Goal: Use online tool/utility: Utilize a website feature to perform a specific function

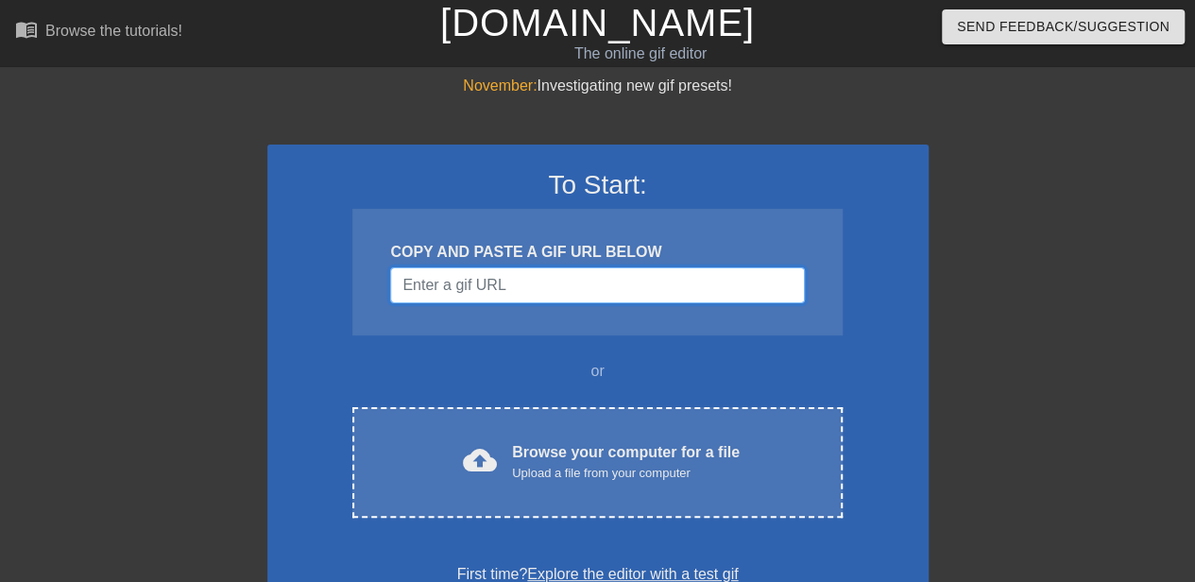
click at [563, 292] on input "Username" at bounding box center [597, 285] width 414 height 36
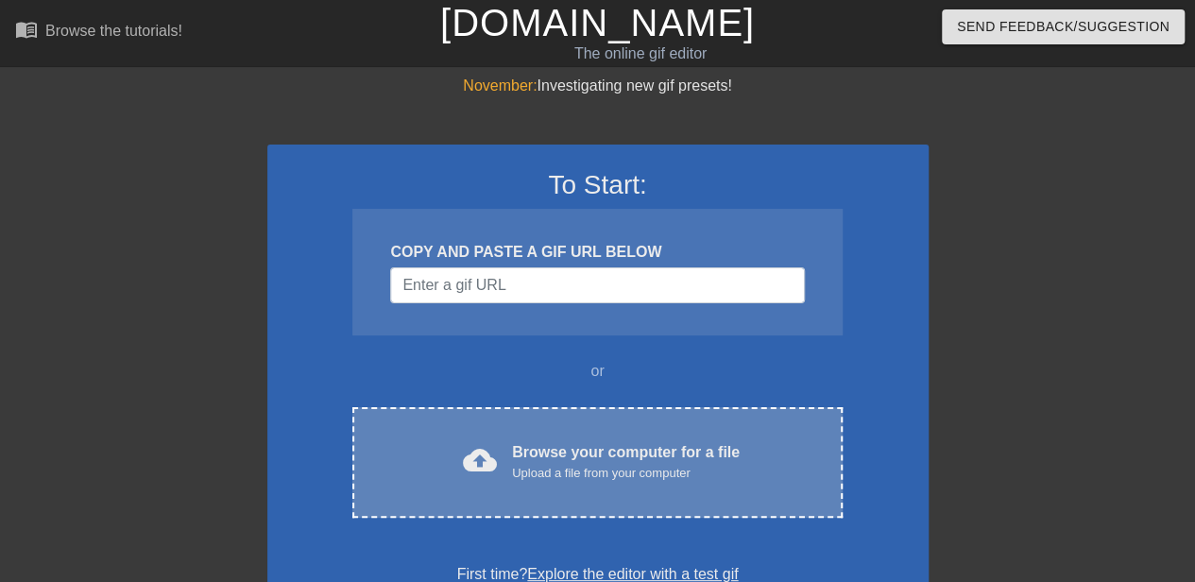
click at [564, 464] on div "Upload a file from your computer" at bounding box center [626, 473] width 228 height 19
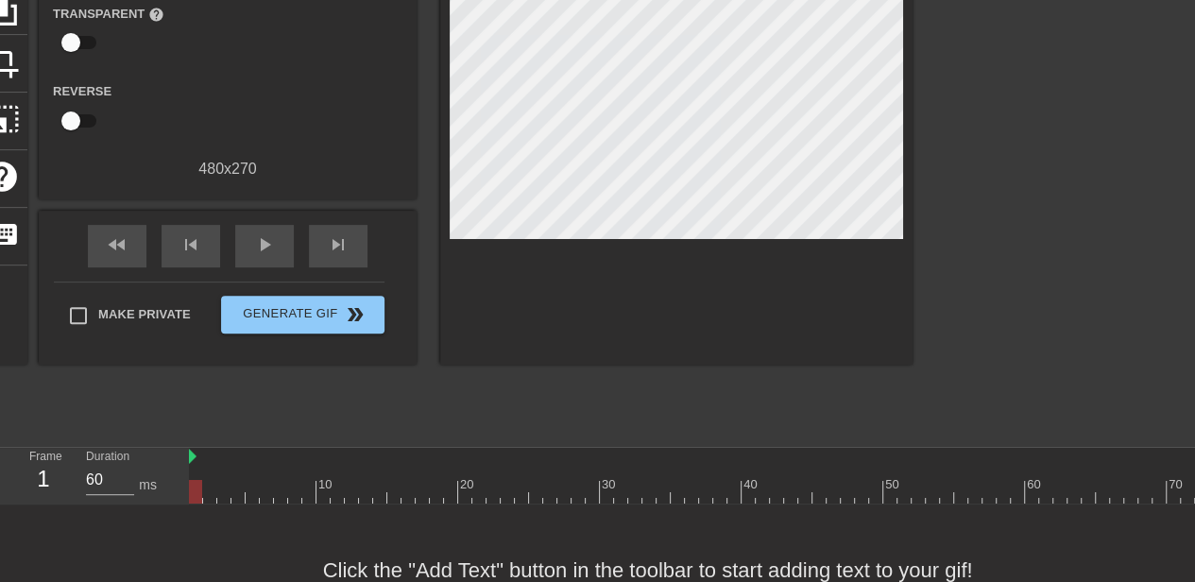
scroll to position [274, 0]
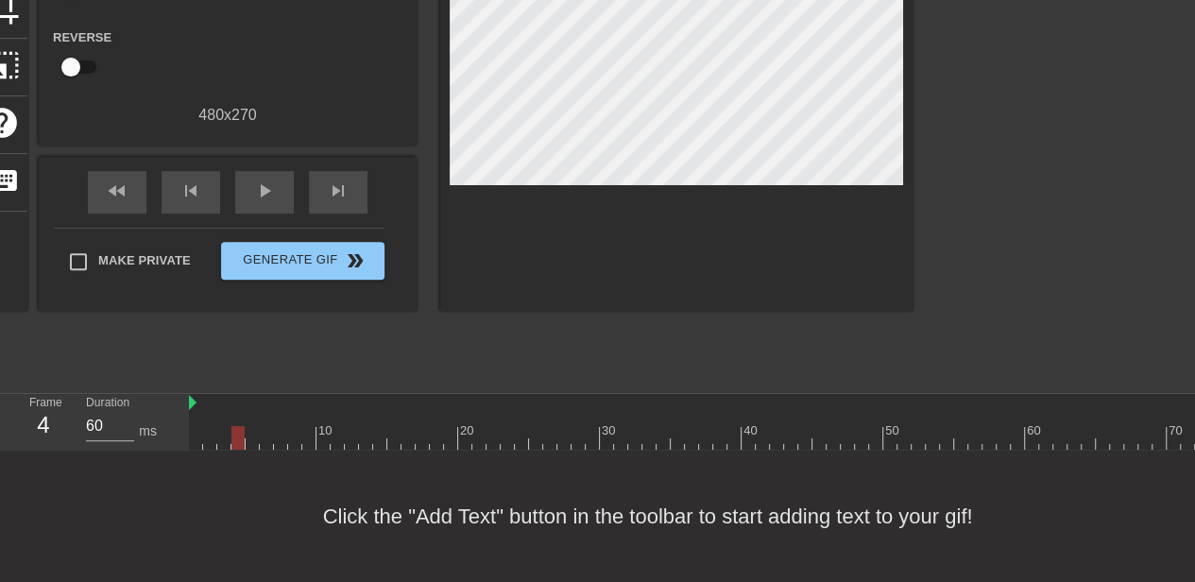
drag, startPoint x: 201, startPoint y: 415, endPoint x: 239, endPoint y: 411, distance: 38.0
click at [239, 426] on div at bounding box center [237, 438] width 13 height 24
drag, startPoint x: 245, startPoint y: 411, endPoint x: 567, endPoint y: 414, distance: 322.1
click at [567, 426] on div at bounding box center [1060, 438] width 1743 height 24
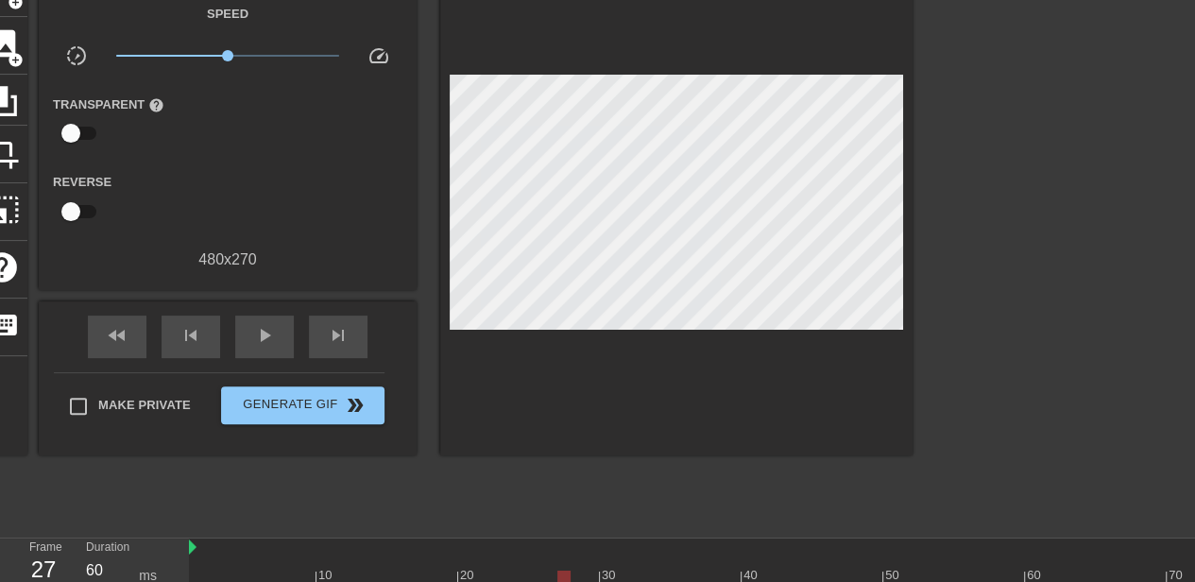
scroll to position [85, 0]
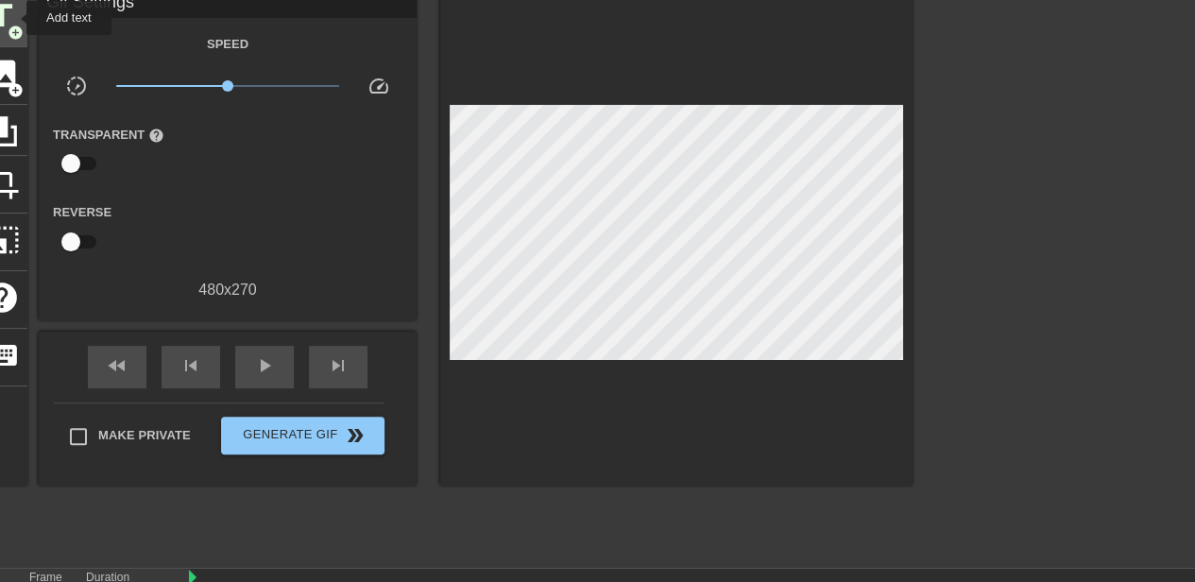
click at [14, 18] on span "title" at bounding box center [2, 16] width 36 height 36
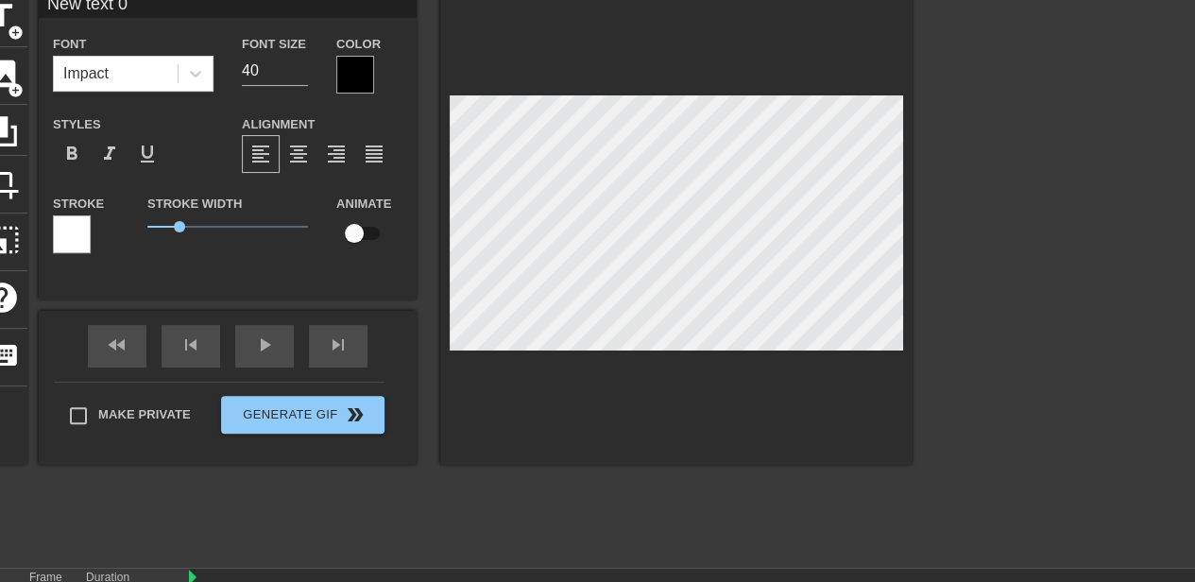
scroll to position [2, 2]
type input "H"
type textarea "H"
type input "HP"
type textarea "HP"
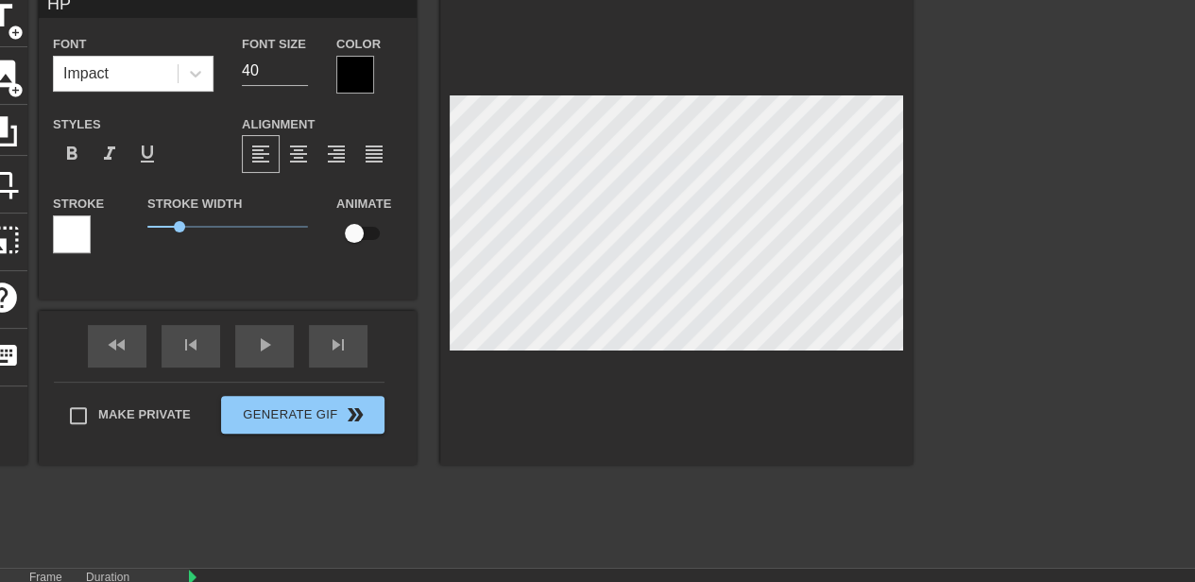
type input "HPT"
type textarea "HPT"
type input "HPTC"
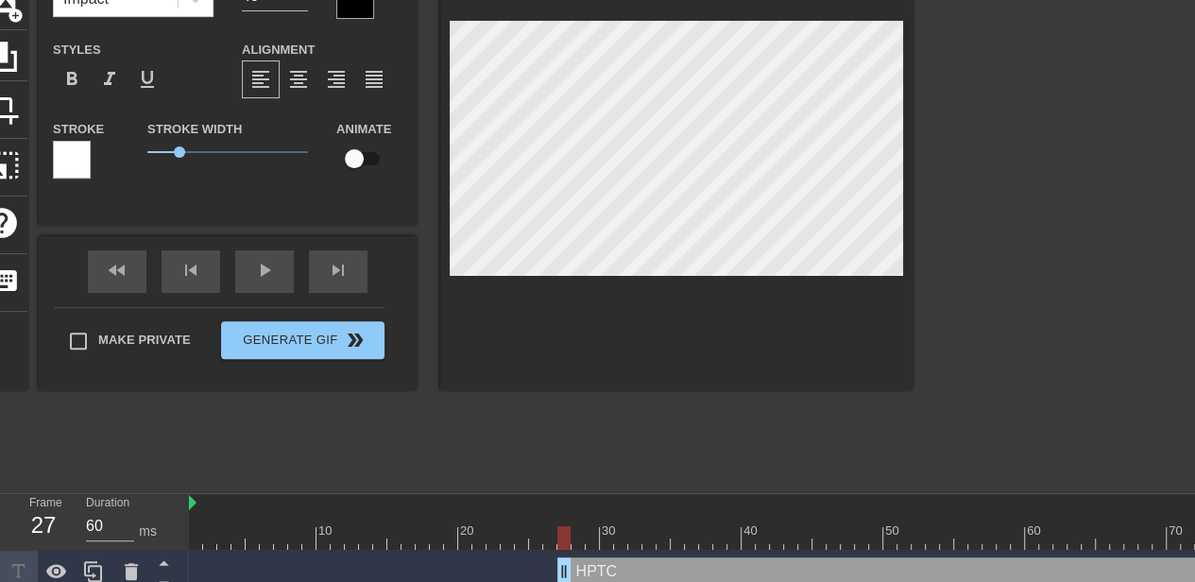
scroll to position [185, 0]
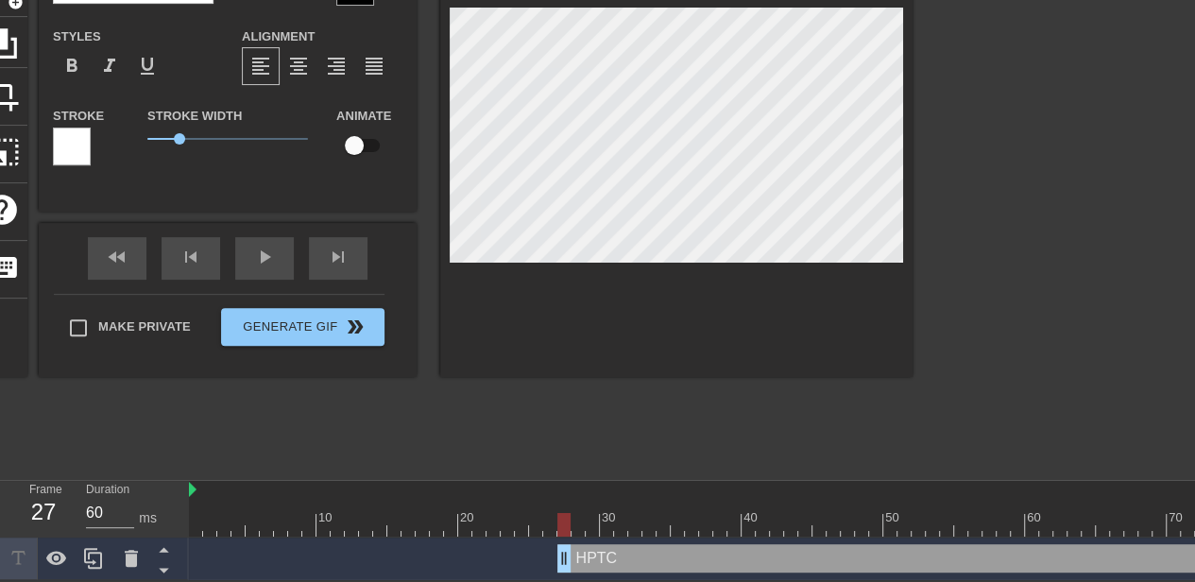
type textarea "HPTC"
drag, startPoint x: 563, startPoint y: 520, endPoint x: 705, endPoint y: 532, distance: 142.2
click at [705, 532] on div "10 20 30 40 50 60 70 80 90 100 110 120 HPTC drag_handle drag_handle" at bounding box center [692, 530] width 1006 height 99
drag, startPoint x: 674, startPoint y: 517, endPoint x: 648, endPoint y: 418, distance: 101.5
click at [588, 522] on div at bounding box center [1060, 525] width 1743 height 24
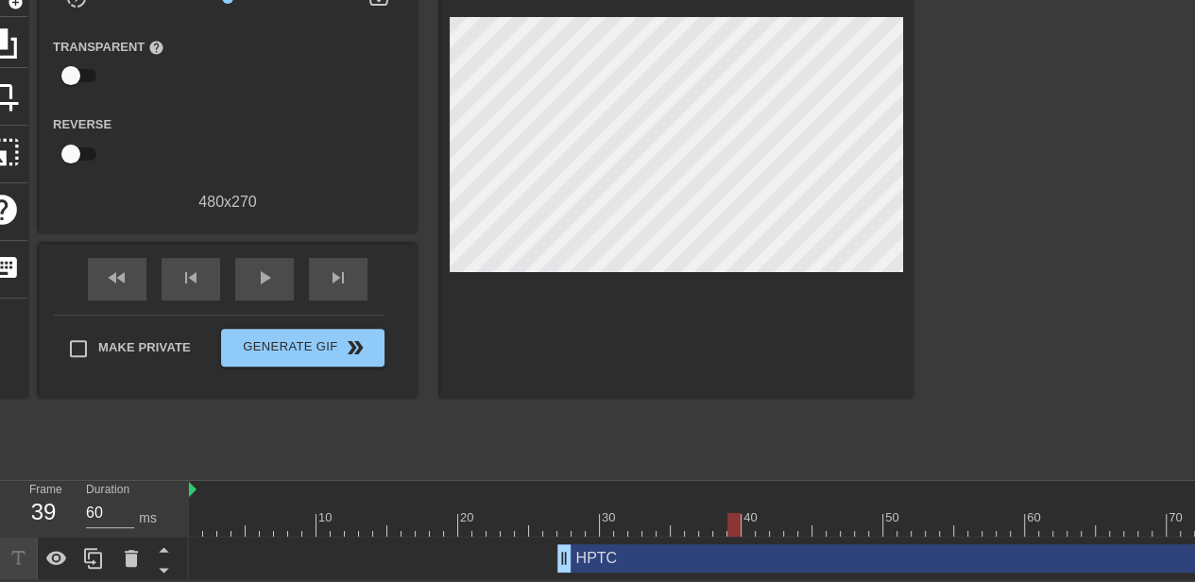
drag, startPoint x: 614, startPoint y: 503, endPoint x: 727, endPoint y: 511, distance: 113.6
click at [727, 513] on div at bounding box center [1060, 525] width 1743 height 24
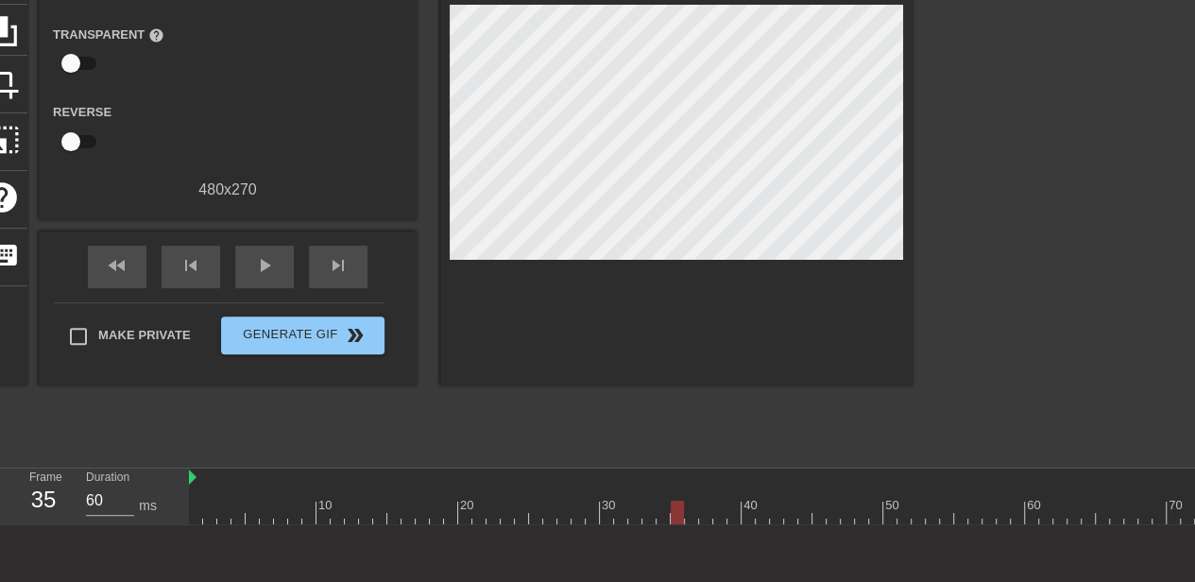
drag, startPoint x: 712, startPoint y: 510, endPoint x: 680, endPoint y: 516, distance: 32.6
click at [680, 516] on div at bounding box center [1060, 513] width 1743 height 24
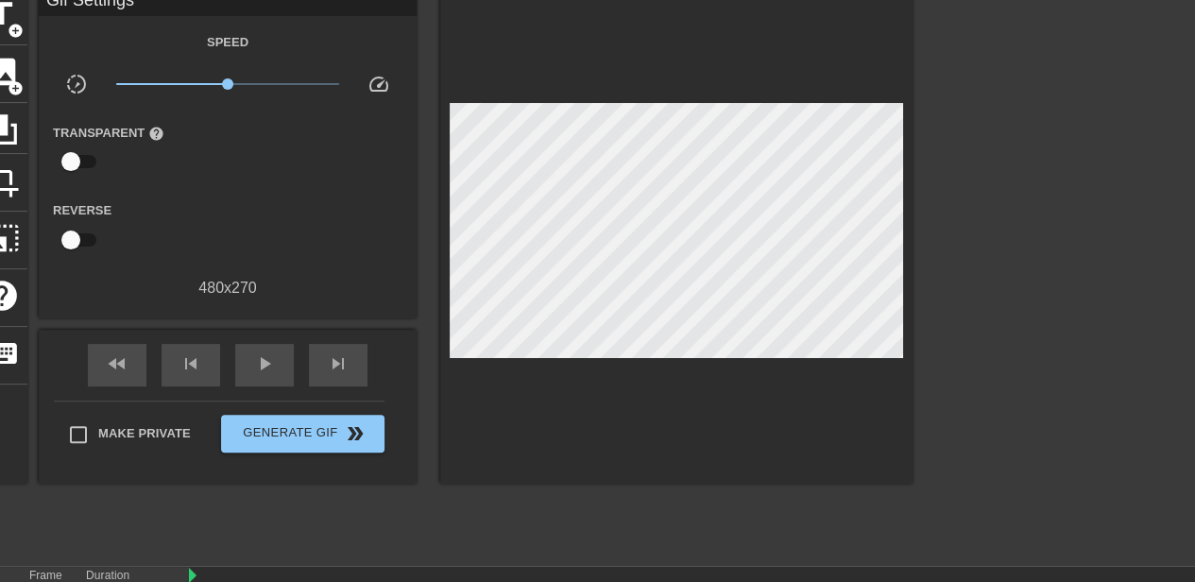
scroll to position [189, 0]
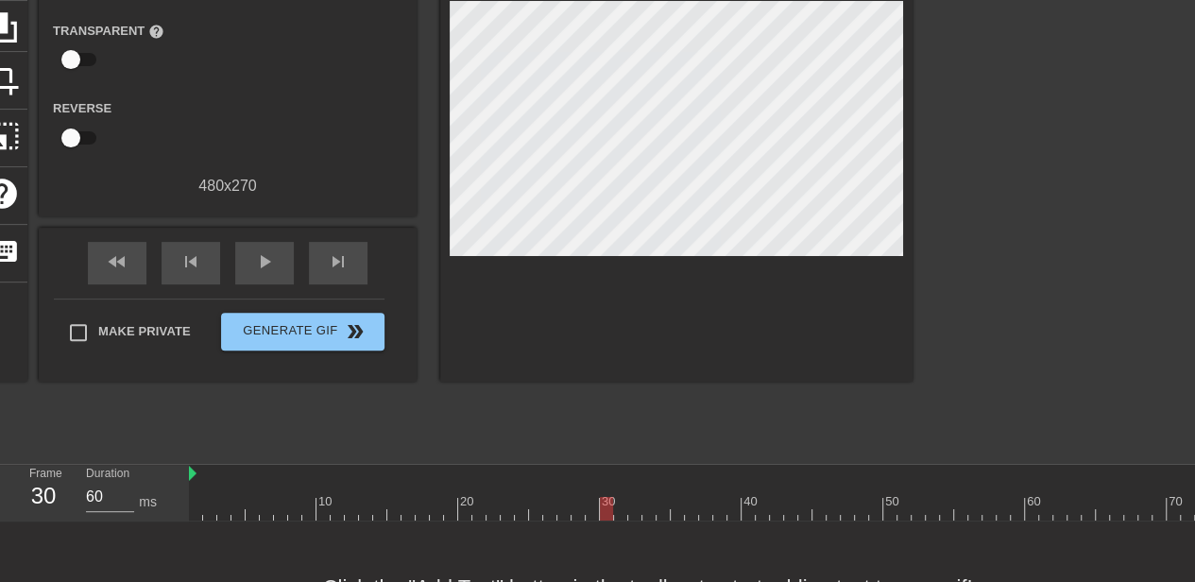
drag, startPoint x: 624, startPoint y: 519, endPoint x: 603, endPoint y: 519, distance: 21.7
click at [603, 519] on div at bounding box center [1060, 509] width 1743 height 24
click at [708, 171] on div "title add_circle image add_circle crop photo_size_select_large help keyboard Gi…" at bounding box center [444, 134] width 936 height 496
click at [17, 25] on icon at bounding box center [2, 27] width 36 height 36
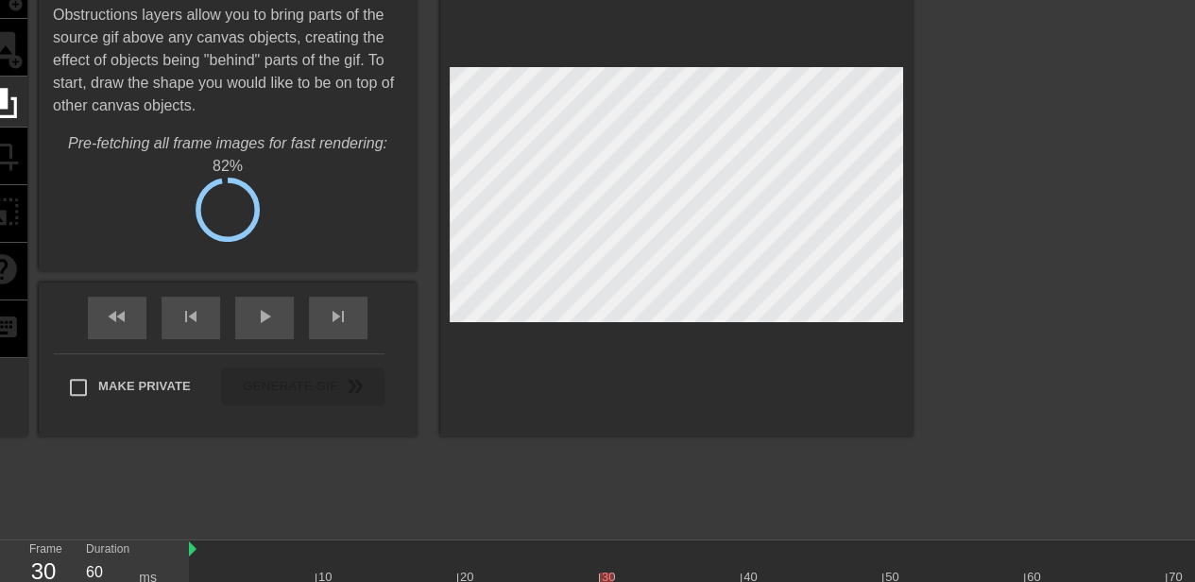
scroll to position [0, 0]
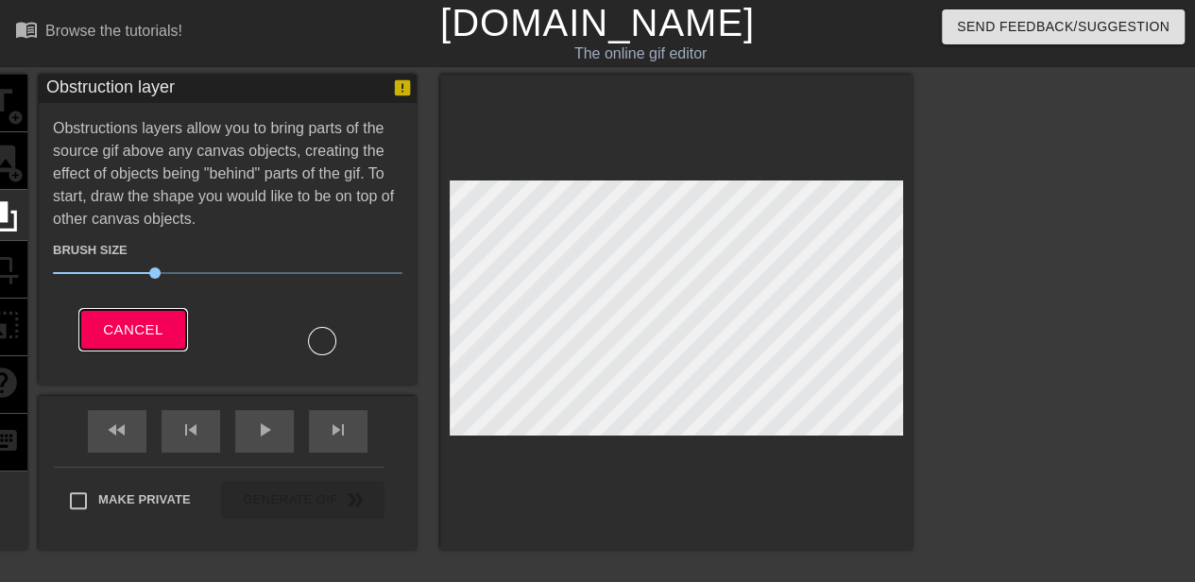
click at [125, 332] on span "Cancel" at bounding box center [133, 329] width 60 height 25
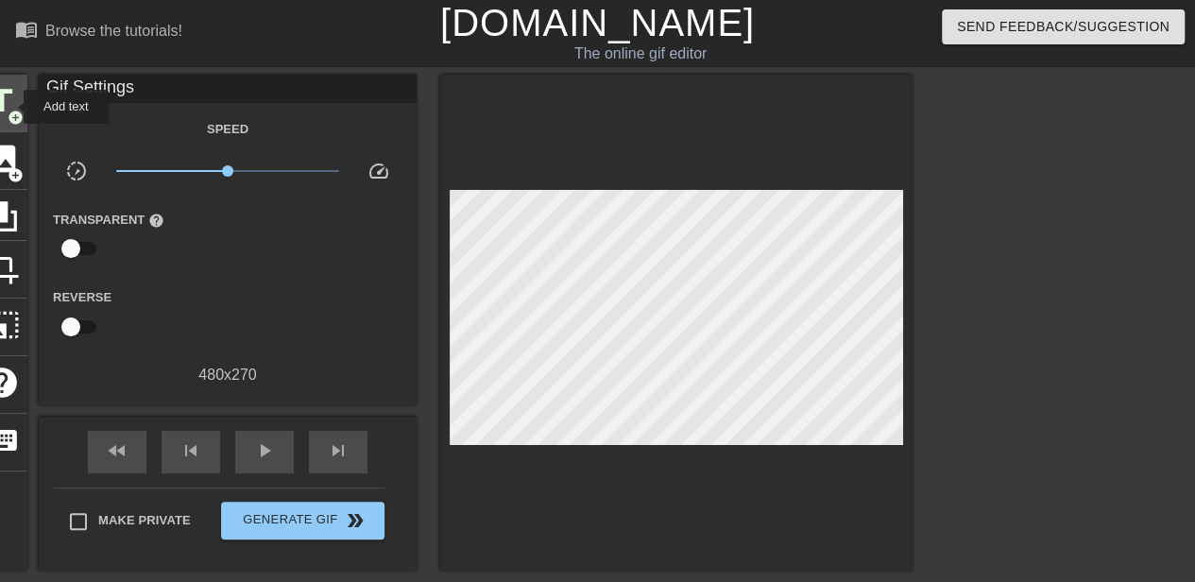
click at [11, 107] on span "title" at bounding box center [2, 101] width 36 height 36
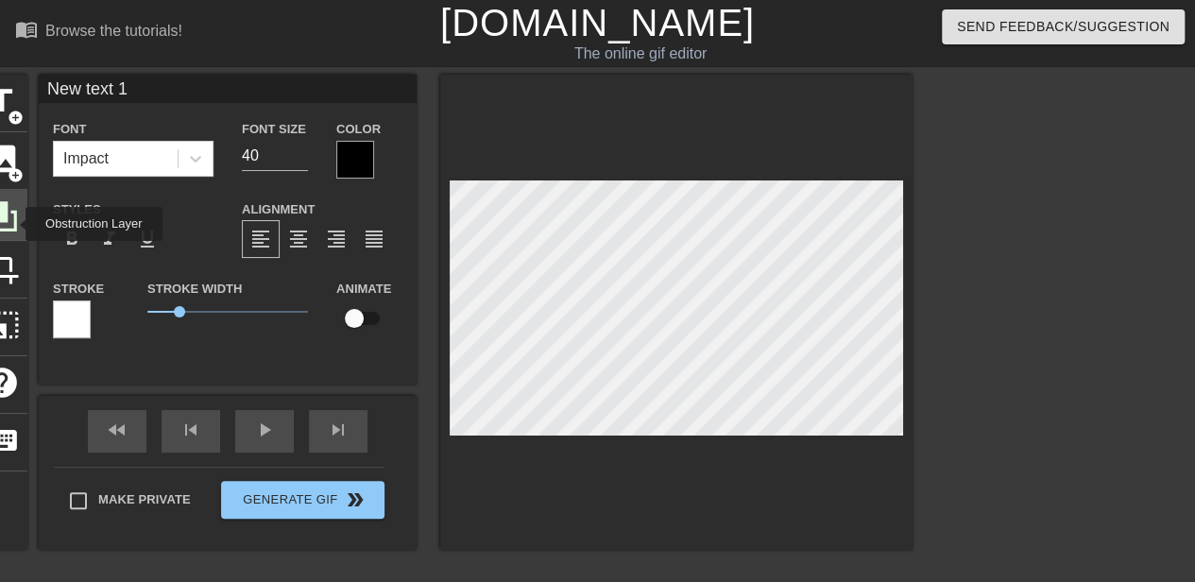
click at [13, 224] on icon at bounding box center [2, 216] width 36 height 36
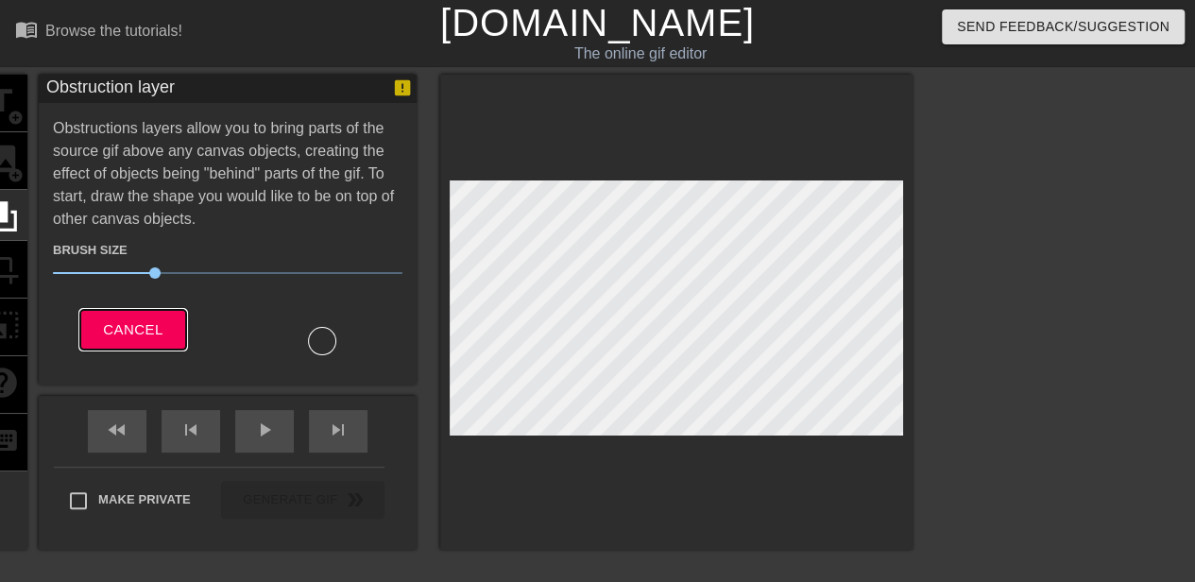
click at [109, 332] on span "Cancel" at bounding box center [133, 329] width 60 height 25
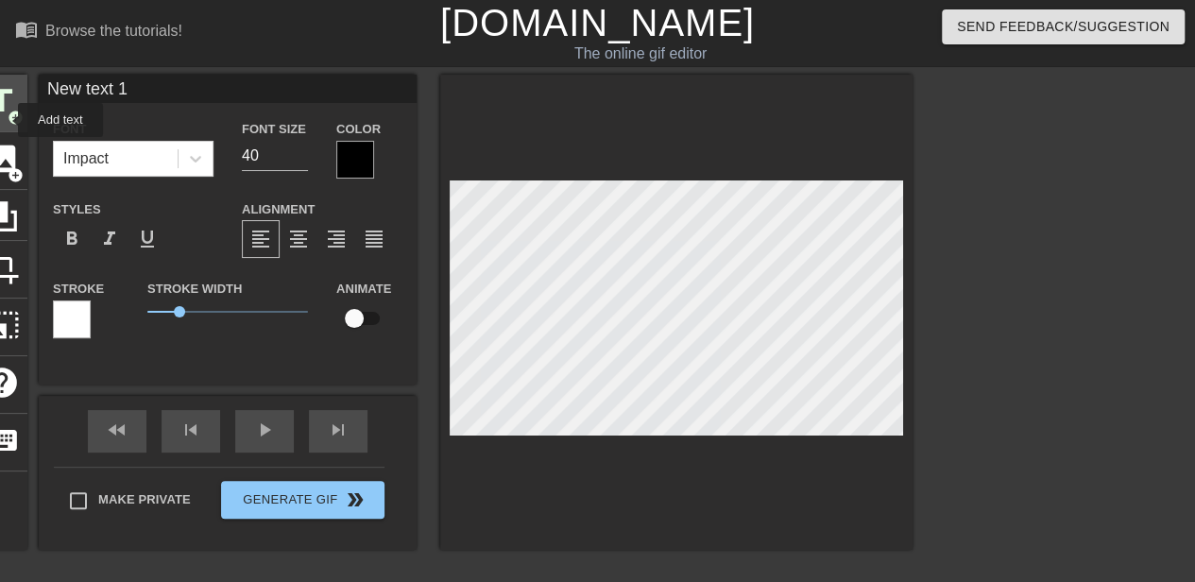
click at [6, 120] on div "title add_circle" at bounding box center [1, 104] width 51 height 58
type input "N"
type textarea "N"
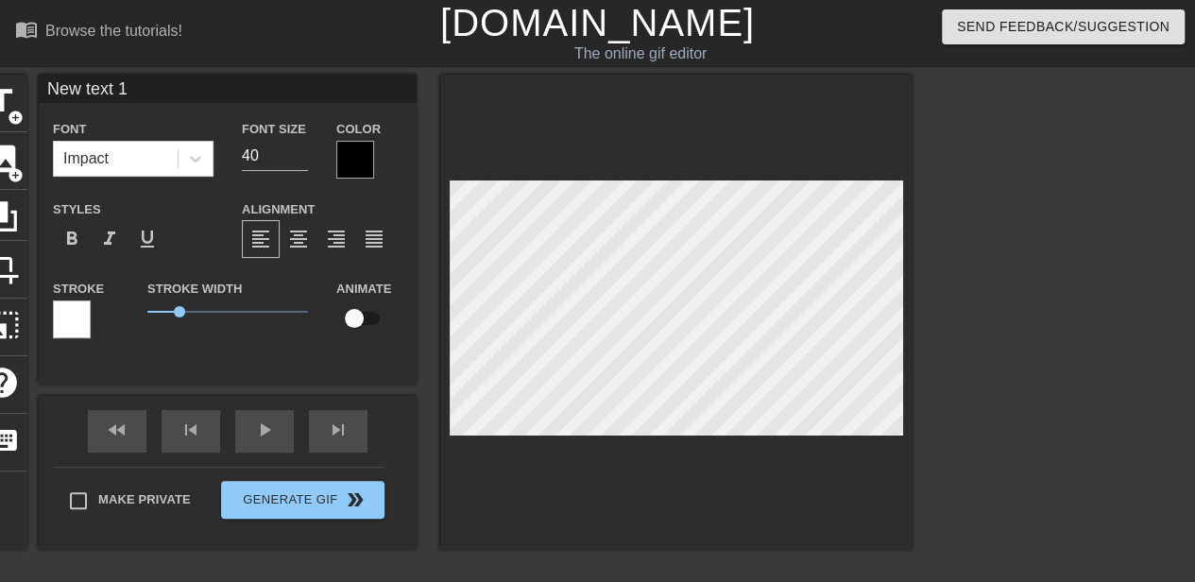
type input "New text"
type textarea "New text"
type input "New text"
type textarea "New text"
type input "New tex"
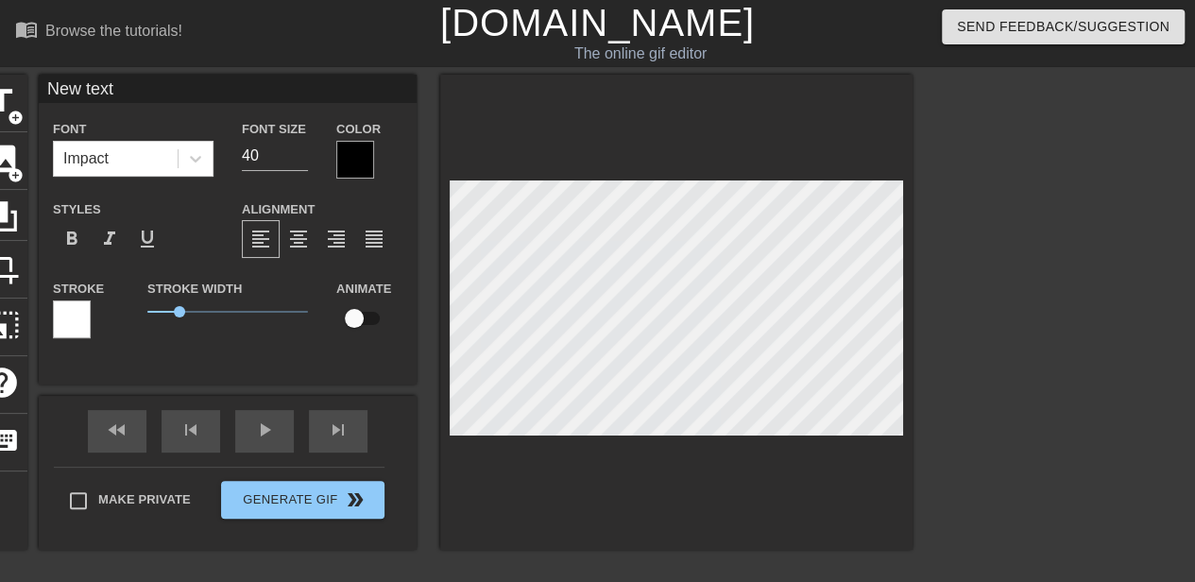
type textarea "New tex"
type input "New te"
type textarea "New te"
type input "New t"
type textarea "New t"
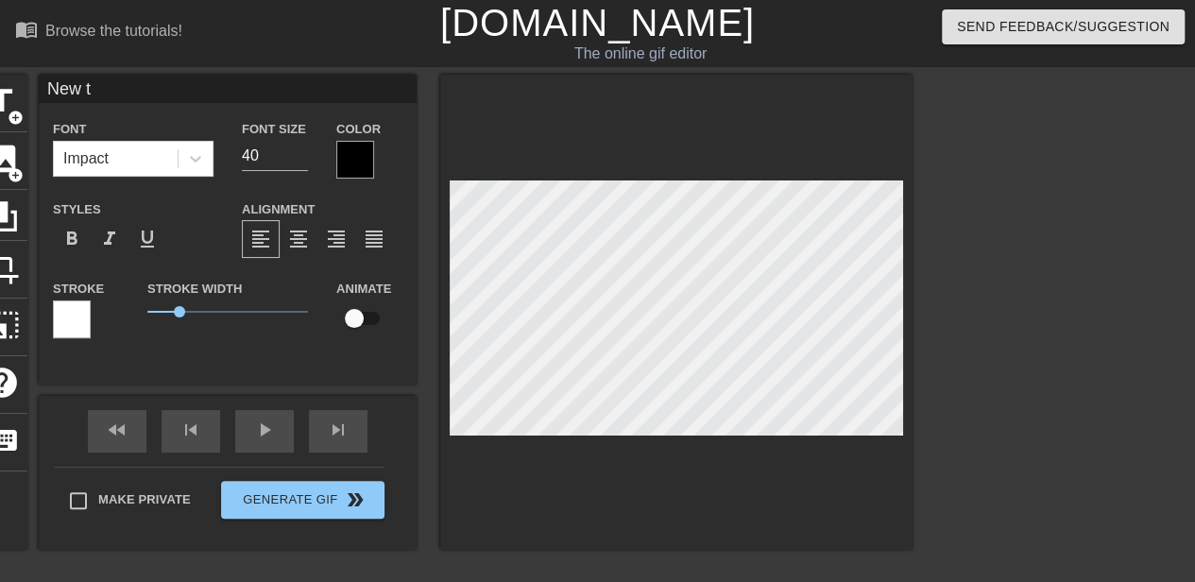
type input "New"
type textarea "New"
type input "New"
type textarea "New"
type input "Ne"
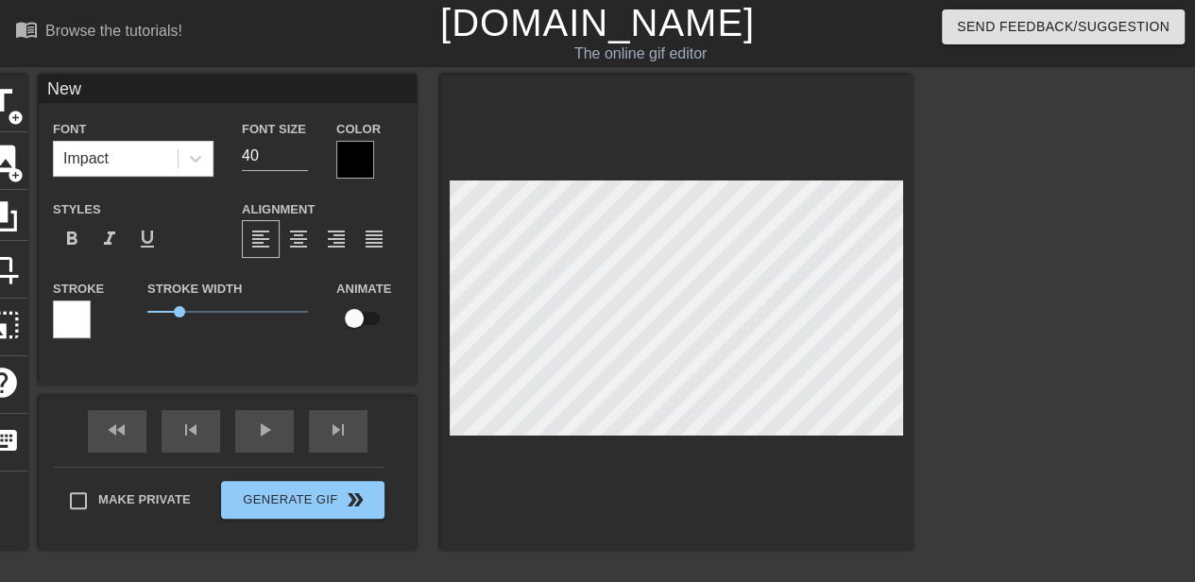
type textarea "Ne"
type input "N"
type textarea "N"
type input "H"
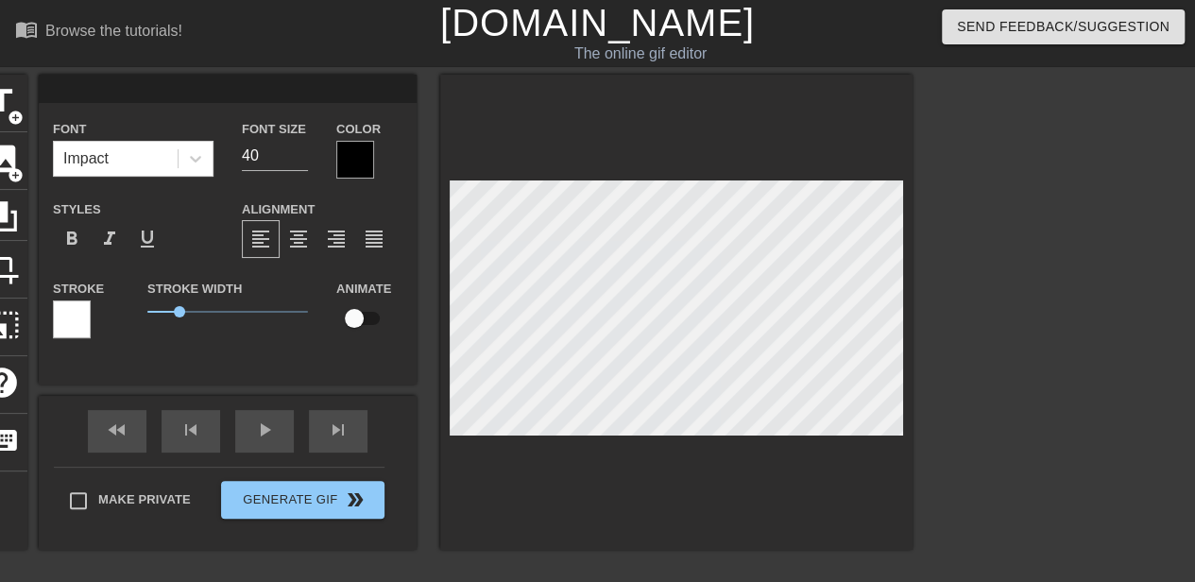
type textarea "H"
type input "HP"
type textarea "HP"
type input "HPT"
type textarea "HPT"
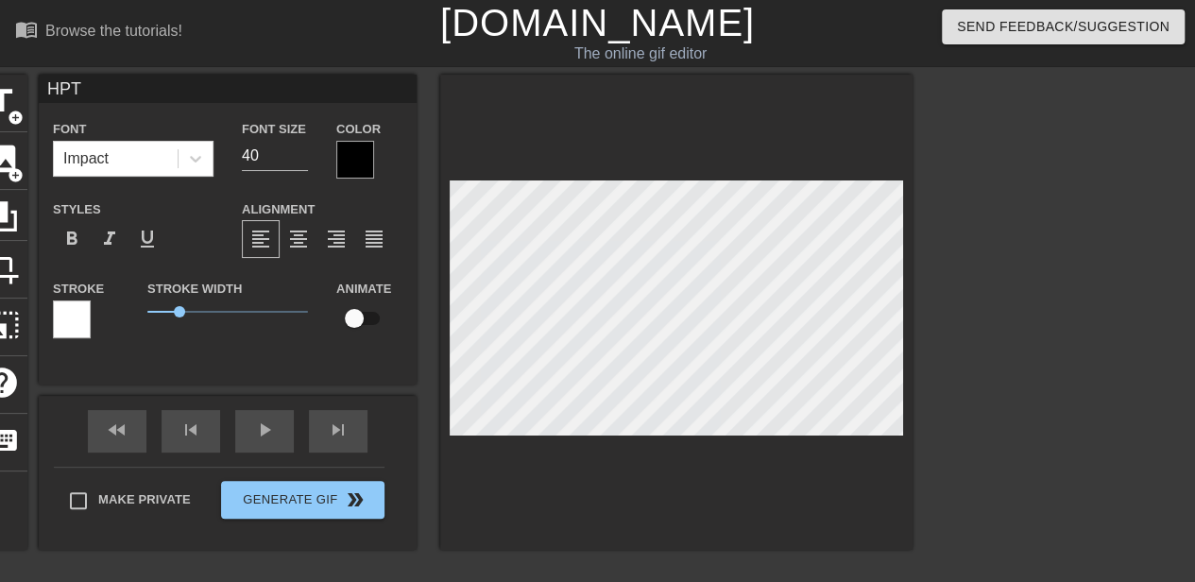
type input "HPTC"
type textarea "HPTC"
click at [376, 324] on input "checkbox" at bounding box center [354, 318] width 108 height 36
checkbox input "true"
click at [385, 341] on div "Animate" at bounding box center [369, 316] width 94 height 78
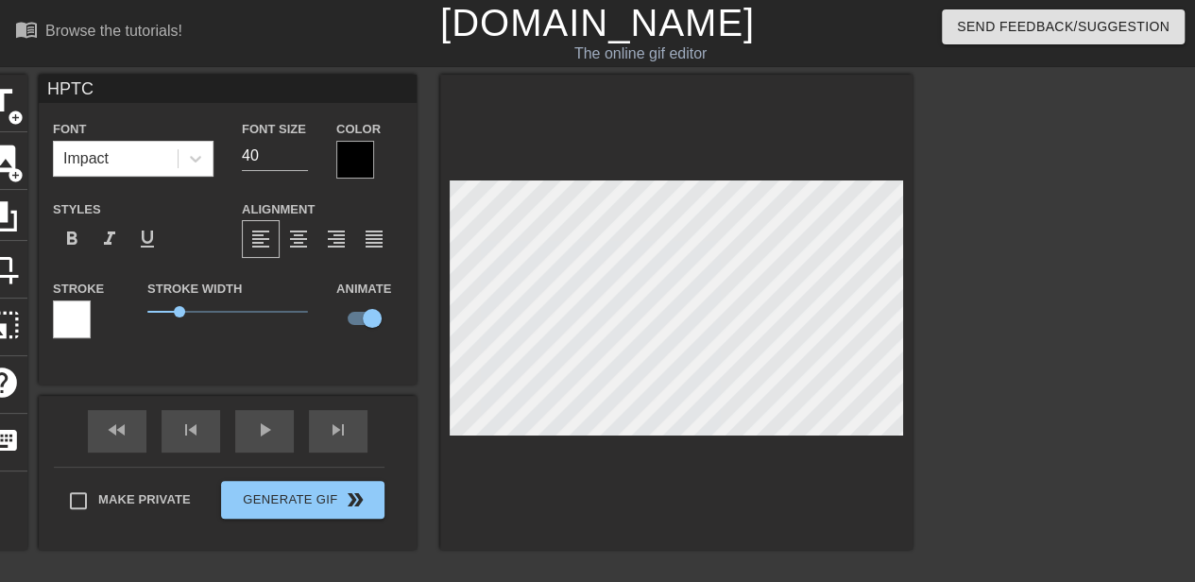
scroll to position [94, 0]
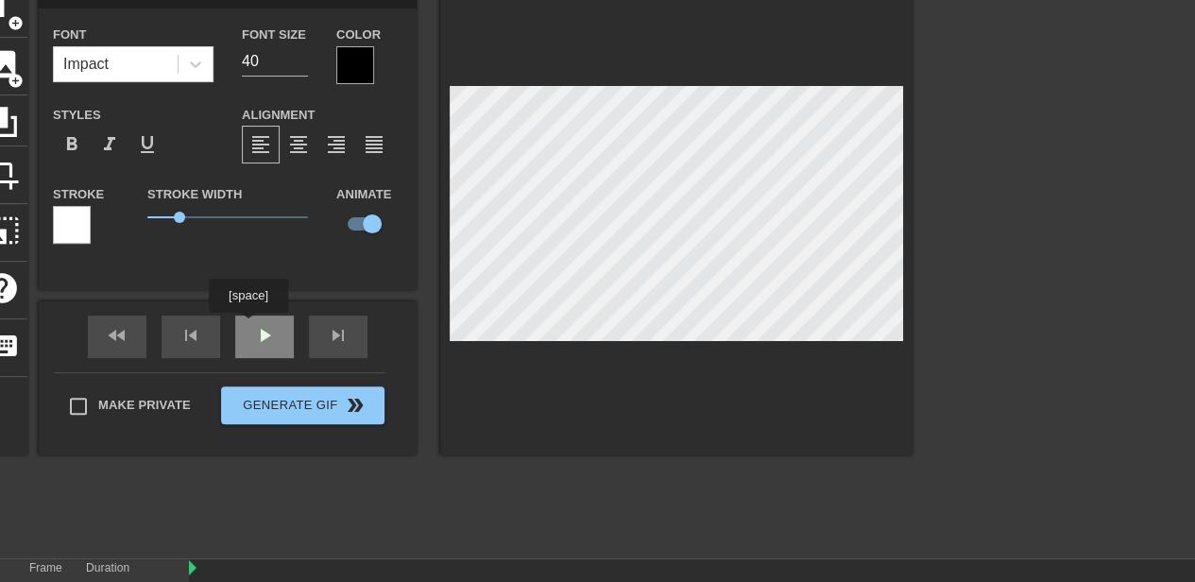
click at [252, 330] on div "fast_rewind skip_previous play_arrow skip_next" at bounding box center [228, 336] width 308 height 71
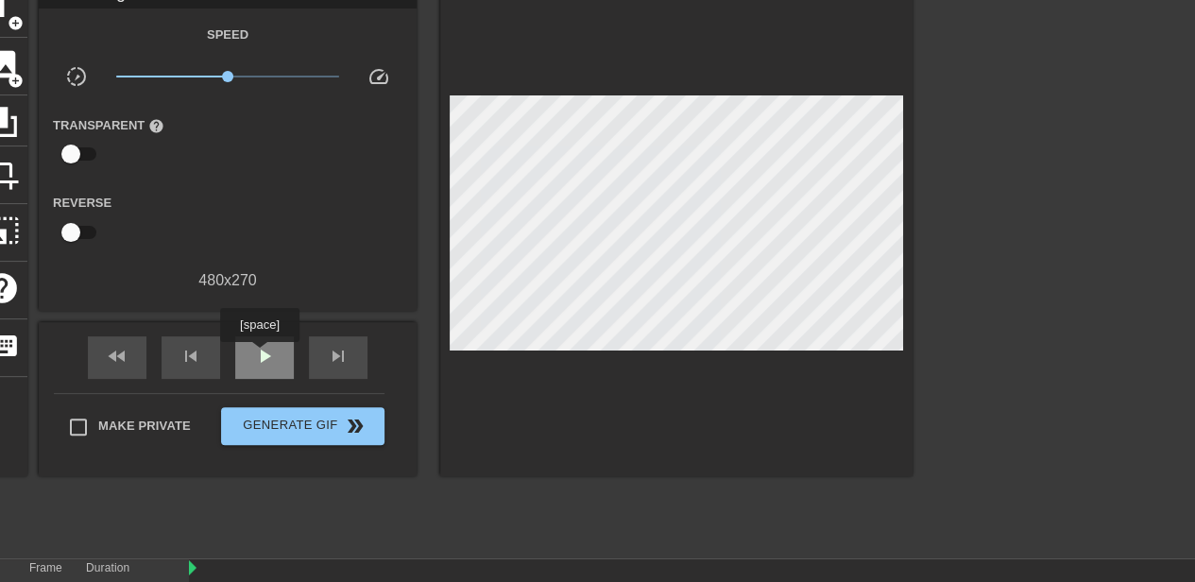
click at [259, 355] on span "play_arrow" at bounding box center [264, 356] width 23 height 23
click at [106, 360] on span "fast_rewind" at bounding box center [117, 356] width 23 height 23
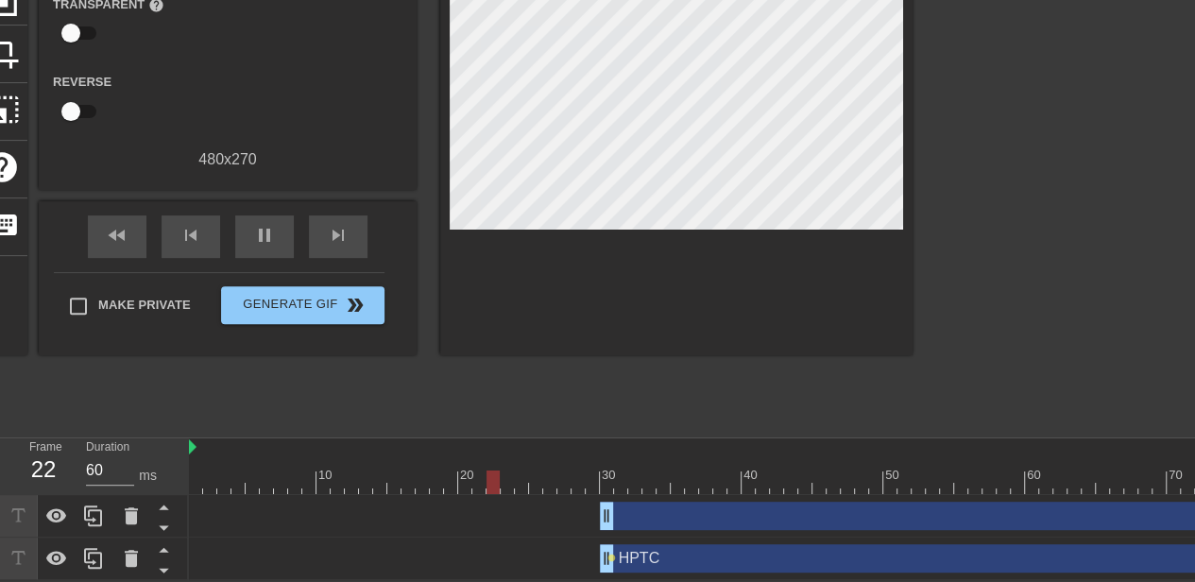
scroll to position [228, 0]
click at [595, 502] on div "drag_handle drag_handle" at bounding box center [1060, 516] width 1743 height 28
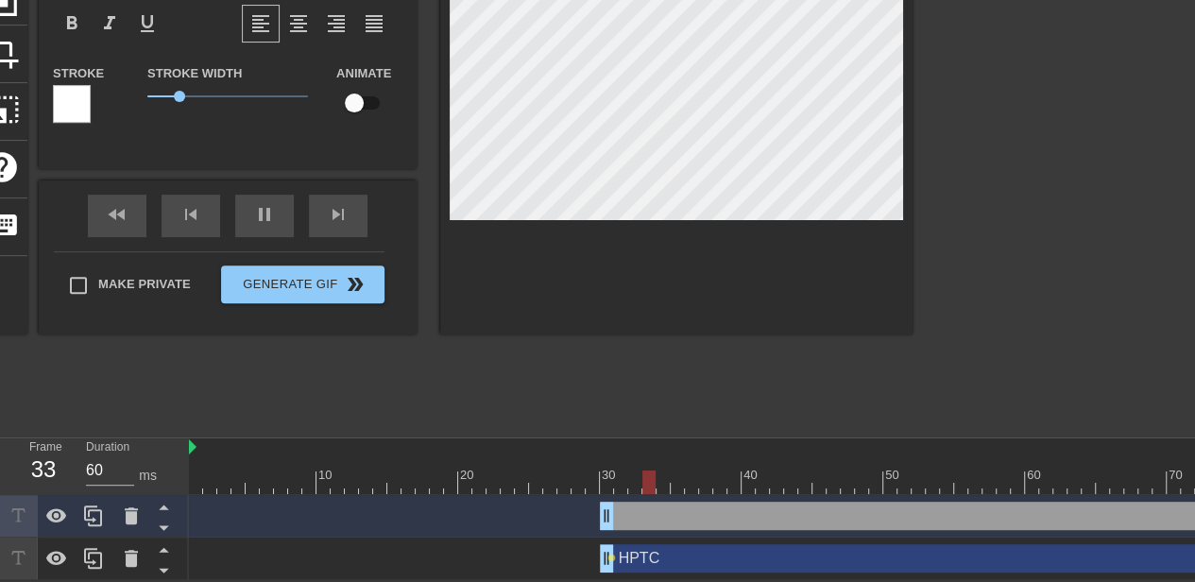
drag, startPoint x: 629, startPoint y: 505, endPoint x: 854, endPoint y: 503, distance: 224.8
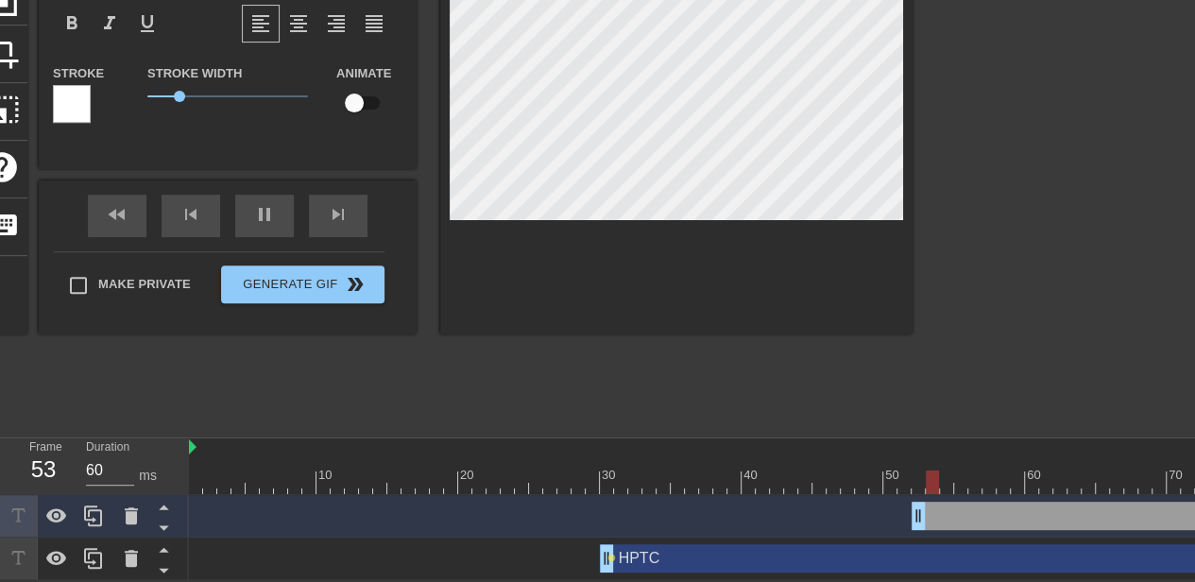
drag, startPoint x: 601, startPoint y: 500, endPoint x: 915, endPoint y: 504, distance: 314.6
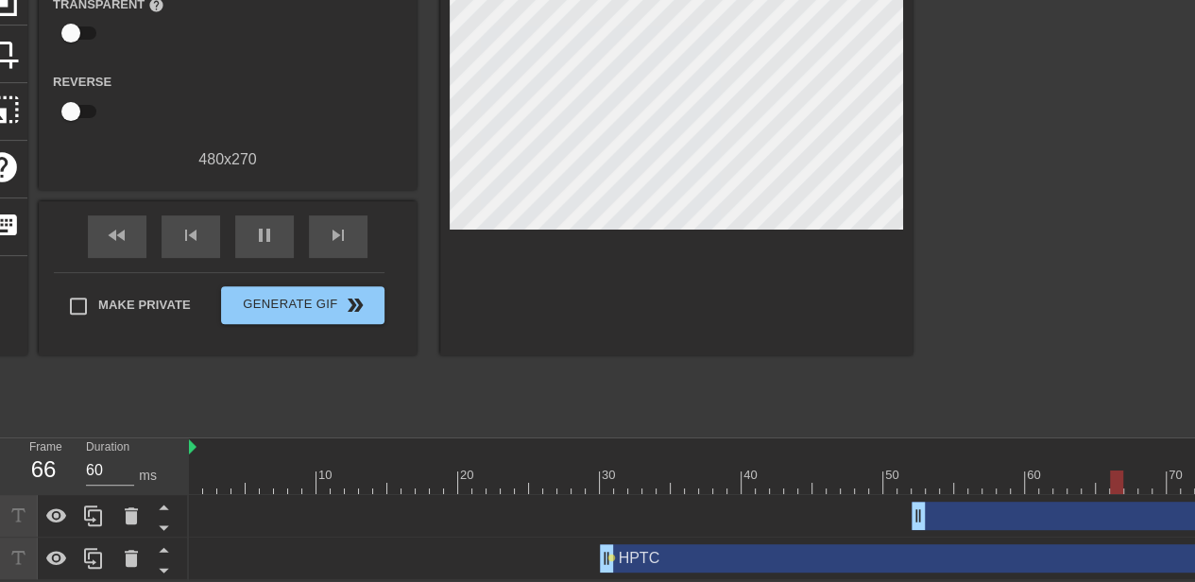
click at [909, 502] on div "drag_handle drag_handle" at bounding box center [1060, 516] width 1743 height 28
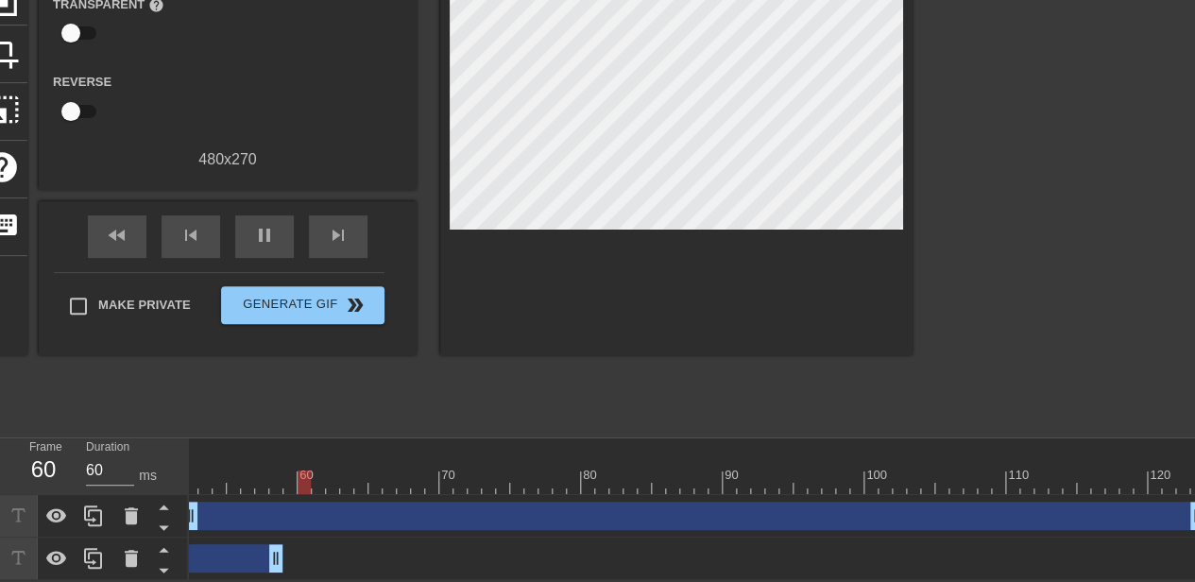
drag, startPoint x: 1190, startPoint y: 543, endPoint x: 268, endPoint y: 537, distance: 922.0
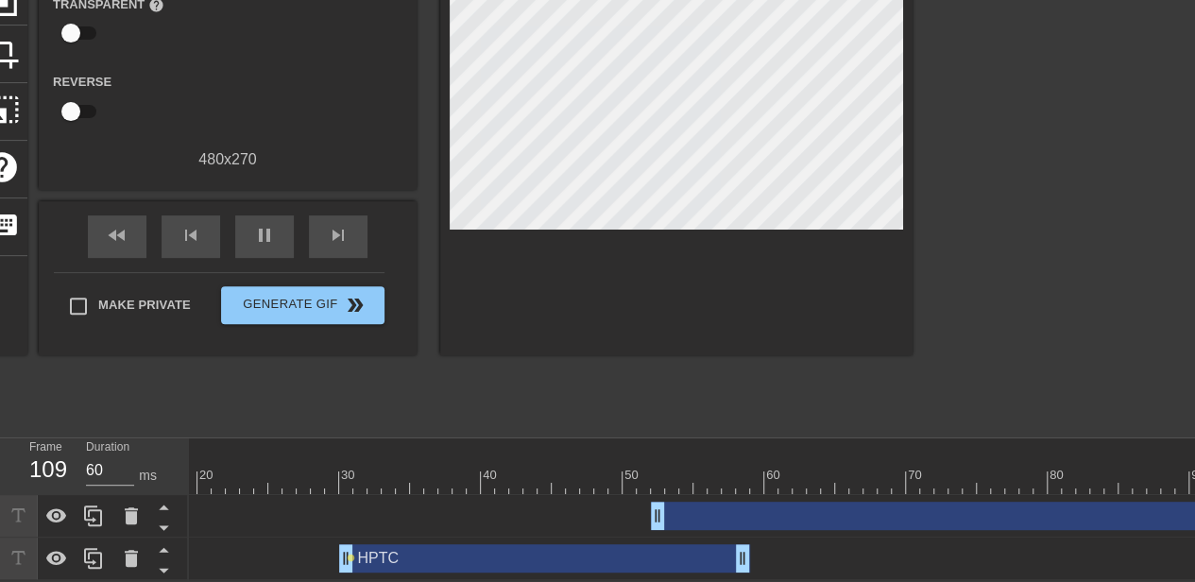
scroll to position [0, 248]
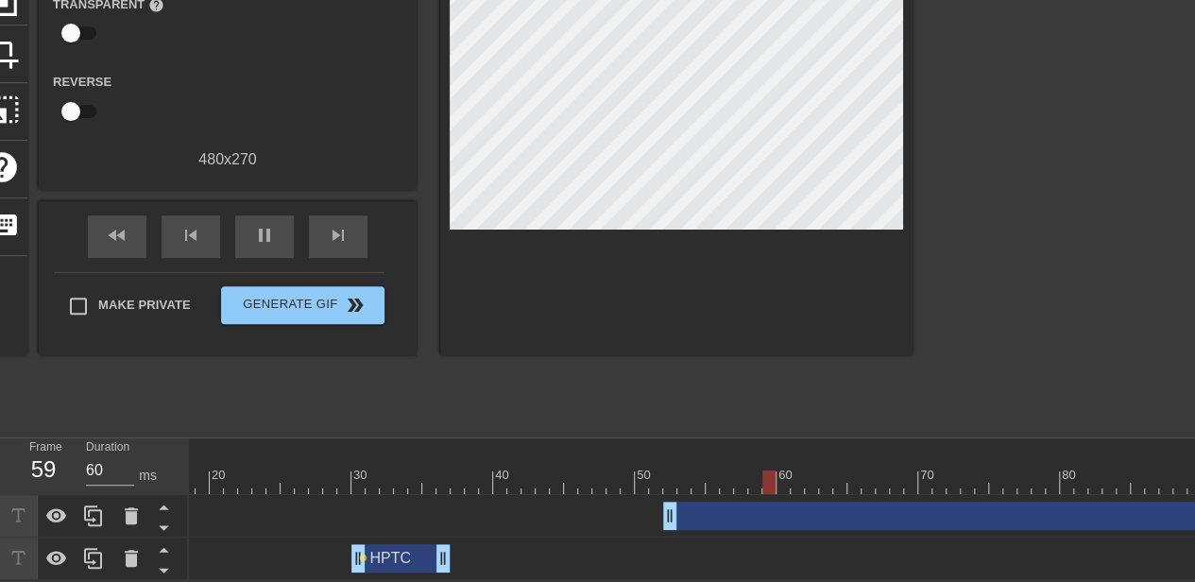
drag, startPoint x: 752, startPoint y: 546, endPoint x: 446, endPoint y: 558, distance: 306.3
click at [254, 215] on div "pause" at bounding box center [264, 236] width 59 height 43
drag, startPoint x: 446, startPoint y: 547, endPoint x: 480, endPoint y: 541, distance: 34.5
click at [480, 544] on div "HPTC drag_handle drag_handle lens" at bounding box center [811, 558] width 1743 height 28
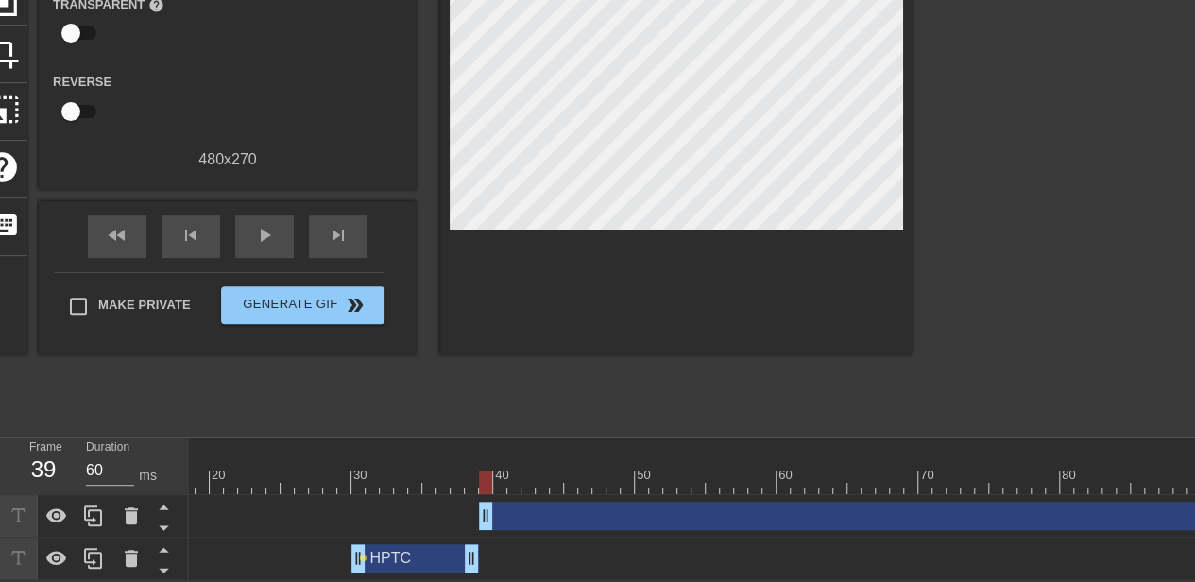
drag, startPoint x: 669, startPoint y: 501, endPoint x: 486, endPoint y: 503, distance: 183.3
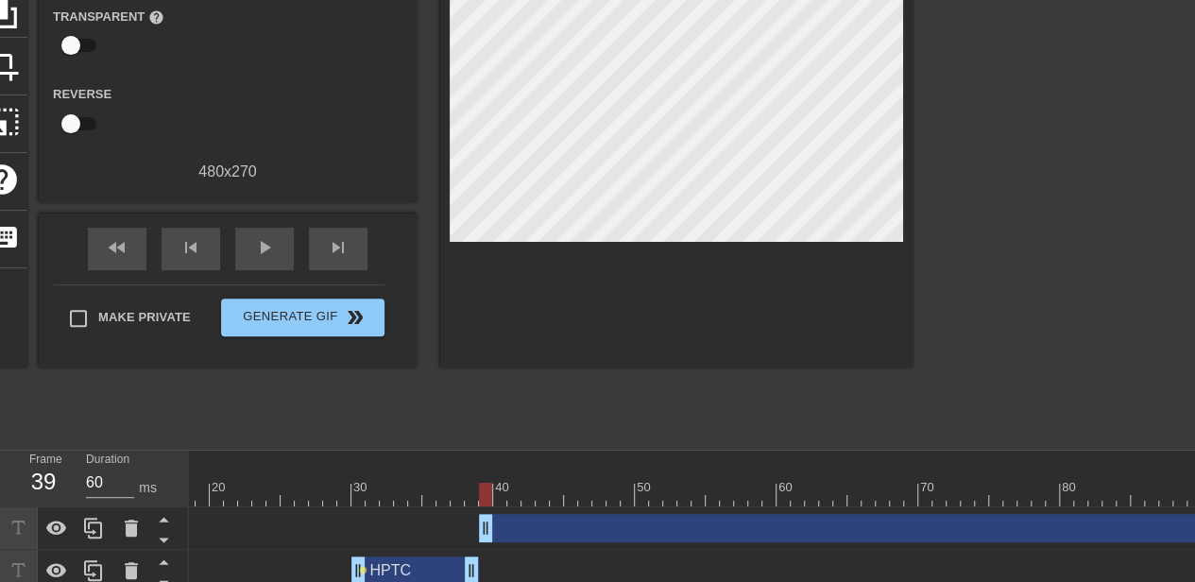
scroll to position [228, 0]
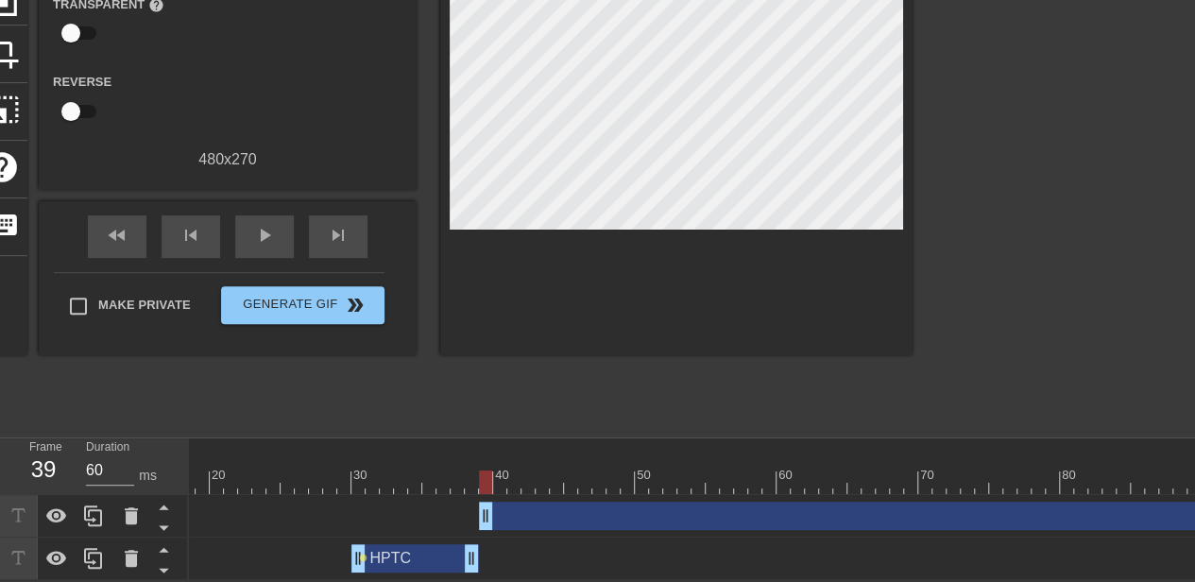
click at [527, 515] on div "drag_handle drag_handle" at bounding box center [1081, 516] width 1204 height 28
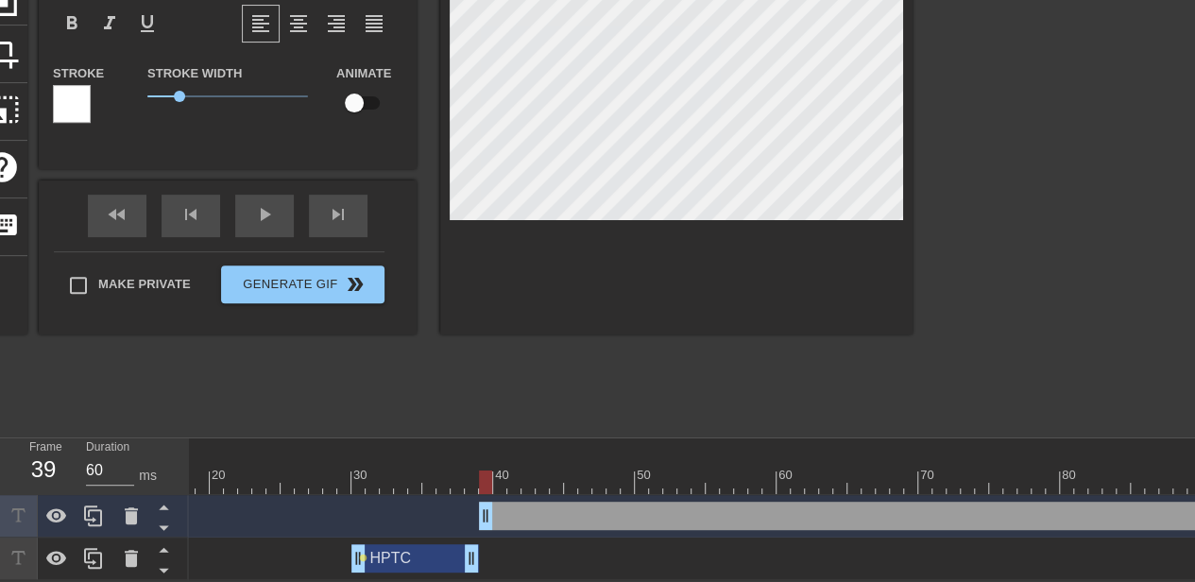
click at [522, 502] on div "drag_handle drag_handle" at bounding box center [1081, 516] width 1204 height 28
click at [138, 509] on icon at bounding box center [131, 515] width 23 height 23
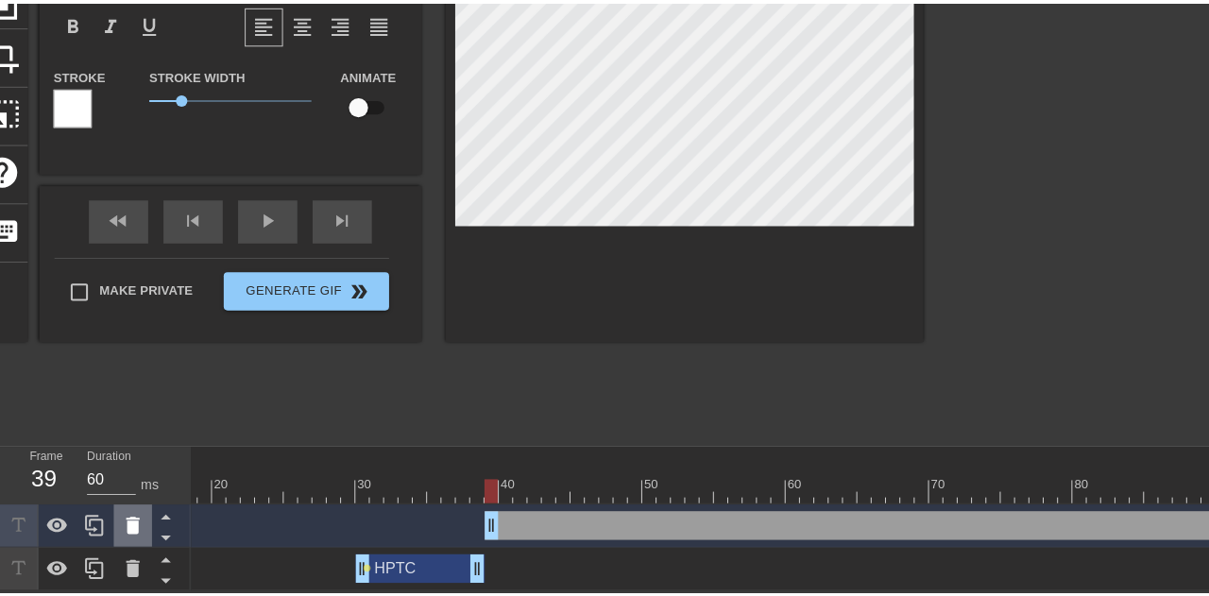
scroll to position [213, 0]
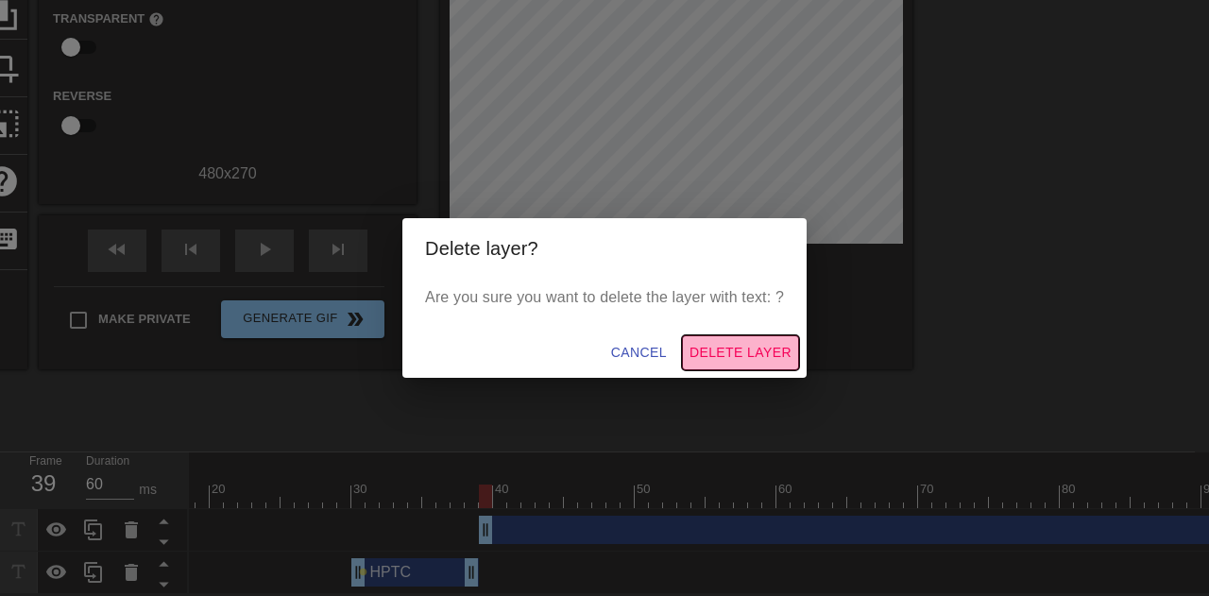
click at [716, 357] on span "Delete Layer" at bounding box center [741, 353] width 102 height 24
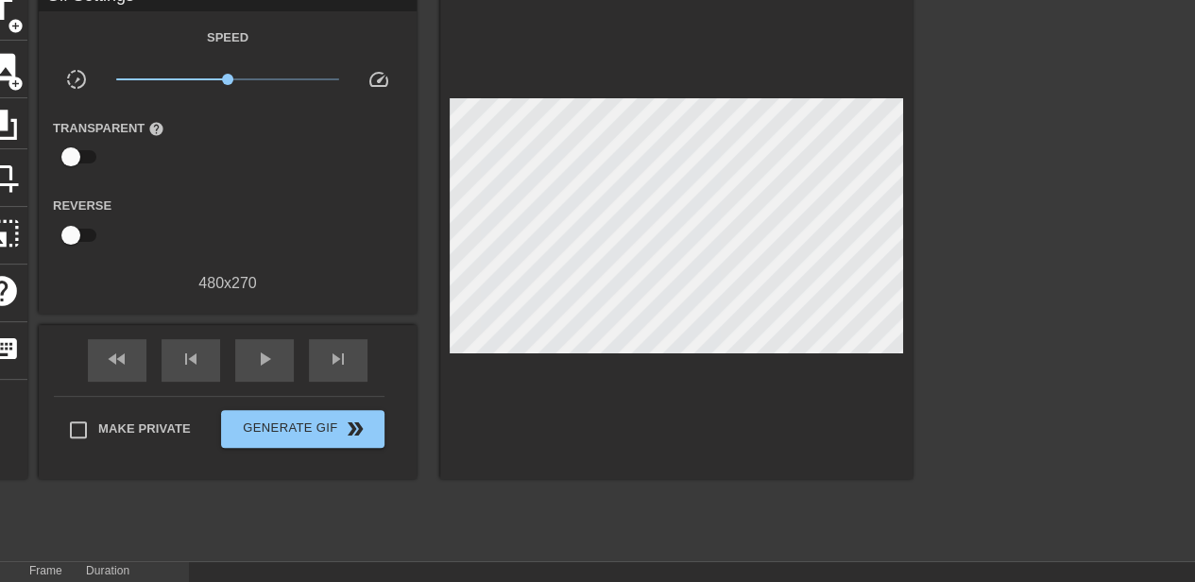
scroll to position [0, 0]
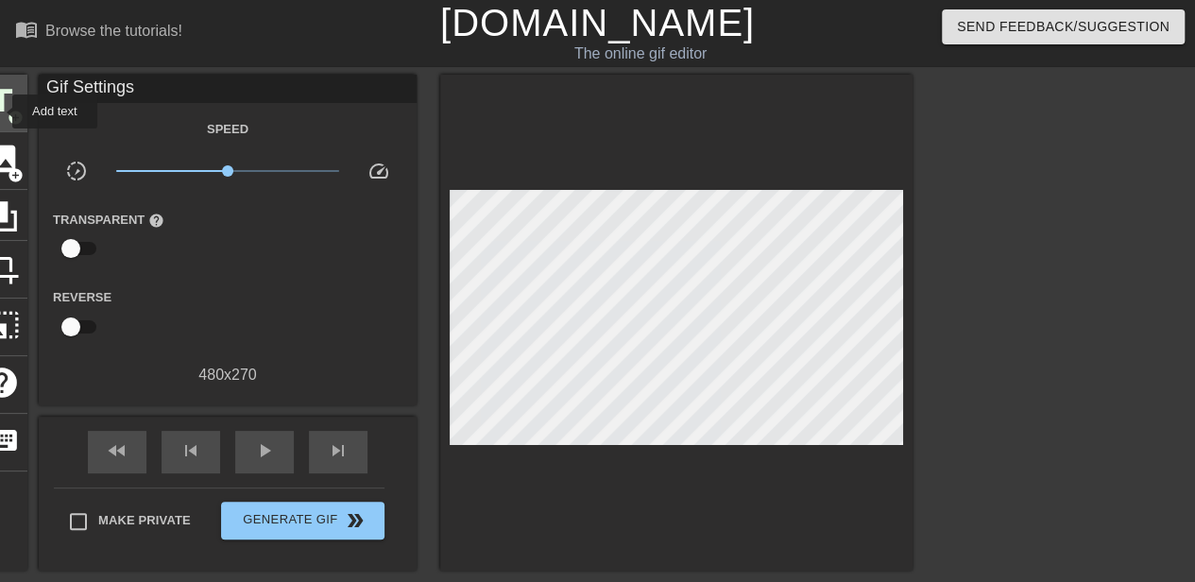
click at [0, 111] on span "title" at bounding box center [2, 101] width 36 height 36
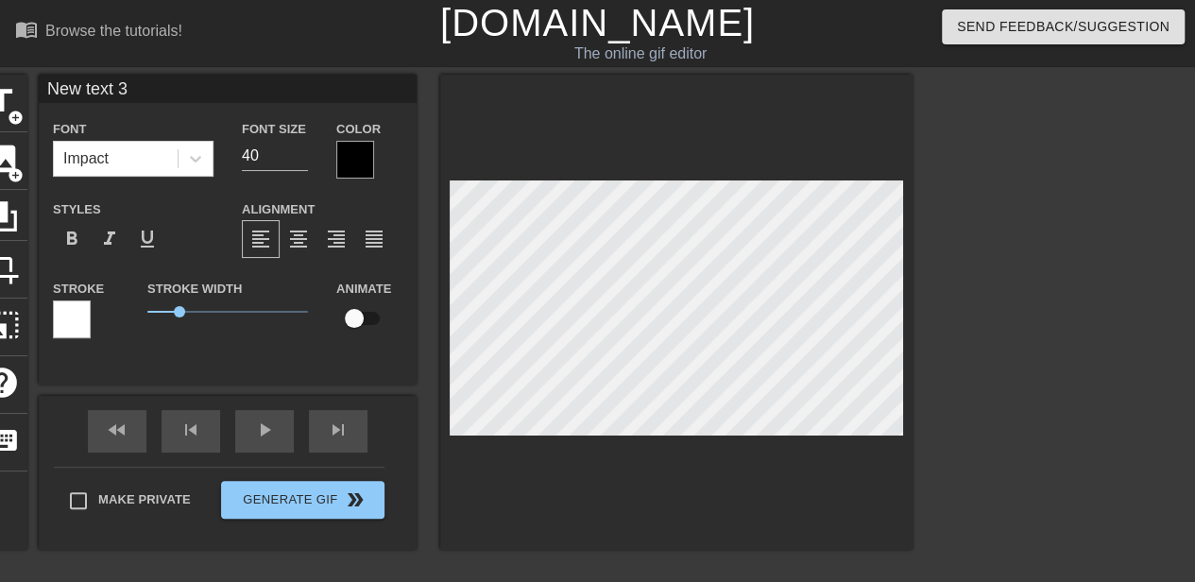
scroll to position [3, 6]
type input "New text"
type textarea "New text"
type input "New text"
type textarea "New text"
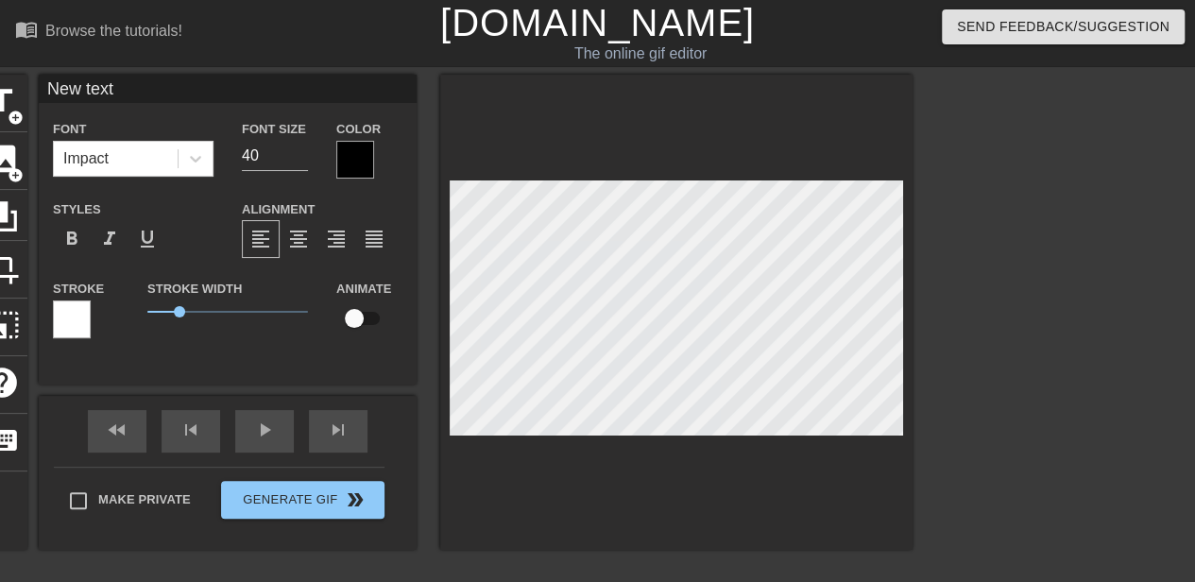
type input "New tex"
type textarea "New tex"
type input "New te"
type textarea "New te"
type input "New t"
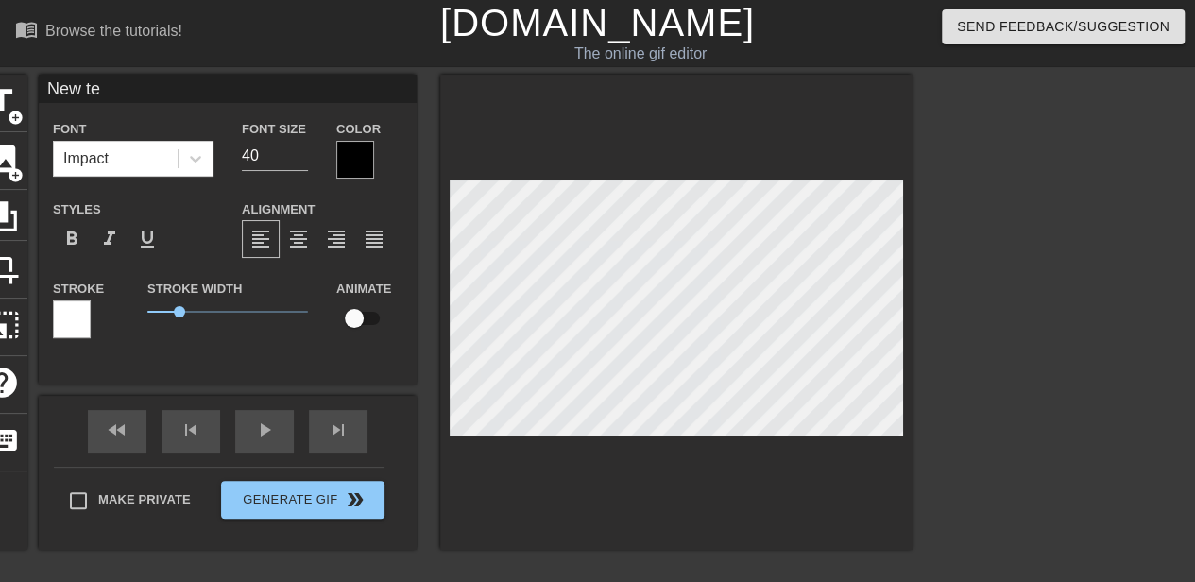
type textarea "New t"
type input "New"
type textarea "New"
type input "New"
type textarea "New"
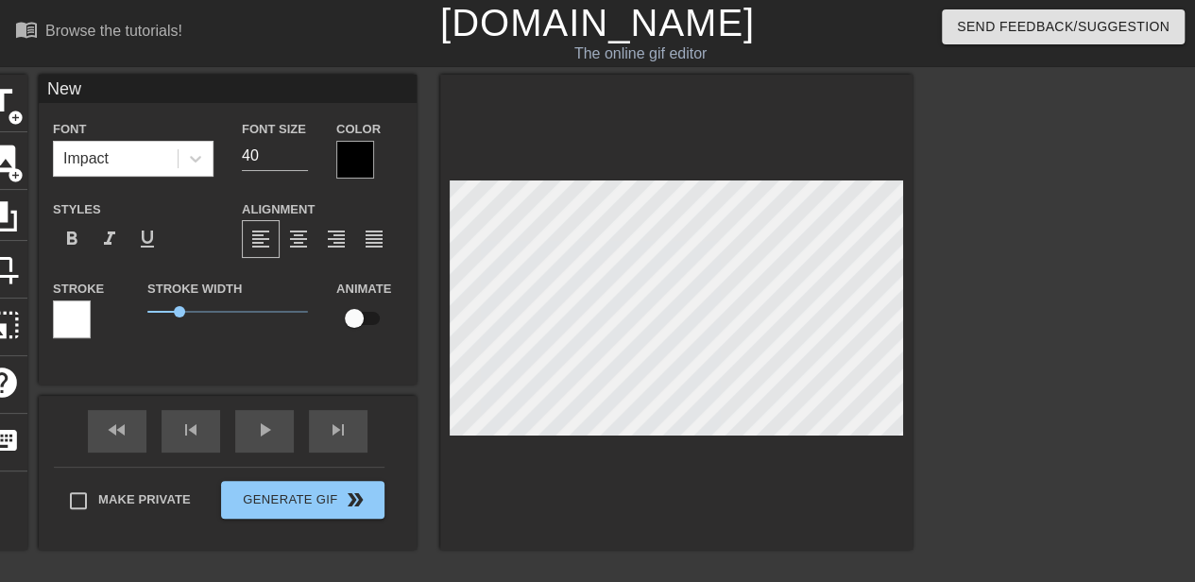
type input "Ne"
type textarea "Ne"
type input "N"
type textarea "N"
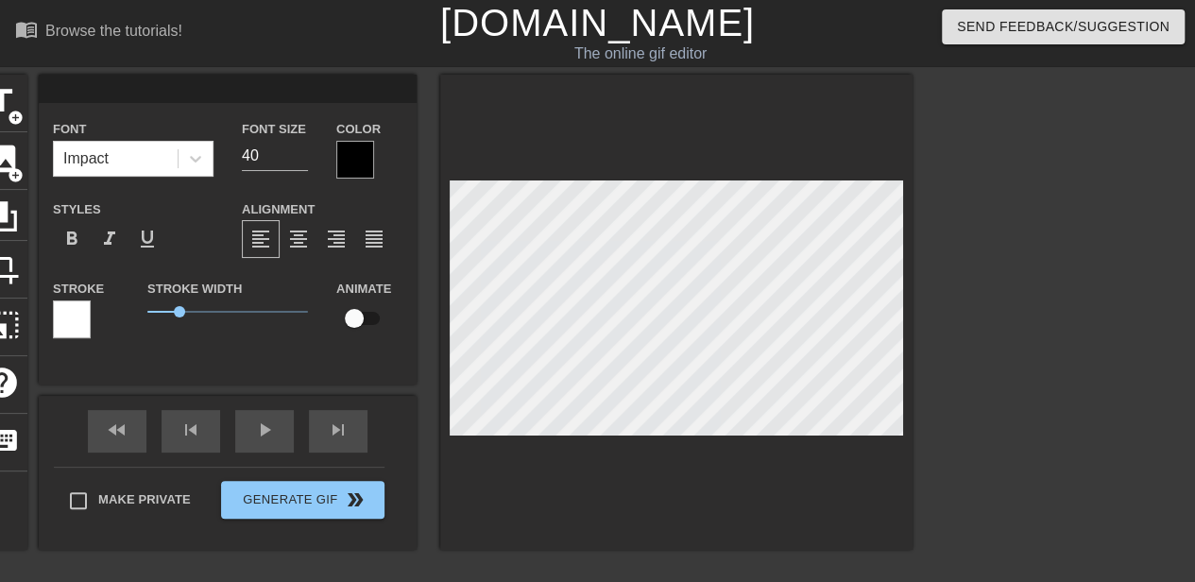
type input "O"
type textarea "O"
type input "OD"
type textarea "OD"
type input "ODC"
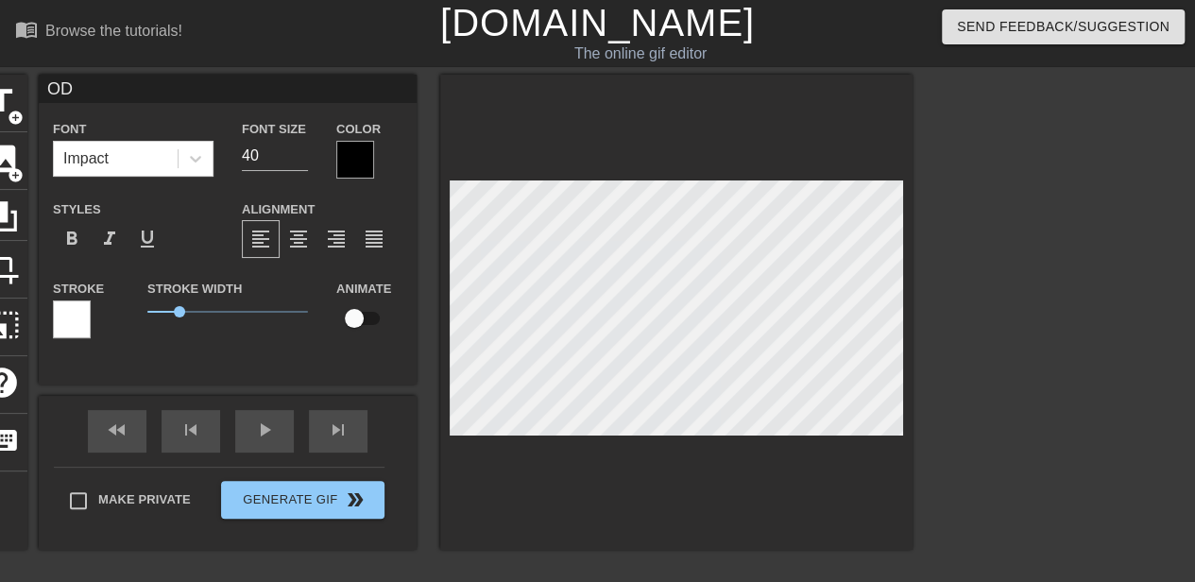
type textarea "ODC"
type input "ODCR"
type textarea "ODCR"
type input "ODCRT"
type textarea "ODCRTE"
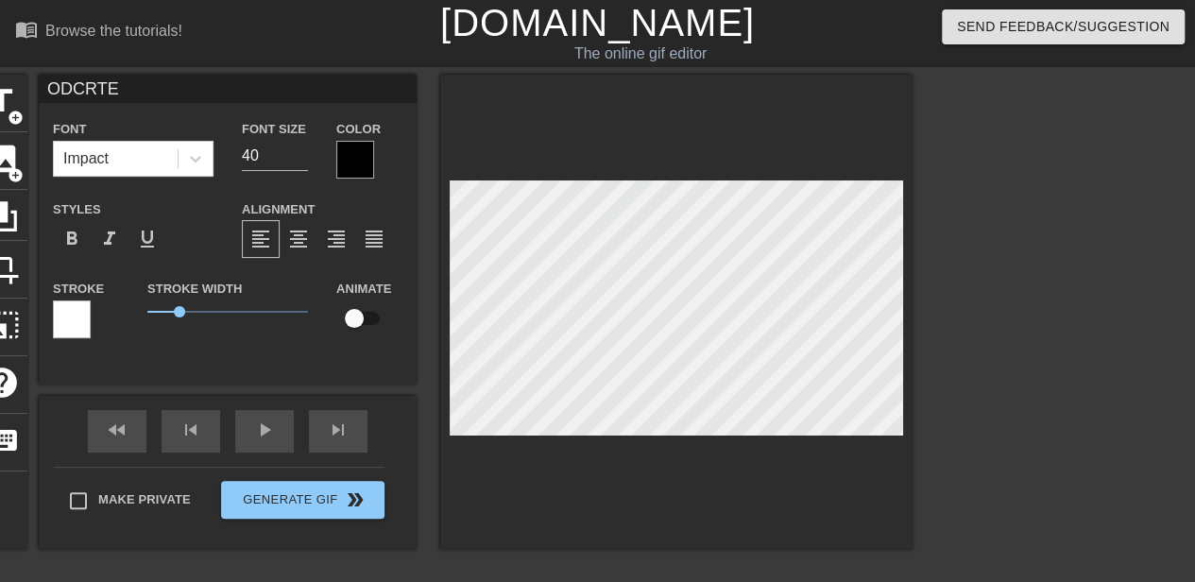
type input "ODCRT"
type textarea "ODCRT"
type input "ODCR"
type textarea "ODCR"
type input "ODC"
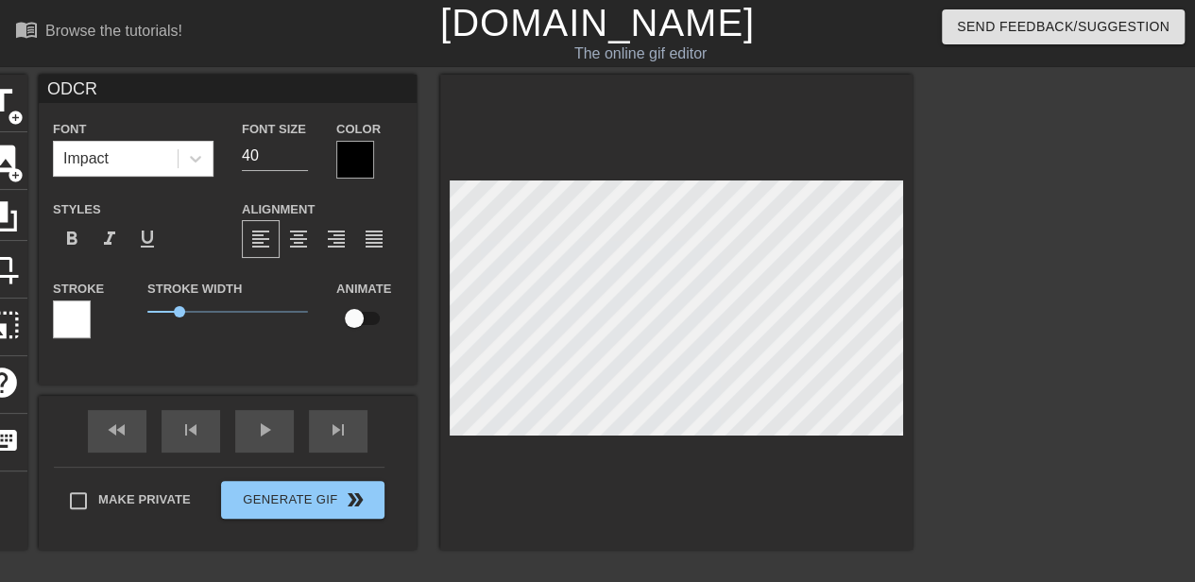
type textarea "ODC"
type input "ODCT"
type textarea "ODCT"
type input "ODCTE"
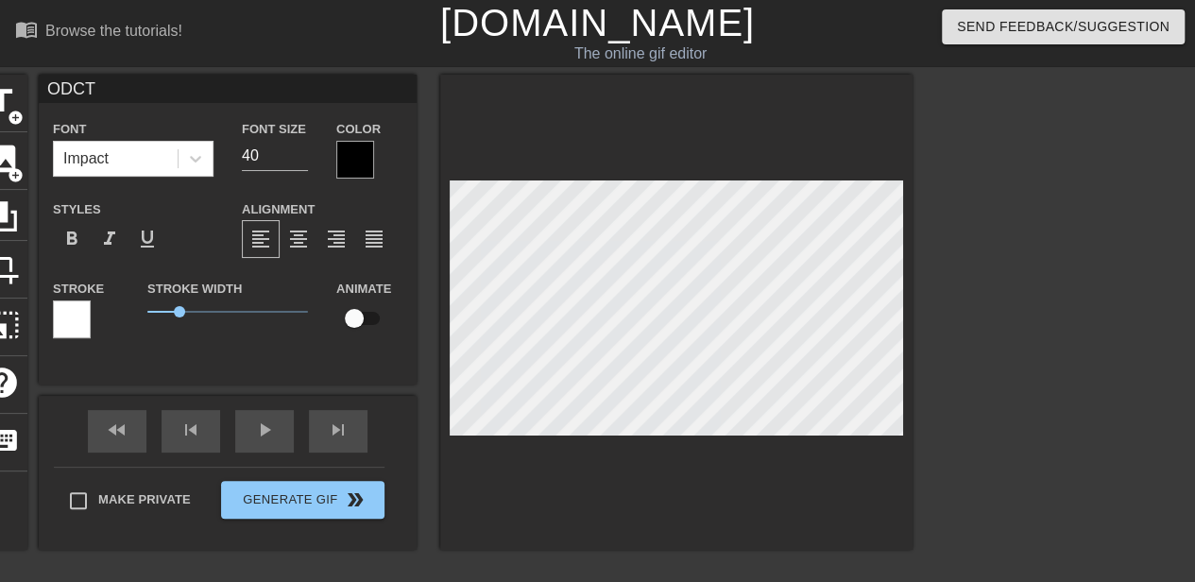
type textarea "ODCTE"
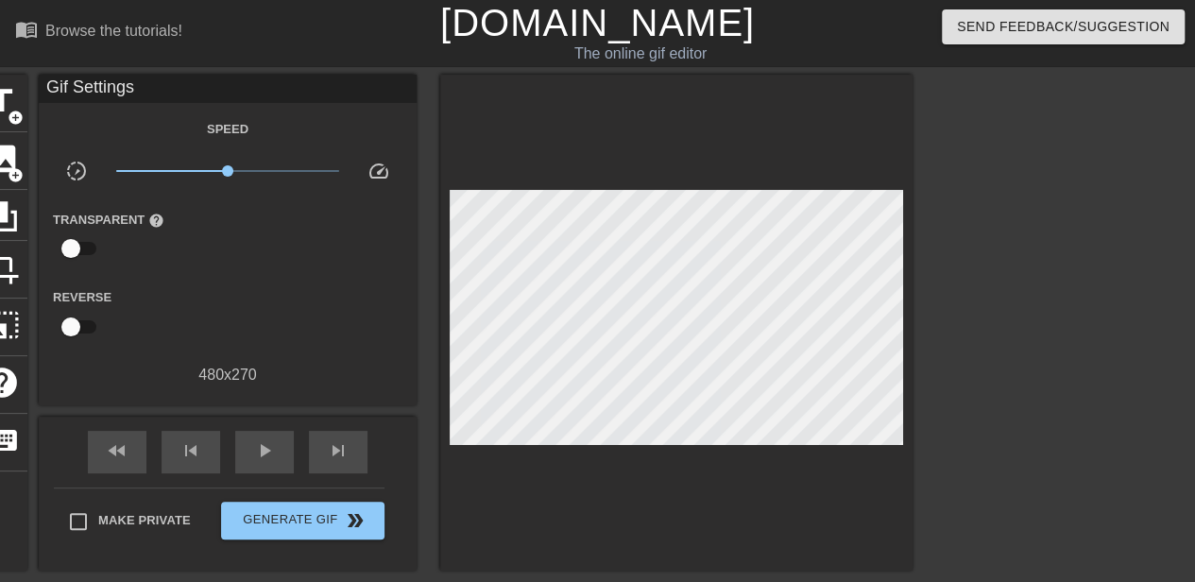
click at [1083, 345] on div at bounding box center [1076, 358] width 283 height 567
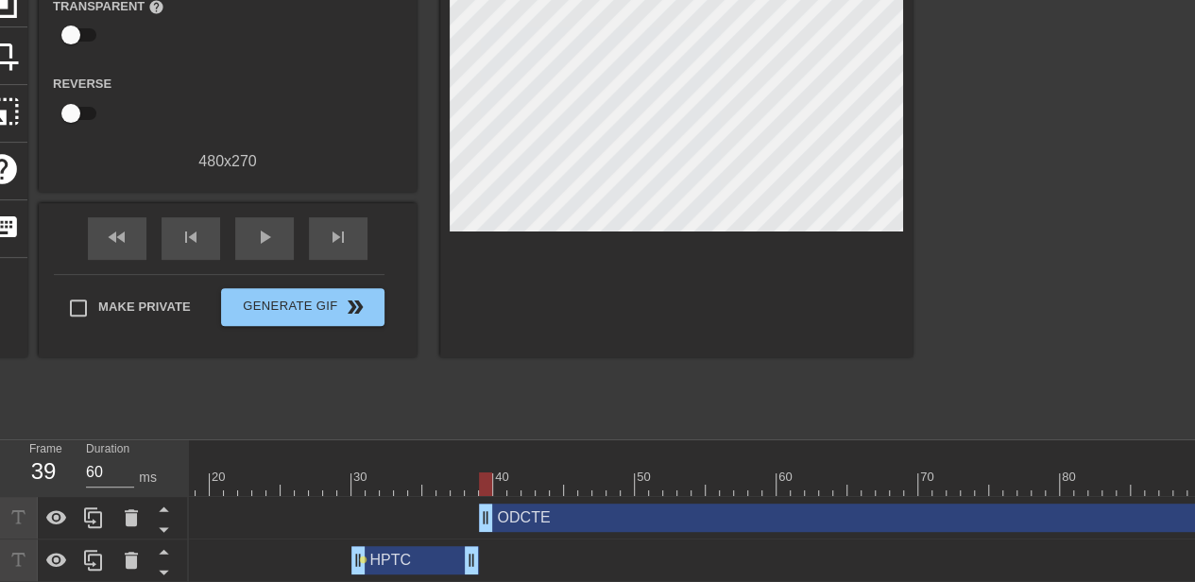
scroll to position [228, 0]
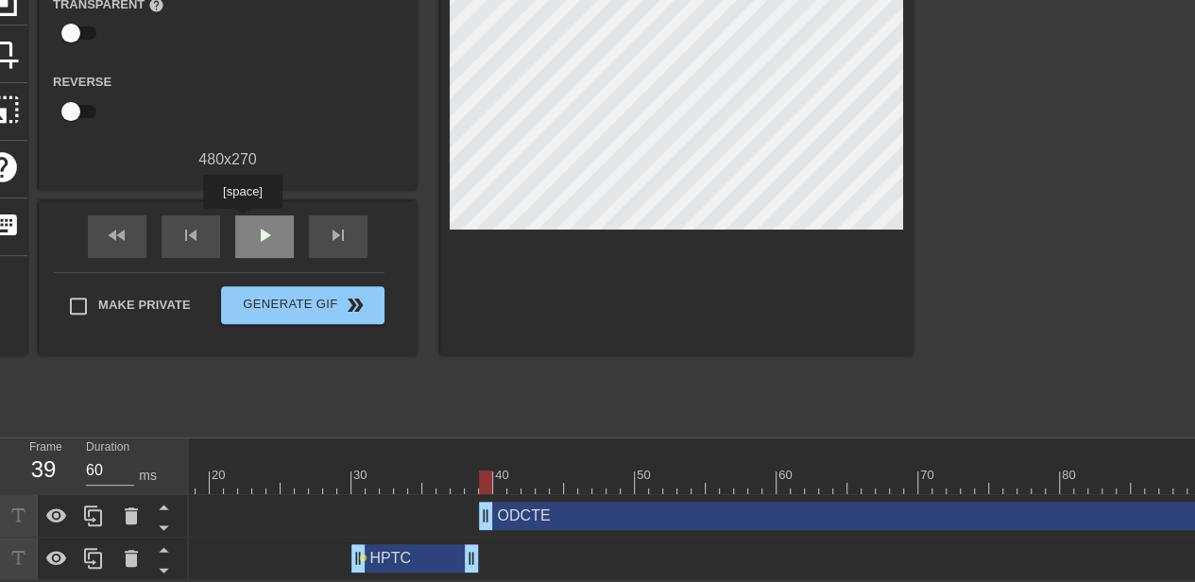
click at [242, 222] on div "play_arrow" at bounding box center [264, 236] width 59 height 43
click at [242, 222] on div "pause" at bounding box center [264, 236] width 59 height 43
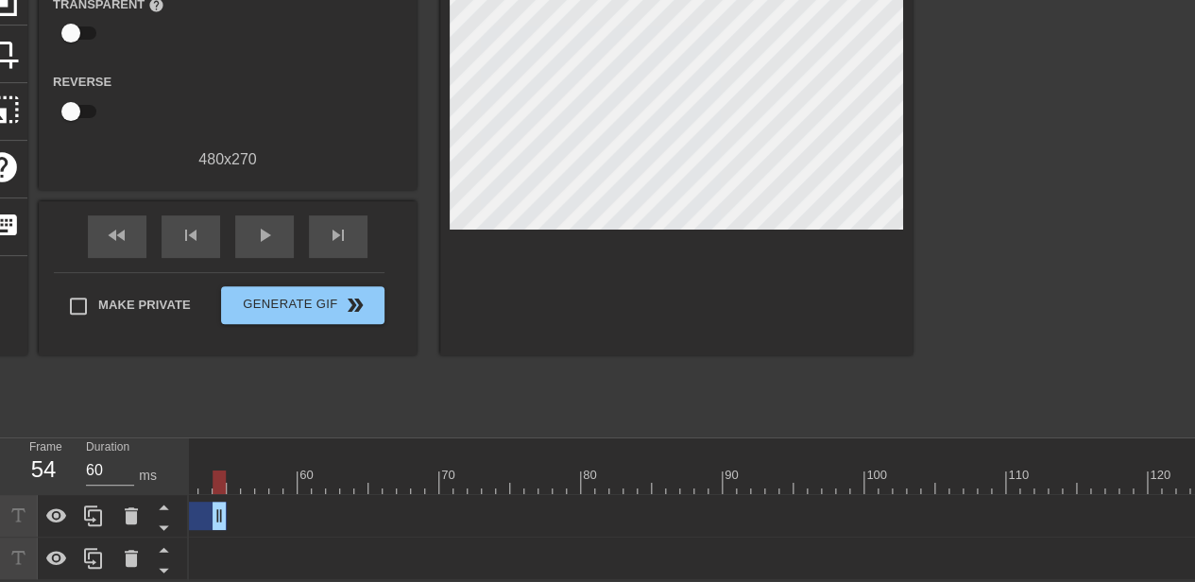
drag, startPoint x: 1192, startPoint y: 503, endPoint x: 219, endPoint y: 486, distance: 973.1
click at [219, 495] on div "ODCTE drag_handle drag_handle" at bounding box center [333, 516] width 1743 height 43
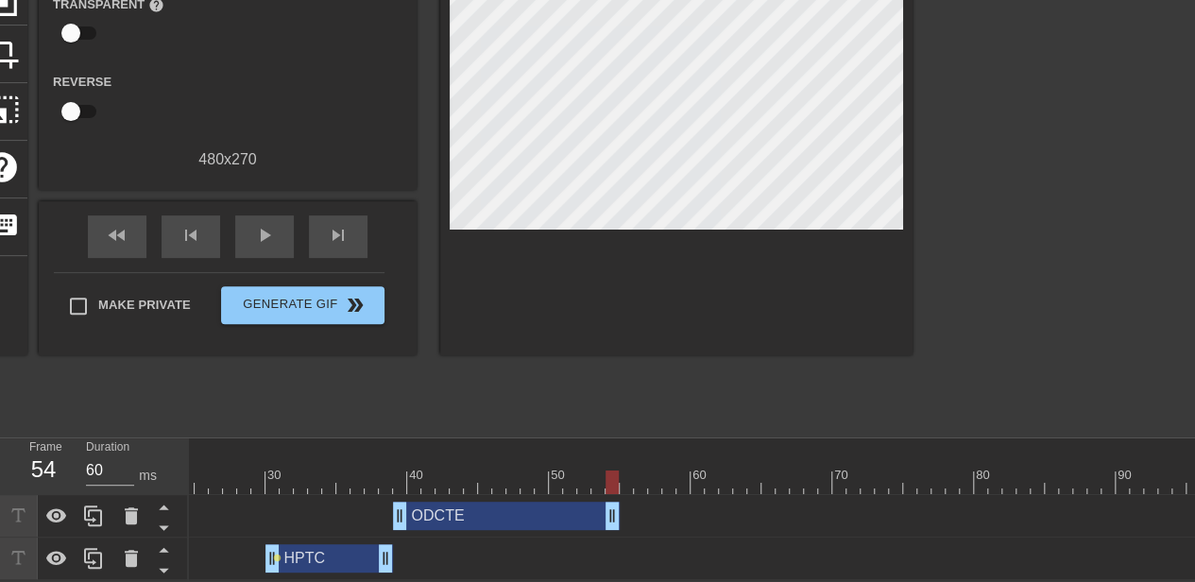
scroll to position [0, 350]
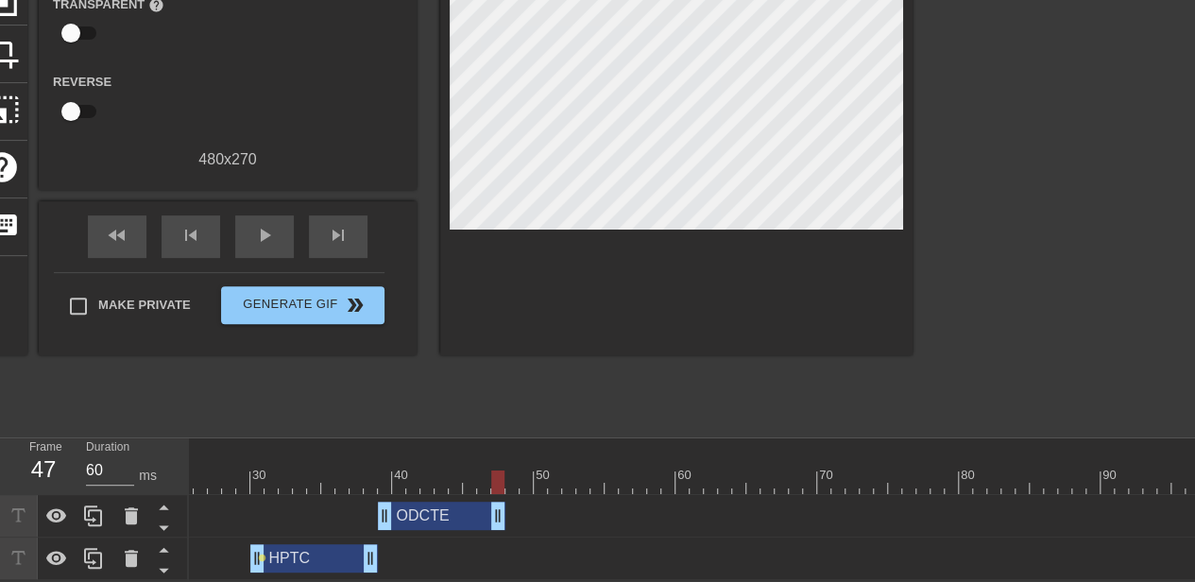
drag, startPoint x: 593, startPoint y: 498, endPoint x: 501, endPoint y: 486, distance: 93.3
click at [501, 495] on div "ODCTE drag_handle drag_handle" at bounding box center [710, 516] width 1743 height 43
click at [522, 502] on div "ODCTE drag_handle drag_handle" at bounding box center [710, 516] width 1743 height 28
click at [513, 502] on div "ODCTE drag_handle drag_handle" at bounding box center [710, 516] width 1743 height 28
click at [243, 230] on div "play_arrow" at bounding box center [264, 236] width 59 height 43
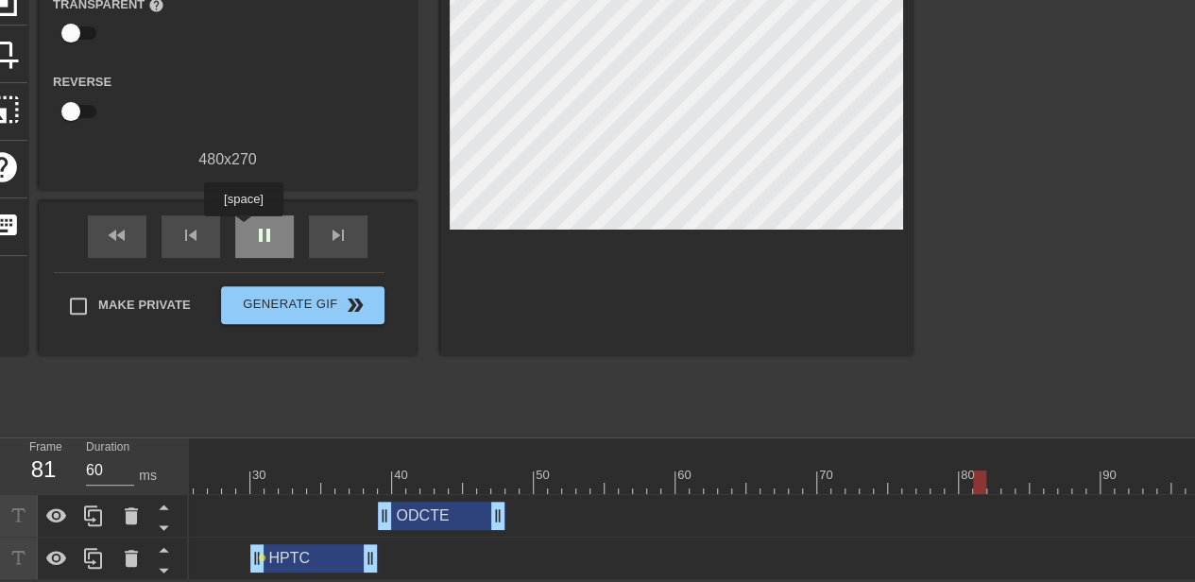
click at [243, 230] on div "pause" at bounding box center [264, 236] width 59 height 43
click at [243, 230] on div "play_arrow" at bounding box center [264, 236] width 59 height 43
click at [243, 230] on div "pause" at bounding box center [264, 236] width 59 height 43
click at [243, 230] on div "play_arrow" at bounding box center [264, 236] width 59 height 43
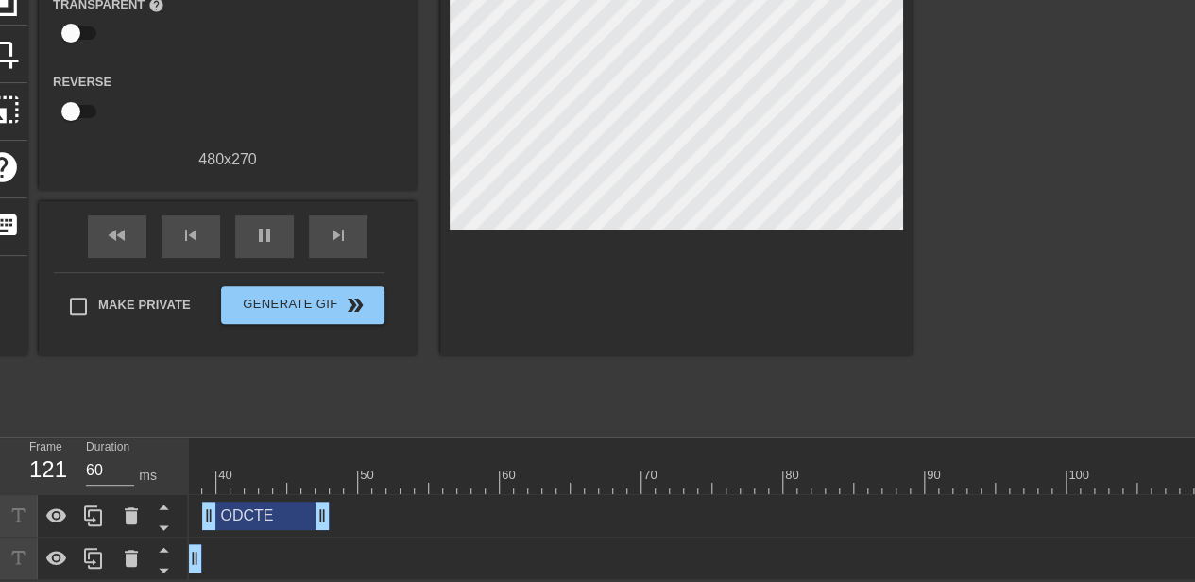
scroll to position [0, 526]
click at [618, 502] on div "ODCTE drag_handle drag_handle" at bounding box center [534, 516] width 1743 height 28
click at [599, 502] on div "ODCTE drag_handle drag_handle" at bounding box center [534, 516] width 1743 height 28
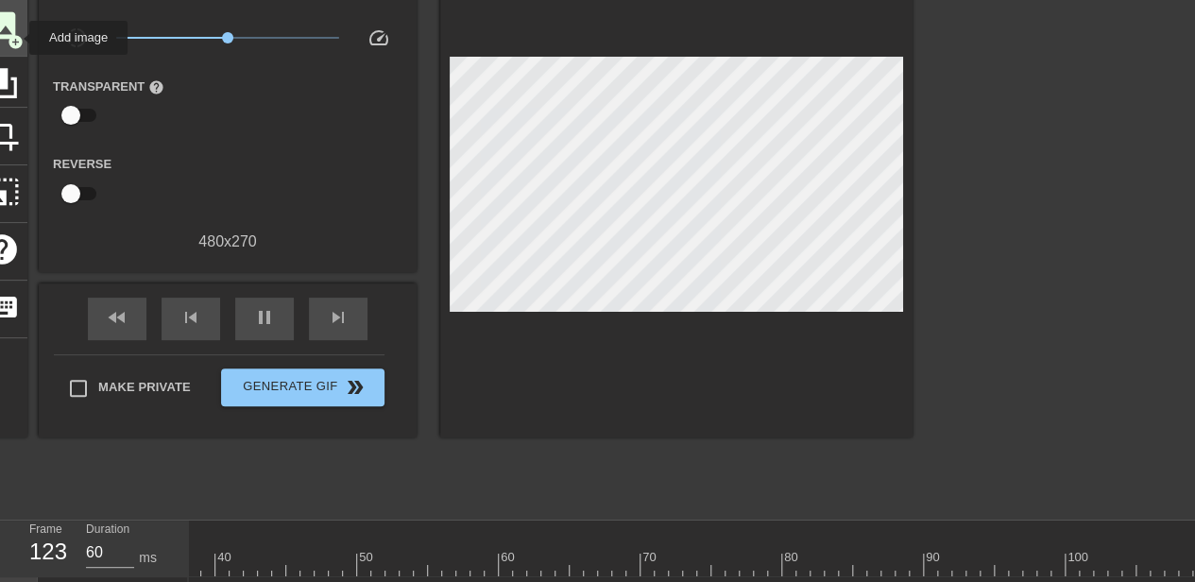
click at [17, 38] on span "add_circle" at bounding box center [16, 42] width 16 height 16
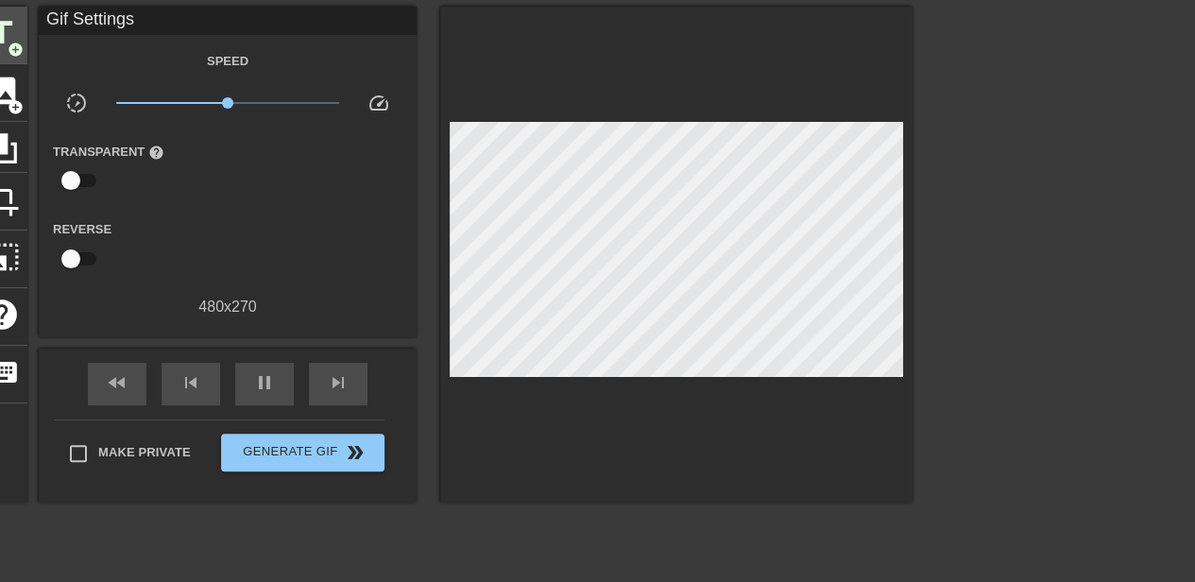
scroll to position [39, 0]
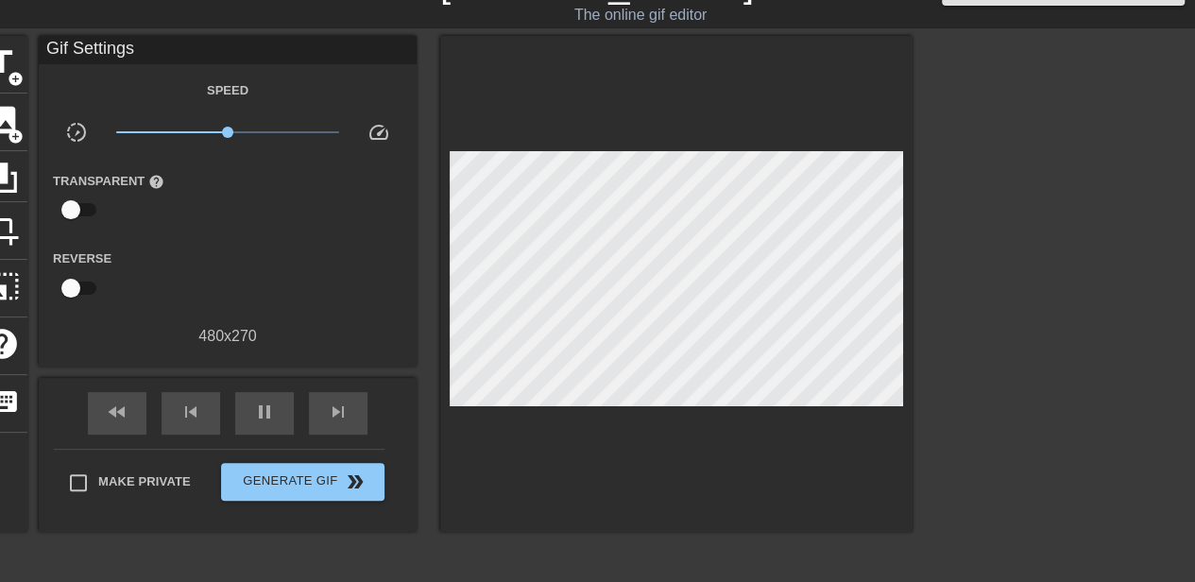
drag, startPoint x: 9, startPoint y: 60, endPoint x: 1032, endPoint y: 401, distance: 1077.2
click at [1032, 401] on div "title add_circle image add_circle crop photo_size_select_large help keyboard Gi…" at bounding box center [597, 319] width 1195 height 567
click at [6, 66] on span "title" at bounding box center [2, 62] width 36 height 36
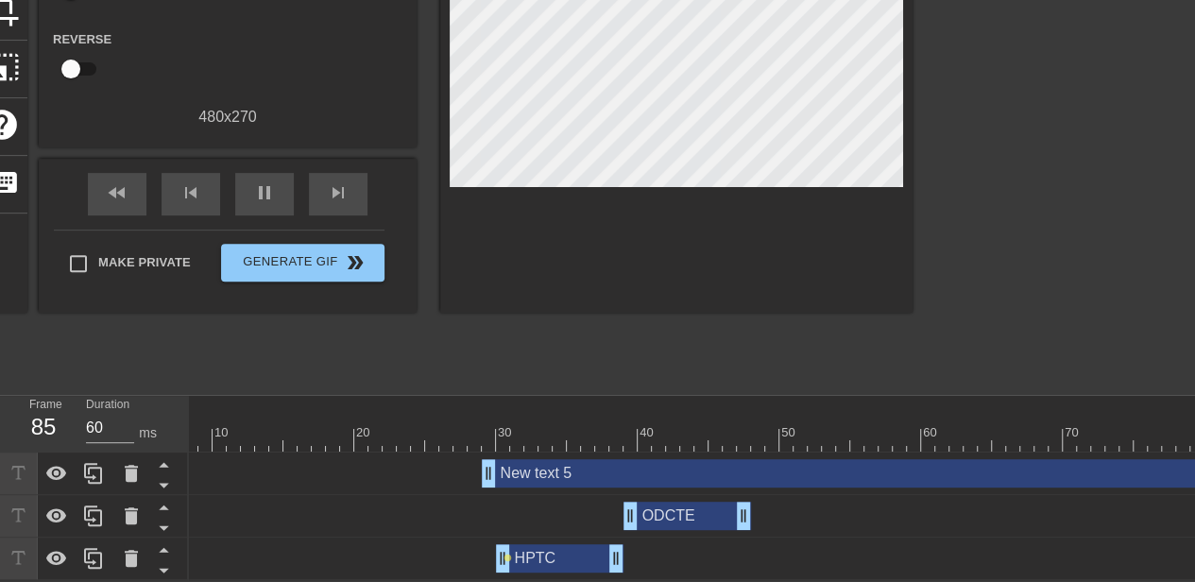
scroll to position [0, 60]
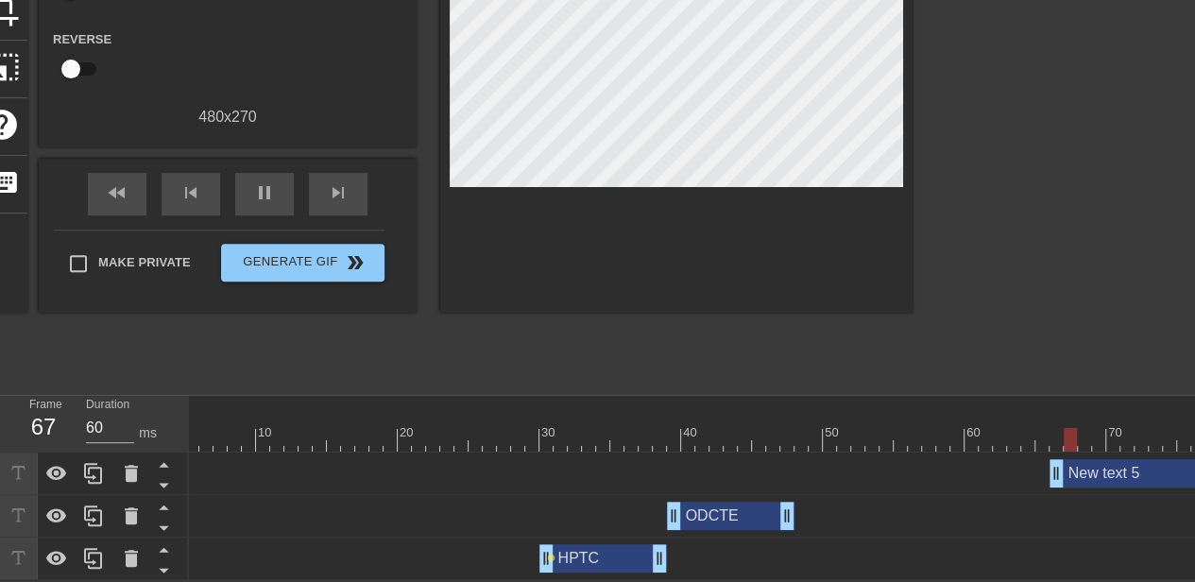
drag, startPoint x: 533, startPoint y: 456, endPoint x: 1055, endPoint y: 432, distance: 523.0
click at [1055, 432] on div "10 20 30 40 50 60 70 80 90 100 110 120 New text 5 drag_handle drag_handle ODCTE…" at bounding box center [692, 488] width 1006 height 184
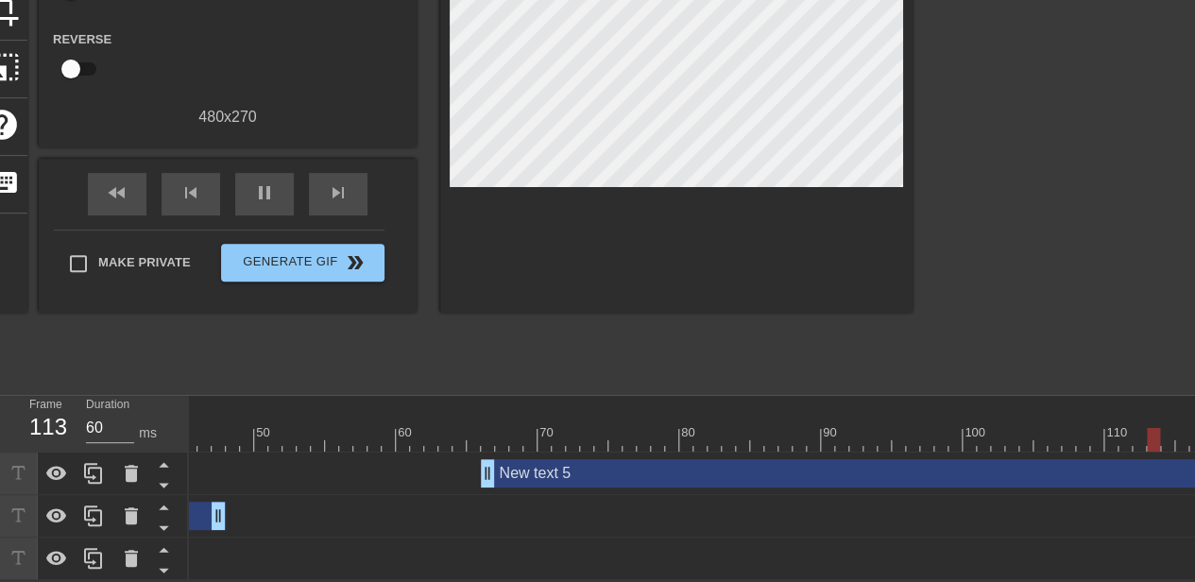
scroll to position [0, 663]
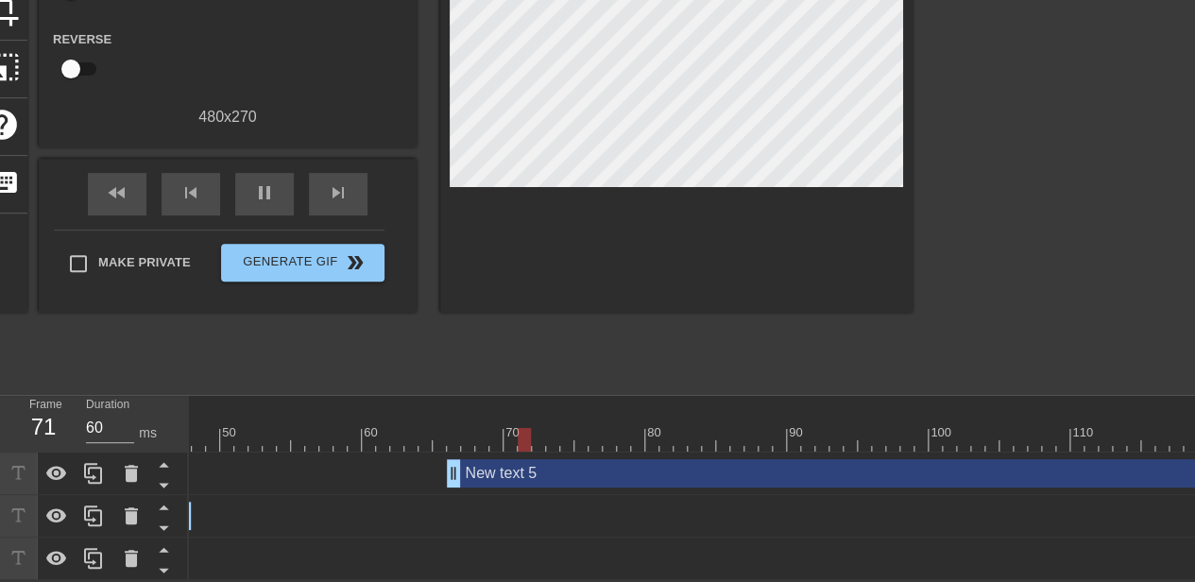
drag, startPoint x: 464, startPoint y: 462, endPoint x: 529, endPoint y: 454, distance: 65.6
click at [529, 459] on div "New text 5 drag_handle drag_handle" at bounding box center [858, 473] width 822 height 28
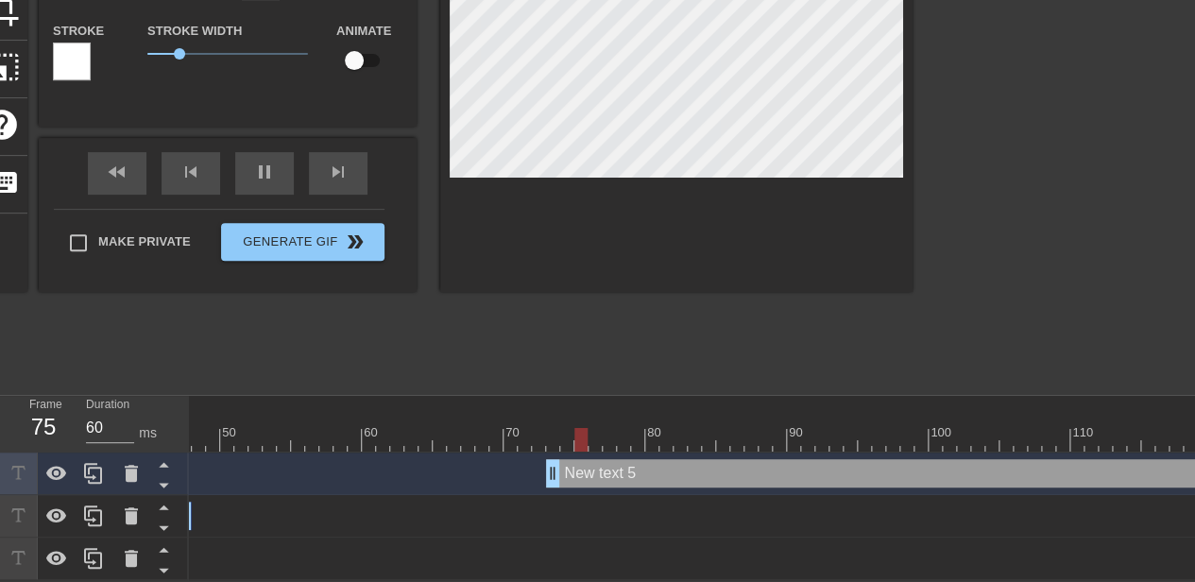
drag, startPoint x: 450, startPoint y: 452, endPoint x: 547, endPoint y: 451, distance: 97.3
drag, startPoint x: 555, startPoint y: 454, endPoint x: 688, endPoint y: 462, distance: 132.5
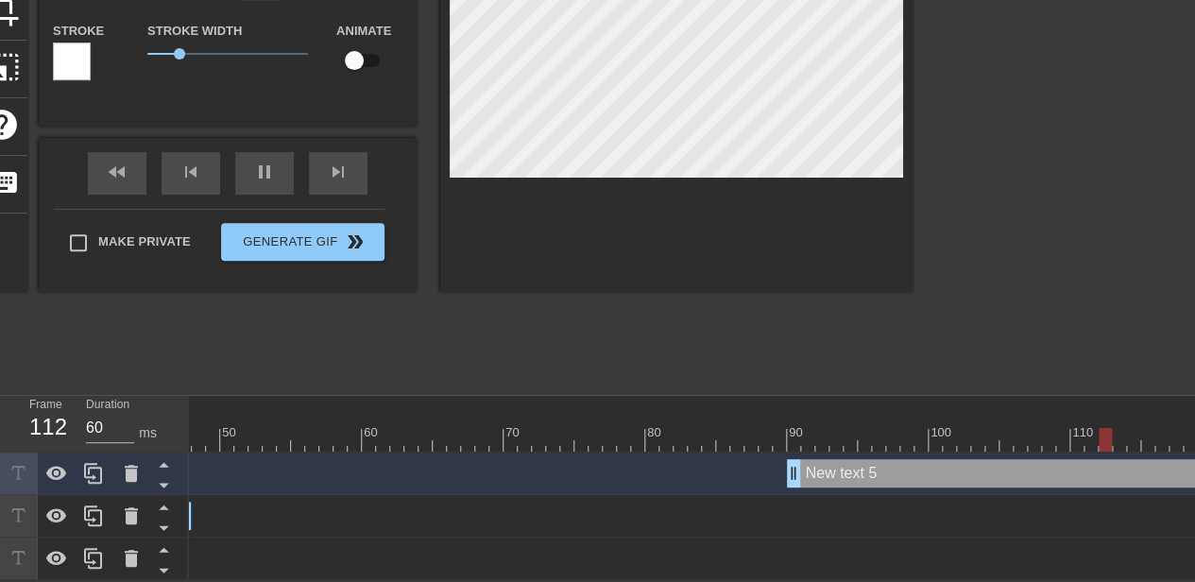
drag, startPoint x: 681, startPoint y: 460, endPoint x: 798, endPoint y: 457, distance: 117.2
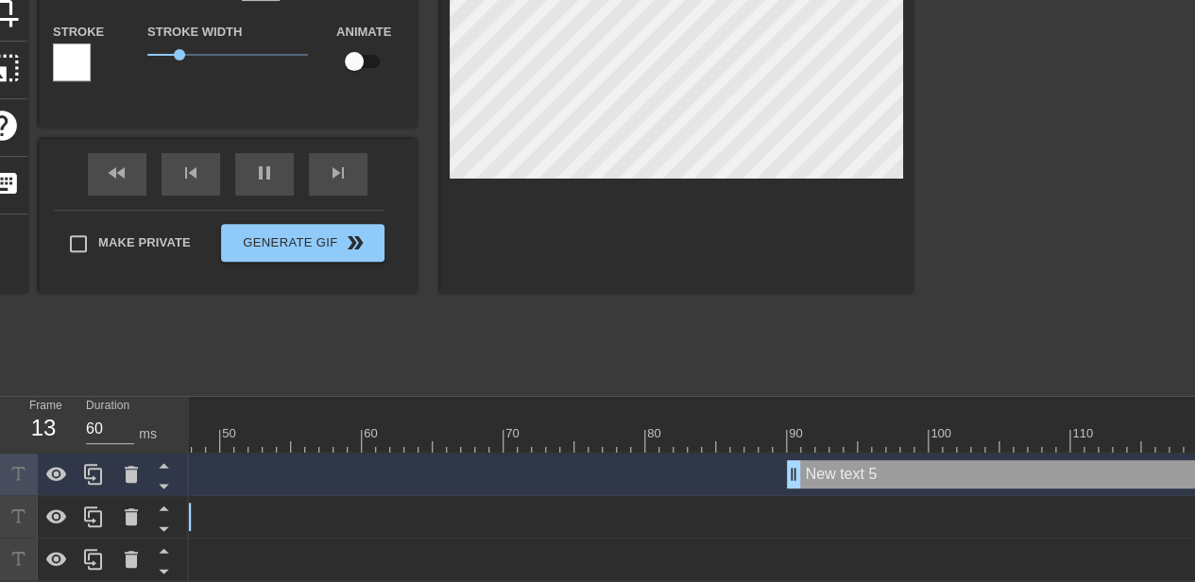
scroll to position [176, 0]
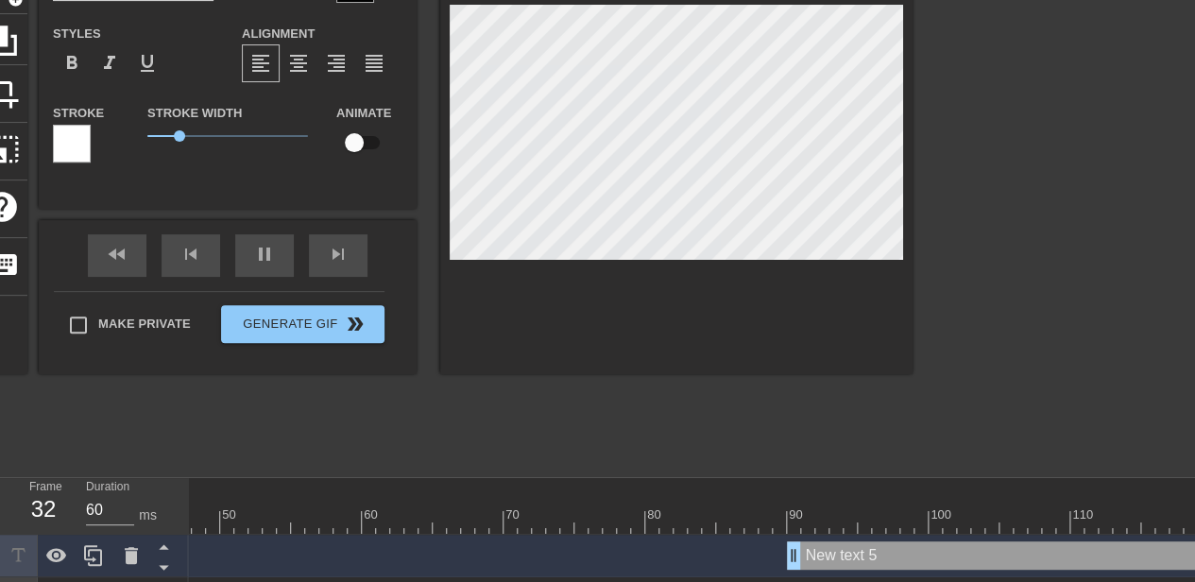
type input "New tex 5"
type textarea "New tex 5"
type input "New te 5"
type textarea "New te 5"
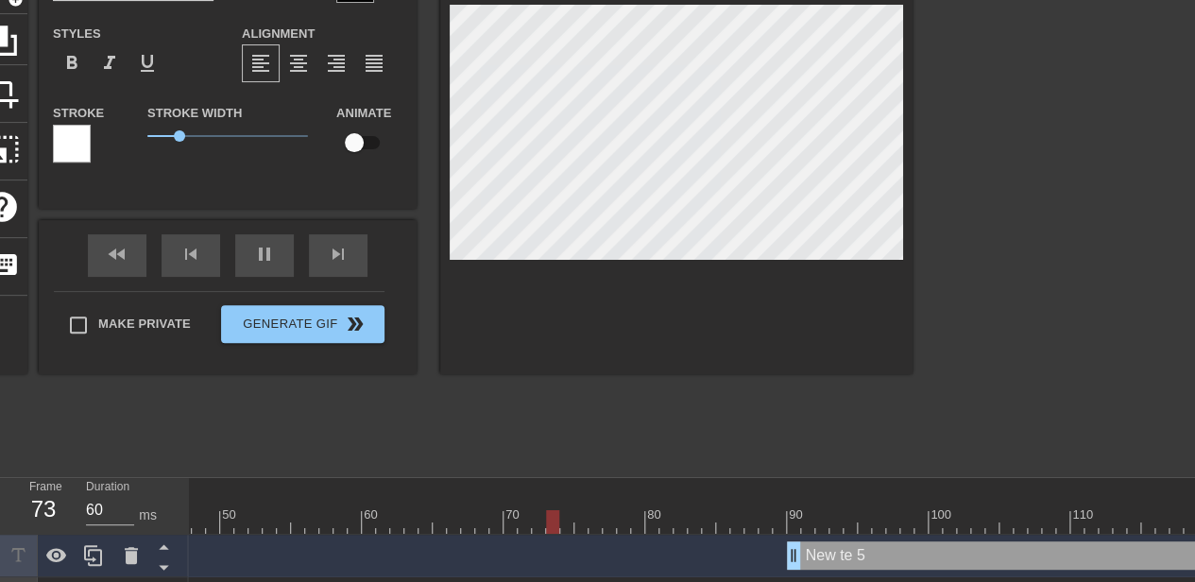
click at [807, 549] on div "New te 5 drag_handle drag_handle" at bounding box center [1028, 555] width 482 height 28
type input "New te"
type textarea "New te"
type input "New te"
type textarea "New te"
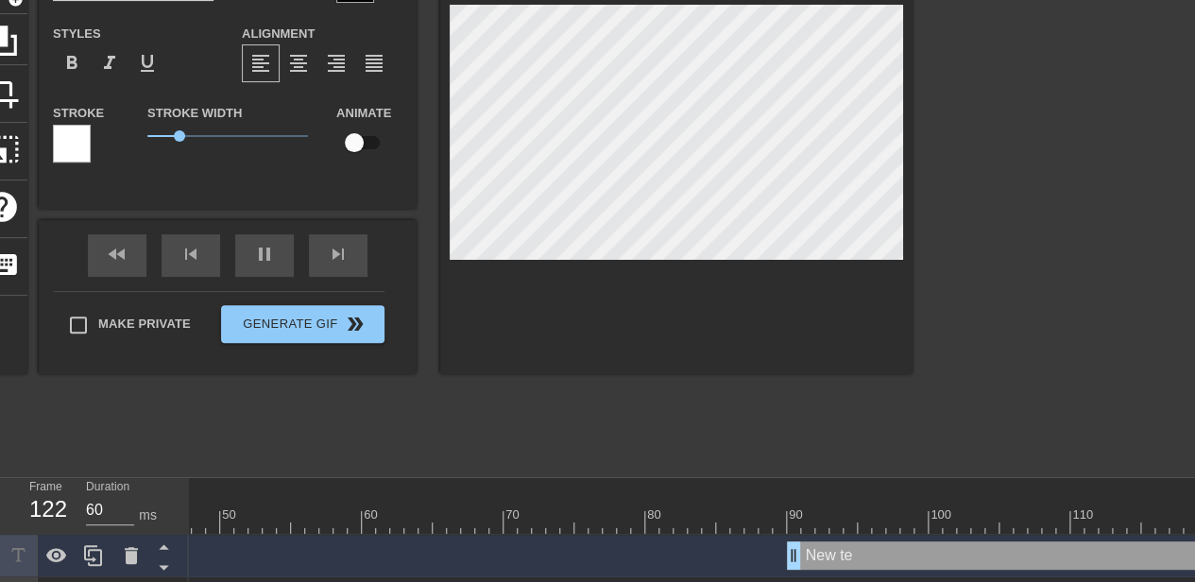
type input "New t"
type textarea "New"
type input "New"
type textarea "New"
click at [801, 543] on div "New drag_handle drag_handle" at bounding box center [1028, 555] width 482 height 28
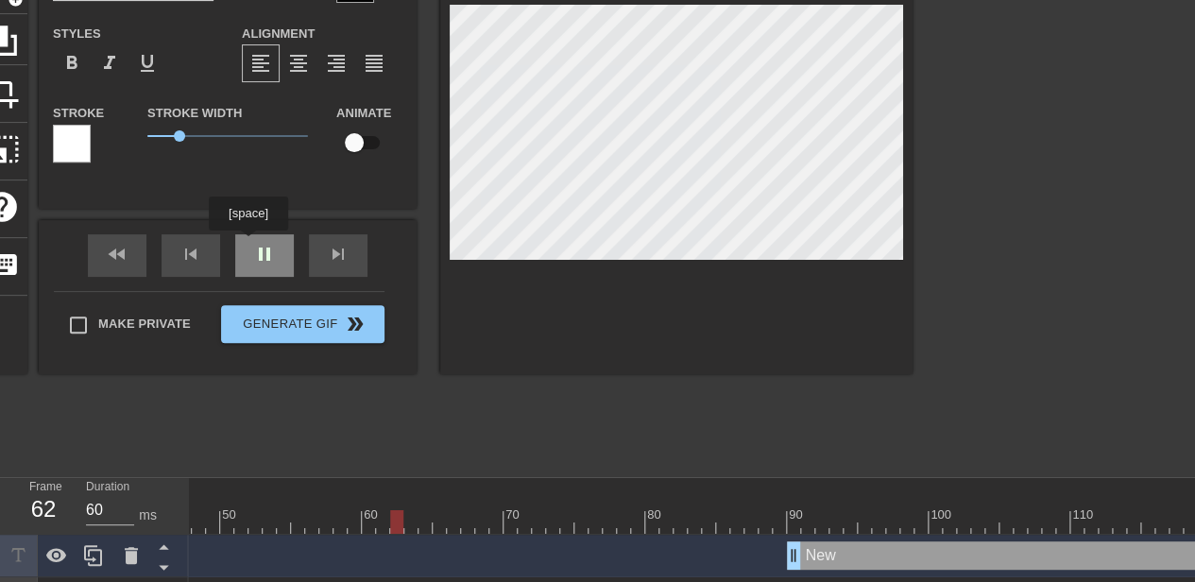
click at [249, 244] on div "fast_rewind skip_previous pause skip_next" at bounding box center [228, 255] width 308 height 71
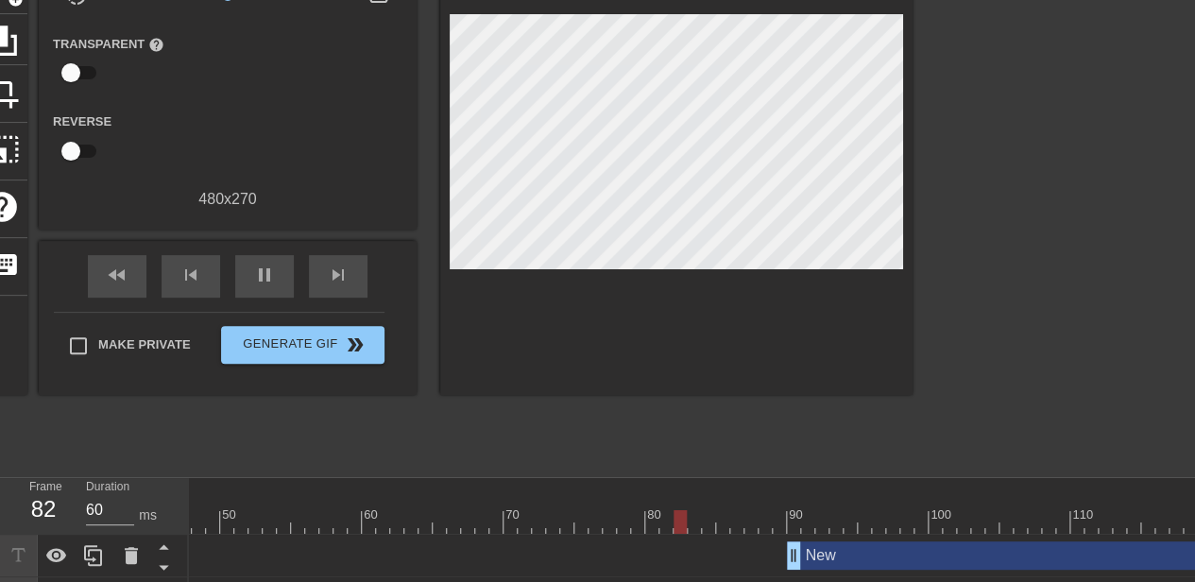
click at [831, 558] on div "New drag_handle drag_handle" at bounding box center [1028, 555] width 482 height 28
click at [272, 257] on div "pause" at bounding box center [264, 276] width 59 height 43
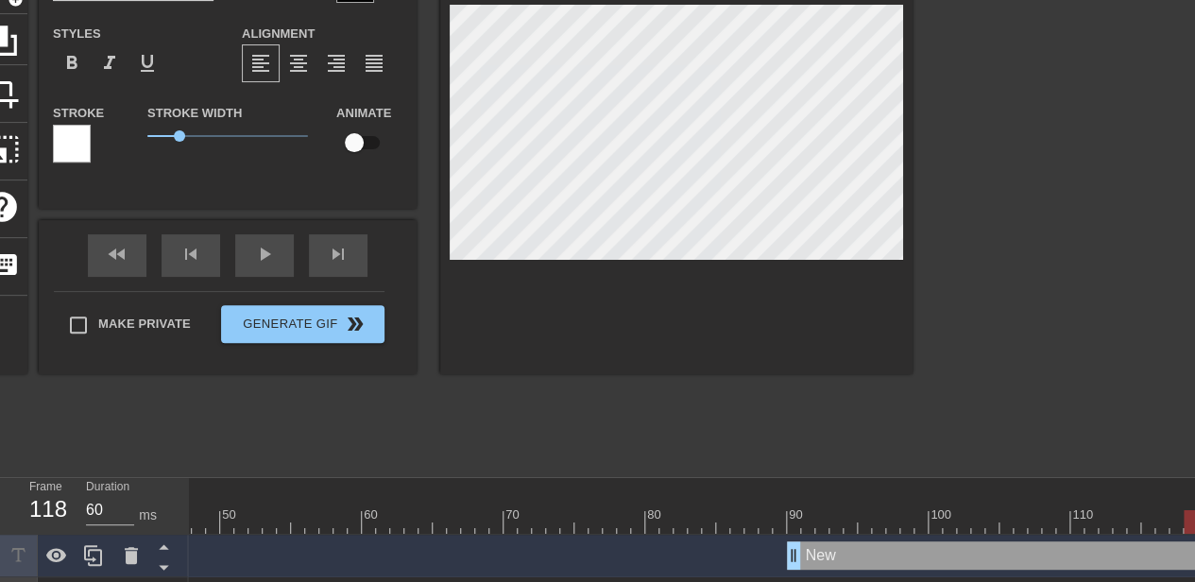
scroll to position [2, 2]
type input "O"
type textarea "O"
type input "Ow"
type textarea "Ow"
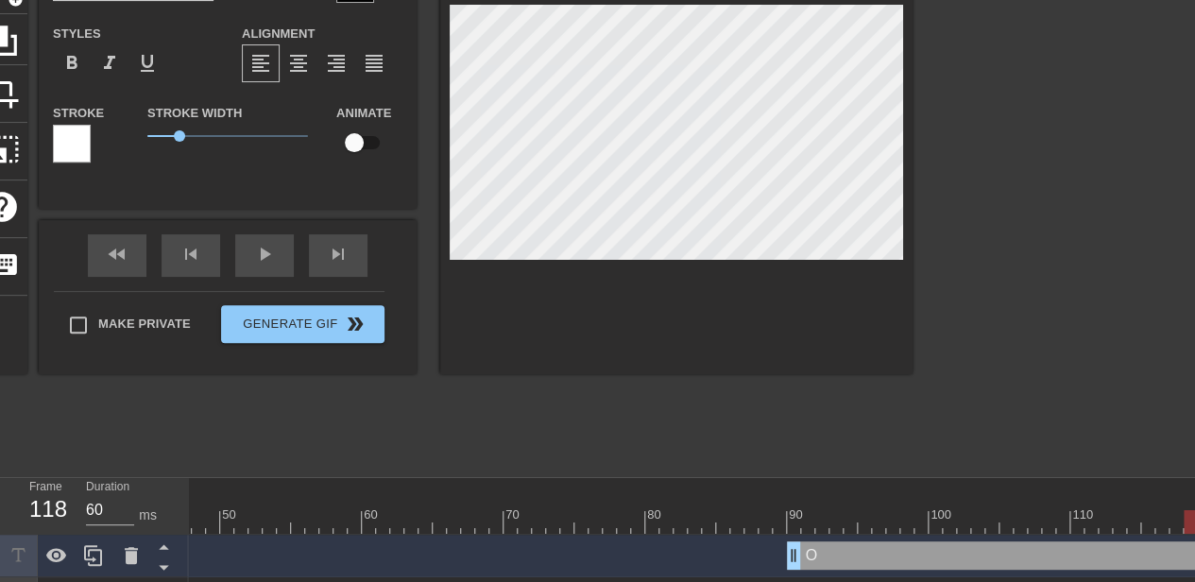
type input "Own"
type textarea "Own"
type input "Owne"
type textarea "Owne"
type input "Owned"
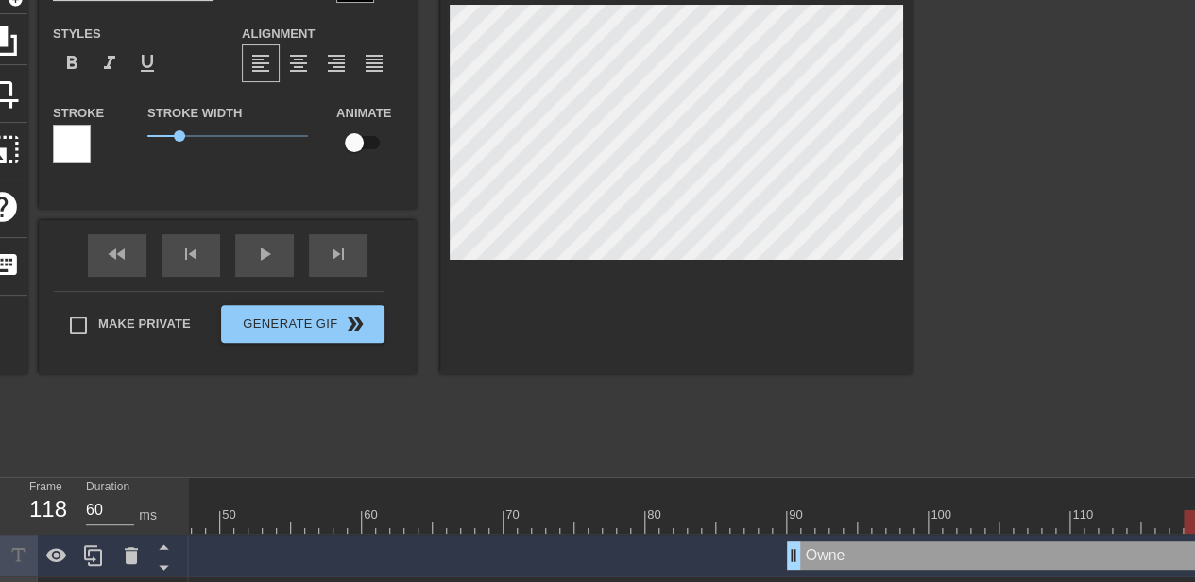
type textarea "Owned"
type input "Owned!"
type textarea "Owned!"
click at [280, 255] on div "play_arrow" at bounding box center [264, 255] width 59 height 43
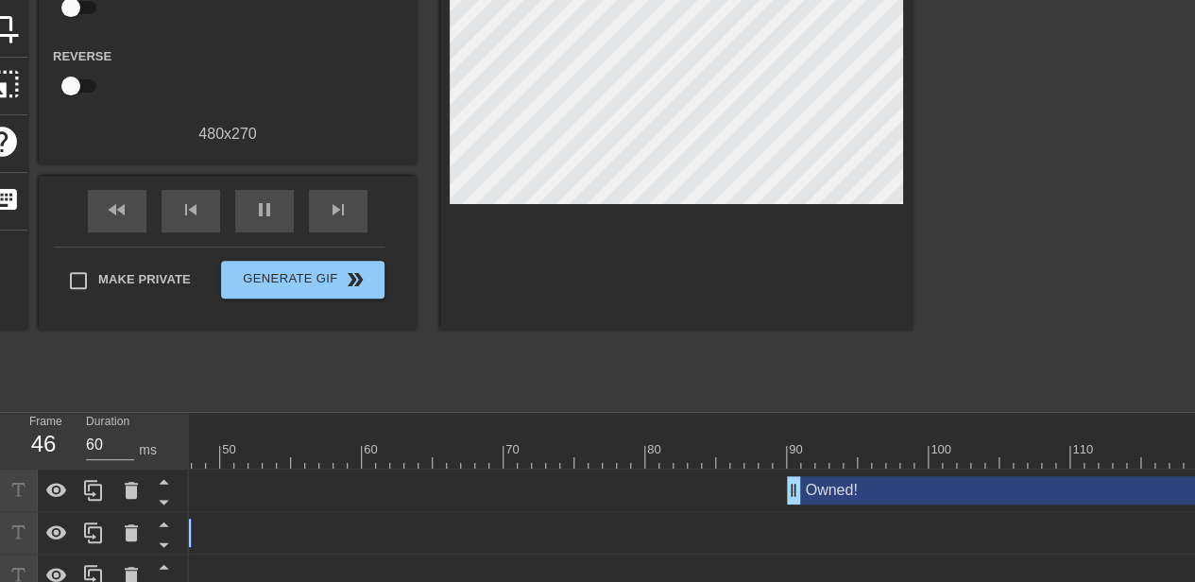
scroll to position [270, 0]
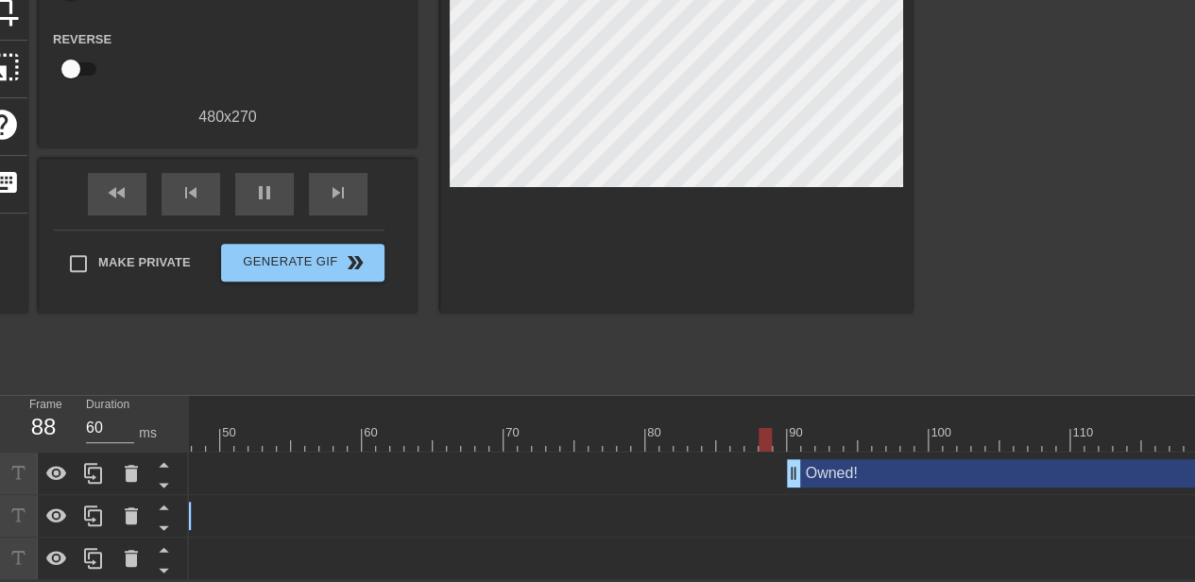
click at [232, 568] on div "10 20 30 40 50 60 70 80 90 100 110 120 Owned! drag_handle drag_handle ODCTE dra…" at bounding box center [692, 488] width 1006 height 184
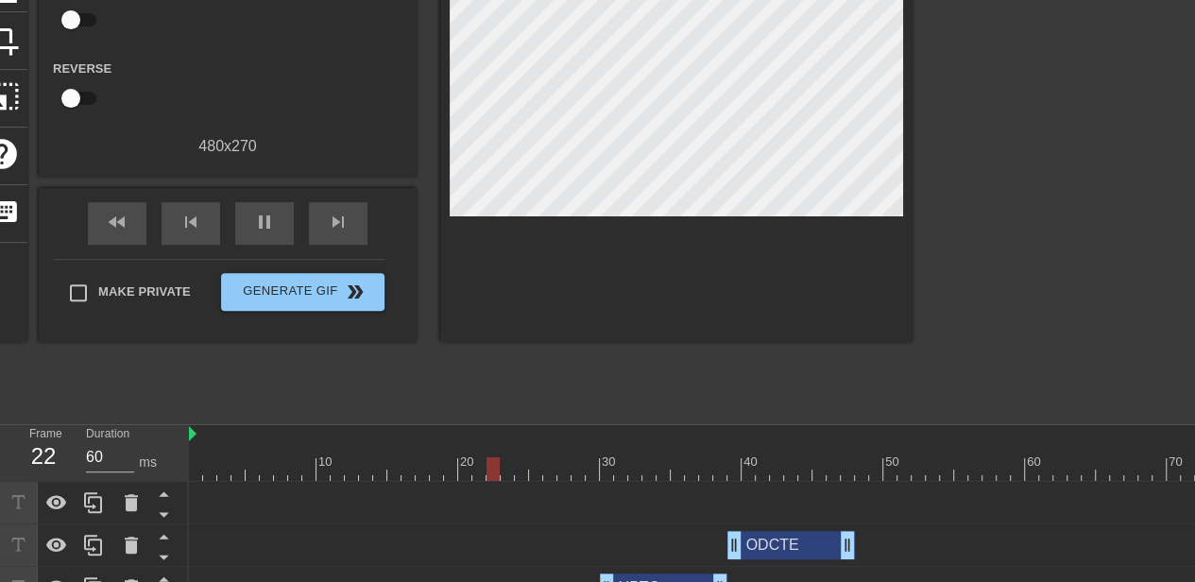
scroll to position [176, 0]
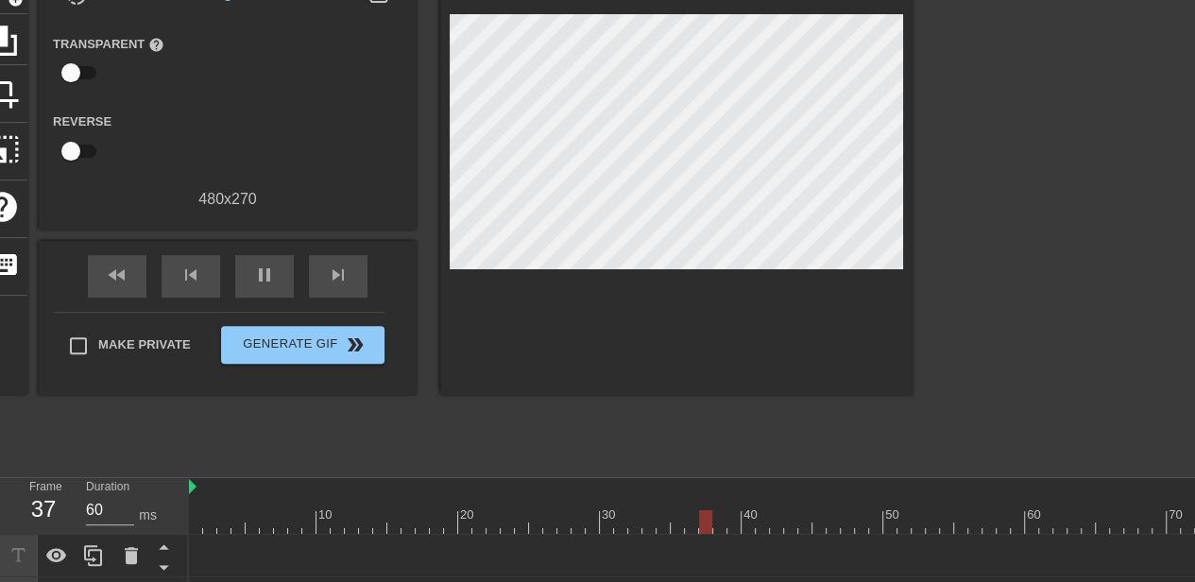
click at [224, 524] on div at bounding box center [1060, 522] width 1743 height 24
drag, startPoint x: 697, startPoint y: 580, endPoint x: 561, endPoint y: 580, distance: 136.0
click at [564, 581] on html "menu_book Browse the tutorials! [DOMAIN_NAME] The online gif editor Send Feedba…" at bounding box center [597, 243] width 1195 height 838
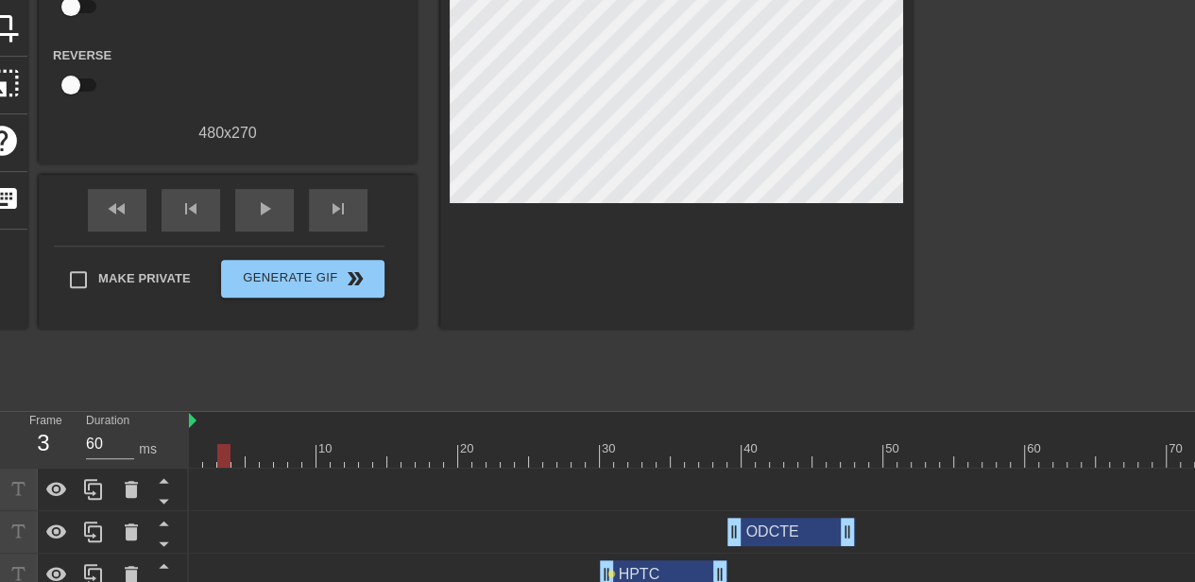
scroll to position [270, 0]
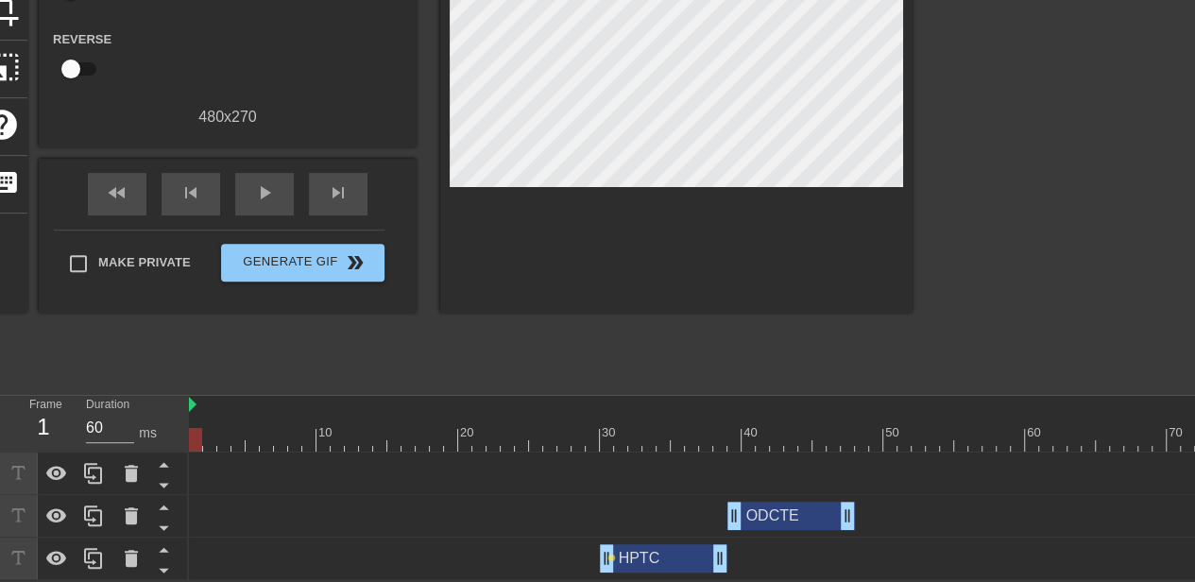
click at [193, 428] on div at bounding box center [1060, 440] width 1743 height 24
click at [197, 428] on div at bounding box center [195, 440] width 13 height 24
click at [196, 397] on img at bounding box center [193, 404] width 8 height 15
click at [195, 397] on img at bounding box center [193, 404] width 8 height 15
click at [264, 173] on div "play_arrow" at bounding box center [264, 194] width 59 height 43
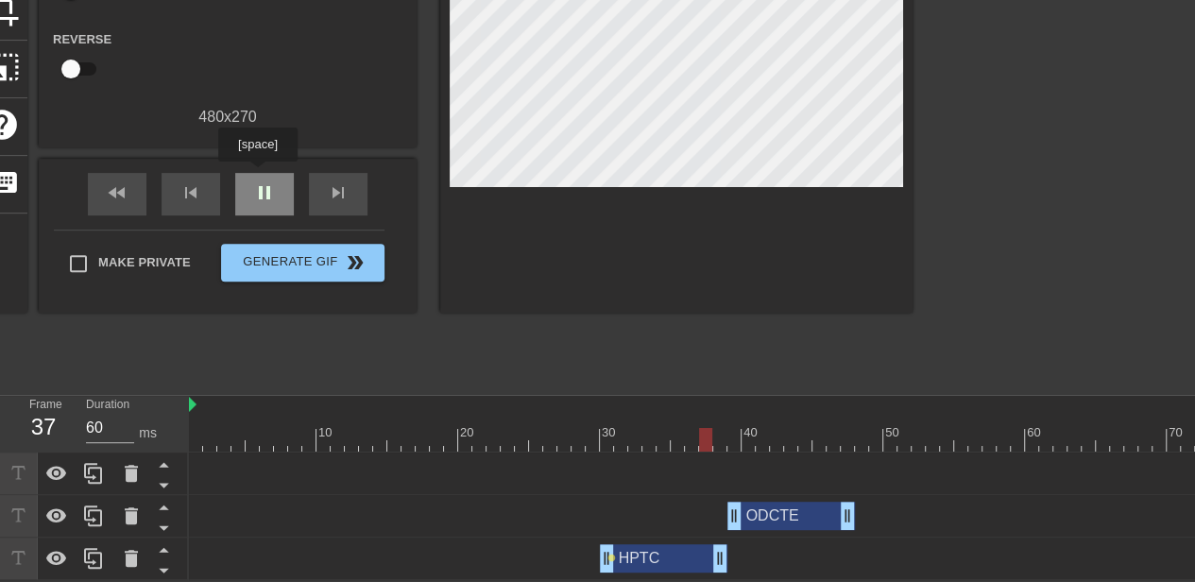
click at [257, 181] on span "pause" at bounding box center [264, 192] width 23 height 23
click at [194, 433] on div at bounding box center [1060, 440] width 1743 height 24
click at [189, 433] on div at bounding box center [195, 440] width 13 height 24
click at [247, 337] on div "title add_circle image add_circle crop photo_size_select_large help keyboard Gi…" at bounding box center [444, 100] width 936 height 567
click at [247, 340] on div "title add_circle image add_circle crop photo_size_select_large help keyboard Gi…" at bounding box center [444, 100] width 936 height 567
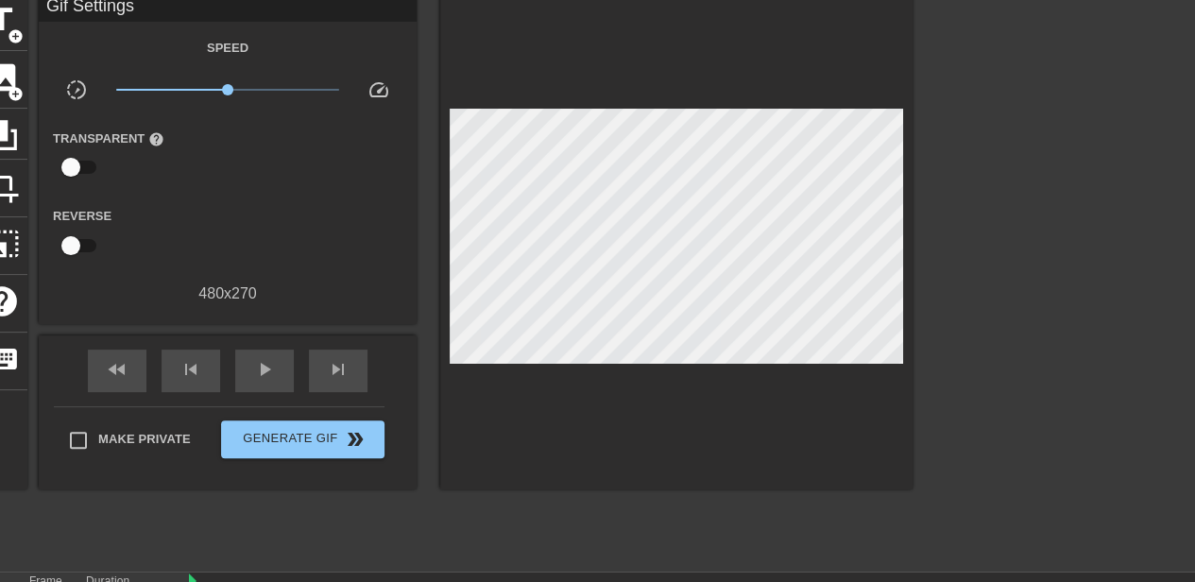
scroll to position [0, 0]
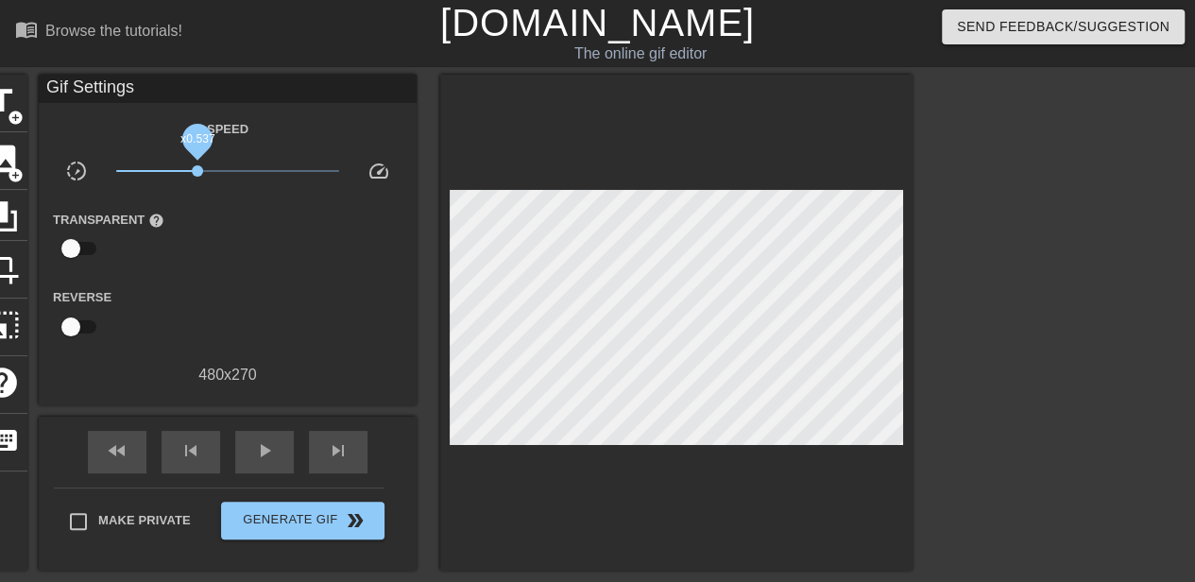
drag, startPoint x: 218, startPoint y: 166, endPoint x: 197, endPoint y: 165, distance: 20.8
click at [197, 165] on span "x0.537" at bounding box center [228, 171] width 224 height 23
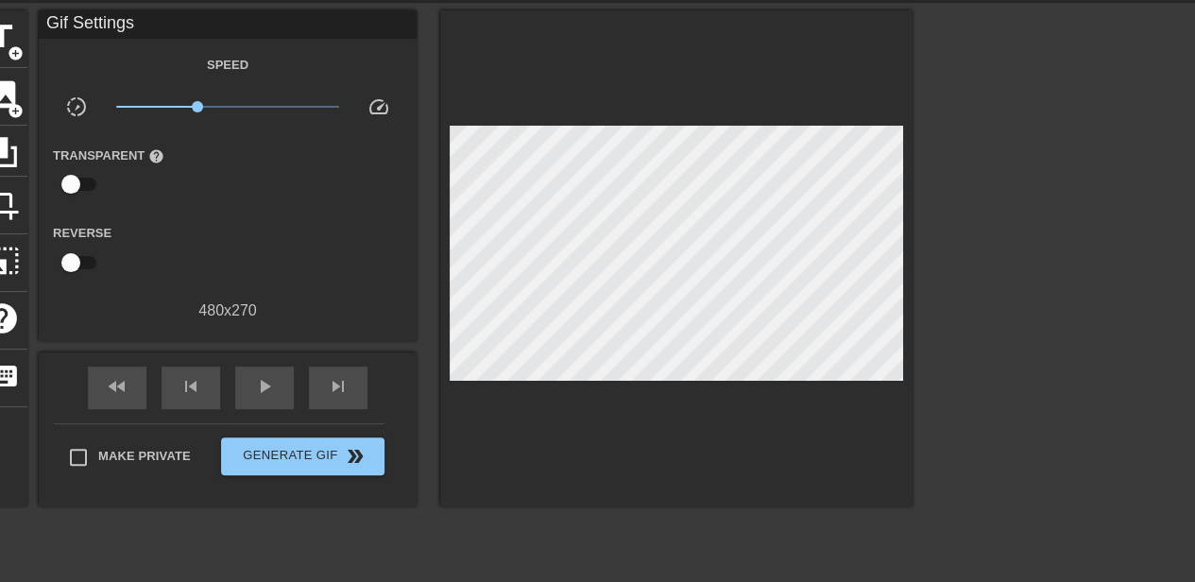
scroll to position [94, 0]
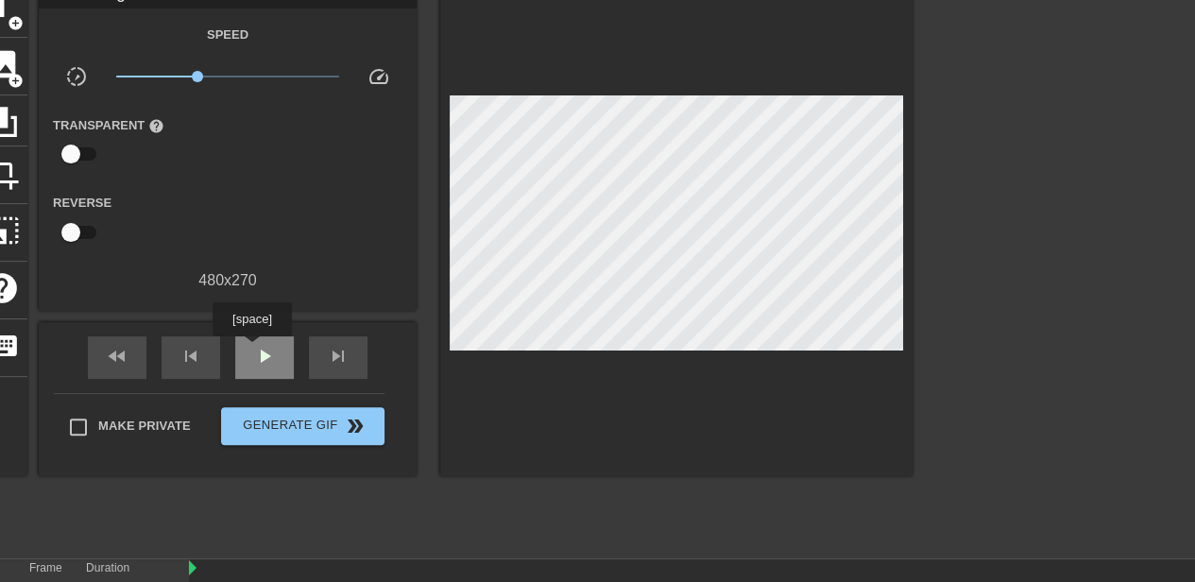
click at [252, 350] on div "play_arrow" at bounding box center [264, 357] width 59 height 43
click at [213, 78] on span "x0.750" at bounding box center [228, 76] width 224 height 23
click at [213, 78] on span "x0.750" at bounding box center [213, 76] width 11 height 11
drag, startPoint x: 215, startPoint y: 73, endPoint x: 111, endPoint y: 77, distance: 104.0
click at [111, 77] on span "x0.100" at bounding box center [116, 76] width 11 height 11
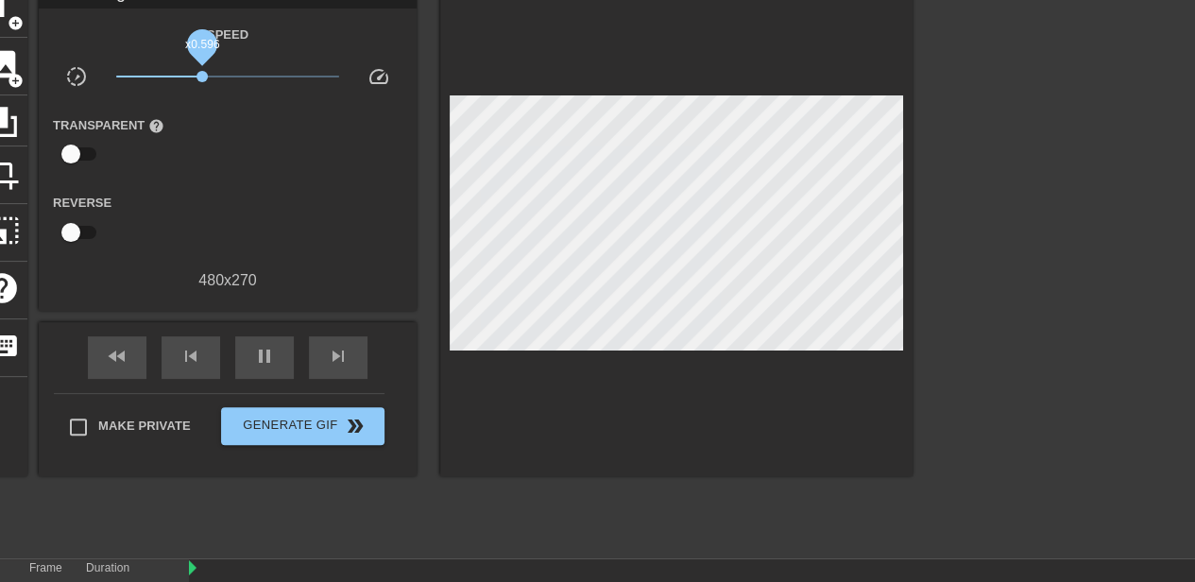
drag, startPoint x: 115, startPoint y: 77, endPoint x: 202, endPoint y: 82, distance: 87.0
click at [202, 82] on span "x0.596" at bounding box center [201, 76] width 11 height 11
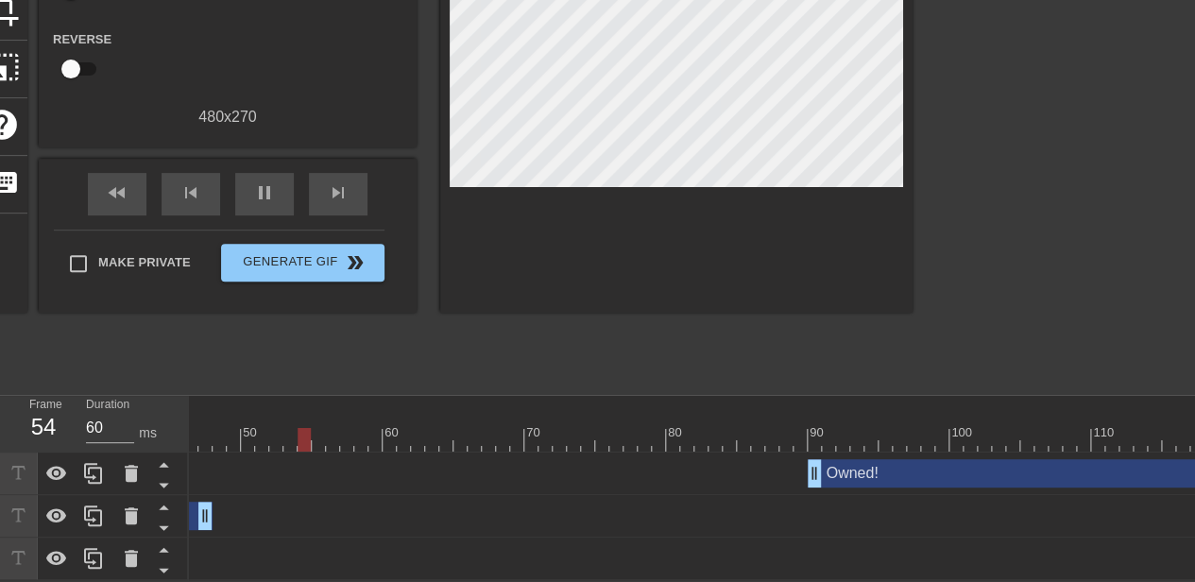
scroll to position [0, 646]
click at [869, 502] on div "ODCTE drag_handle drag_handle" at bounding box center [414, 516] width 1743 height 28
click at [251, 180] on div "pause" at bounding box center [264, 194] width 59 height 43
click at [849, 502] on div "ODCTE drag_handle drag_handle" at bounding box center [414, 516] width 1743 height 28
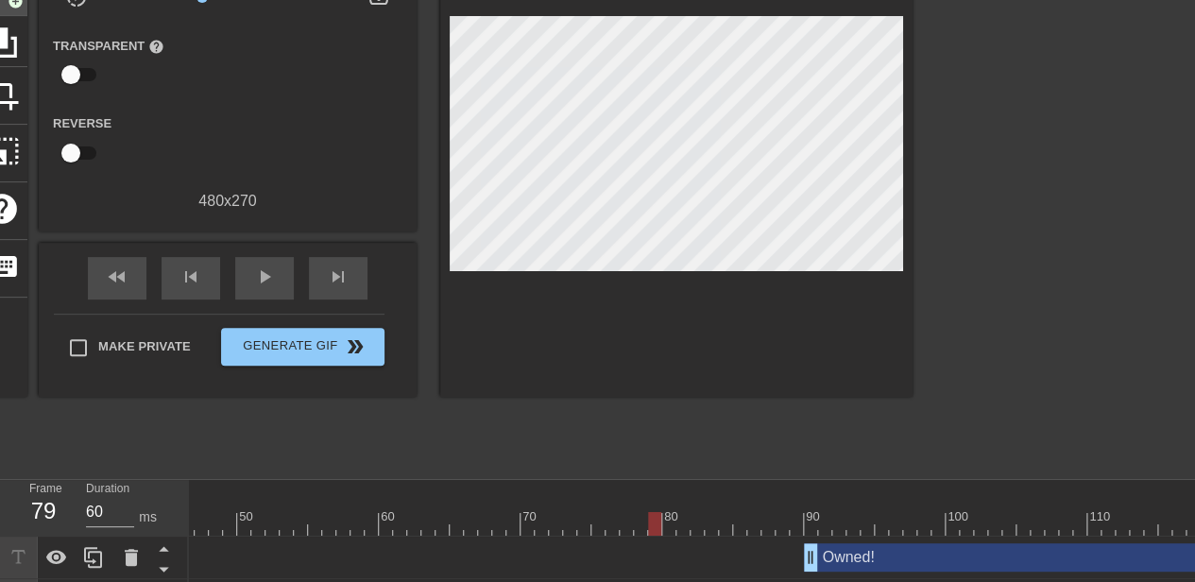
scroll to position [81, 0]
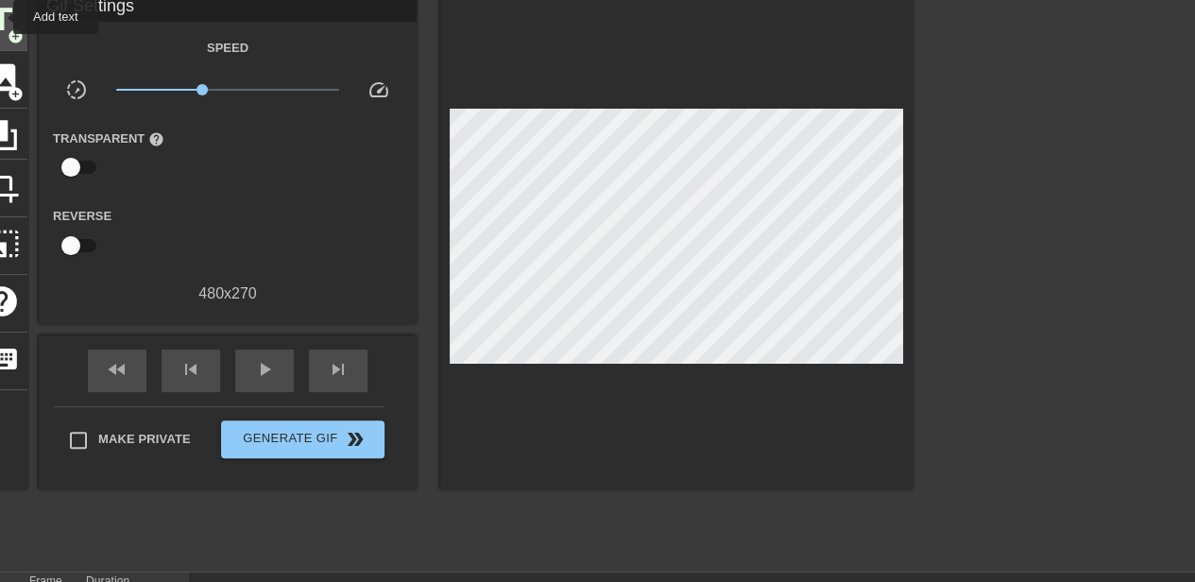
click at [1, 16] on span "title" at bounding box center [2, 20] width 36 height 36
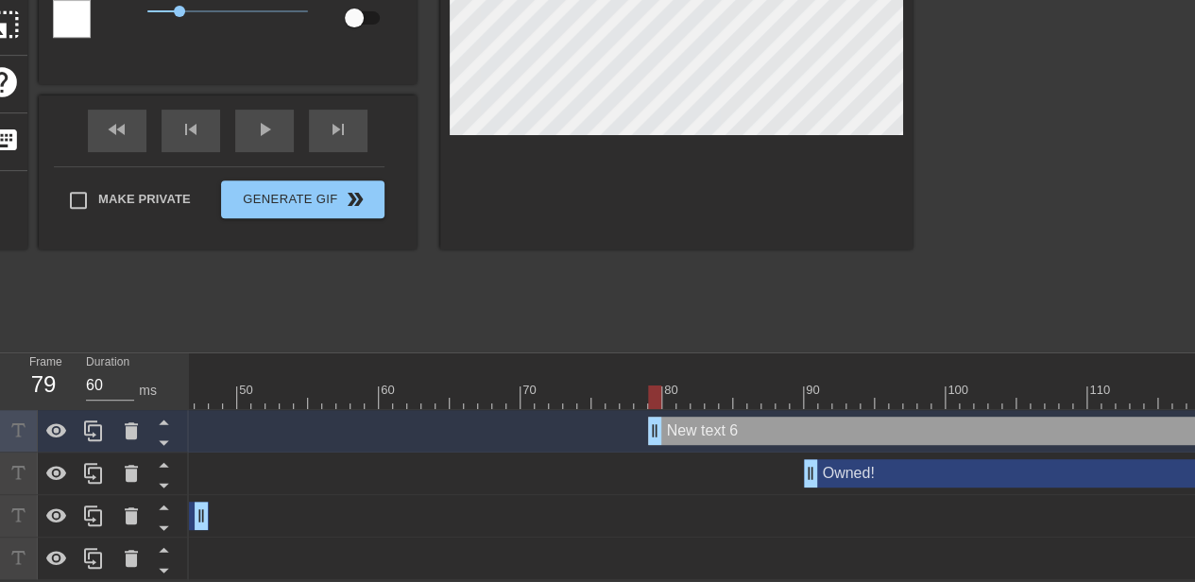
scroll to position [313, 0]
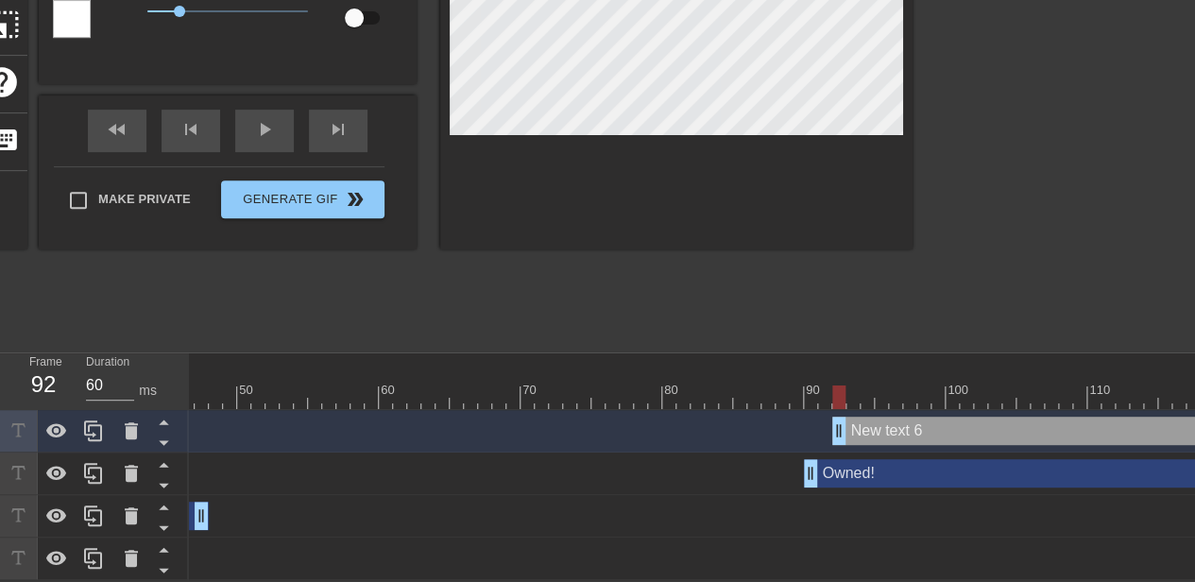
drag, startPoint x: 650, startPoint y: 420, endPoint x: 837, endPoint y: 404, distance: 187.7
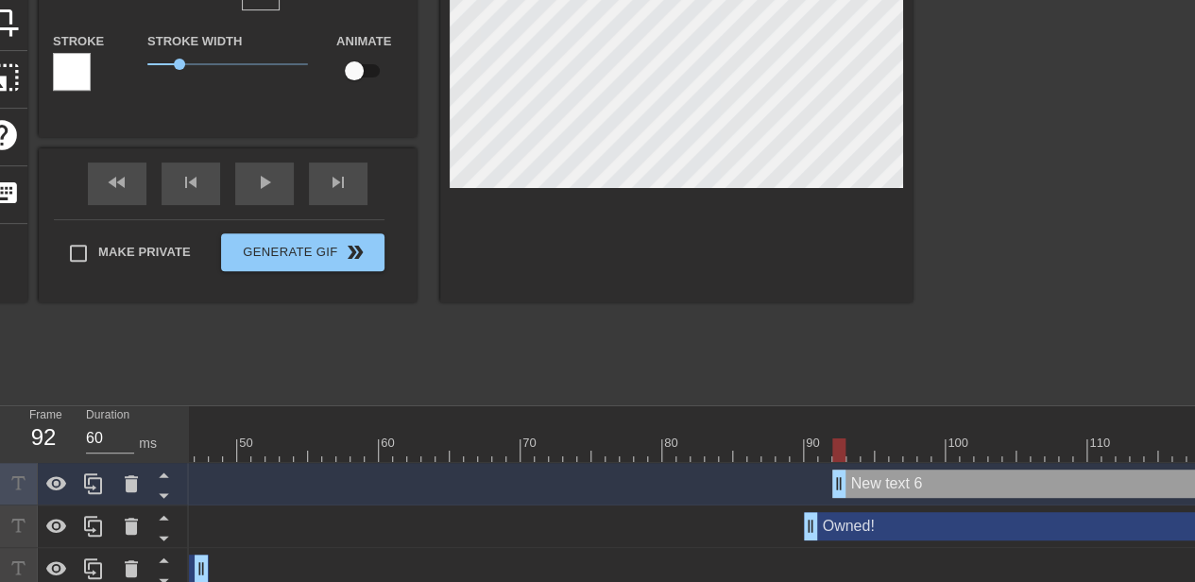
scroll to position [218, 0]
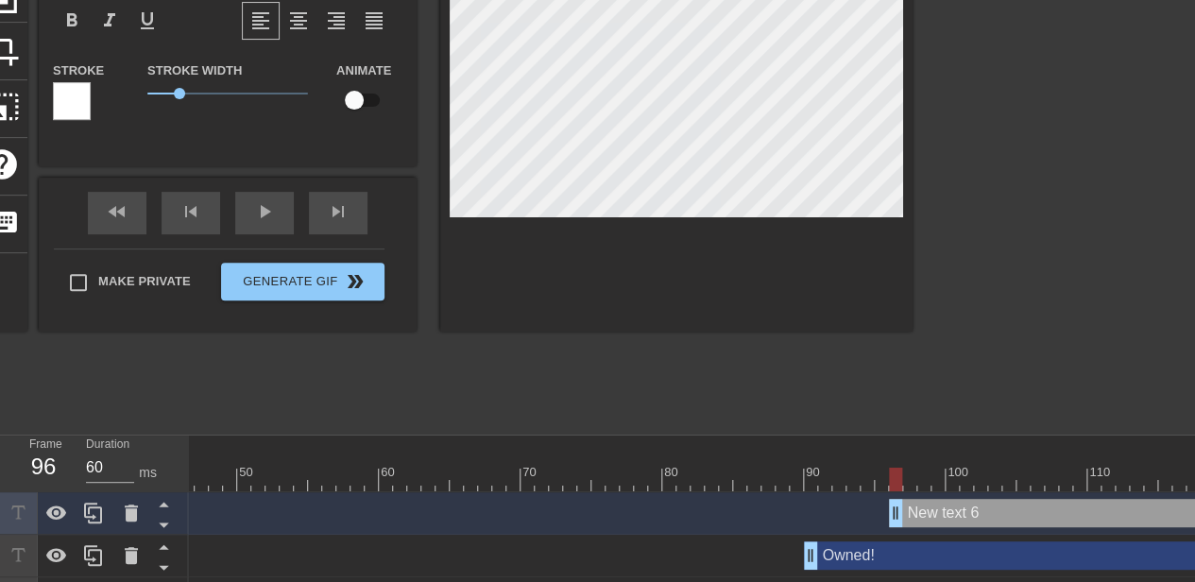
drag, startPoint x: 838, startPoint y: 505, endPoint x: 892, endPoint y: 483, distance: 58.4
click at [892, 483] on div "10 20 30 40 50 60 70 80 90 100 110 120 New text 6 drag_handle drag_handle Owned…" at bounding box center [692, 548] width 1006 height 227
type input "B"
type textarea "B"
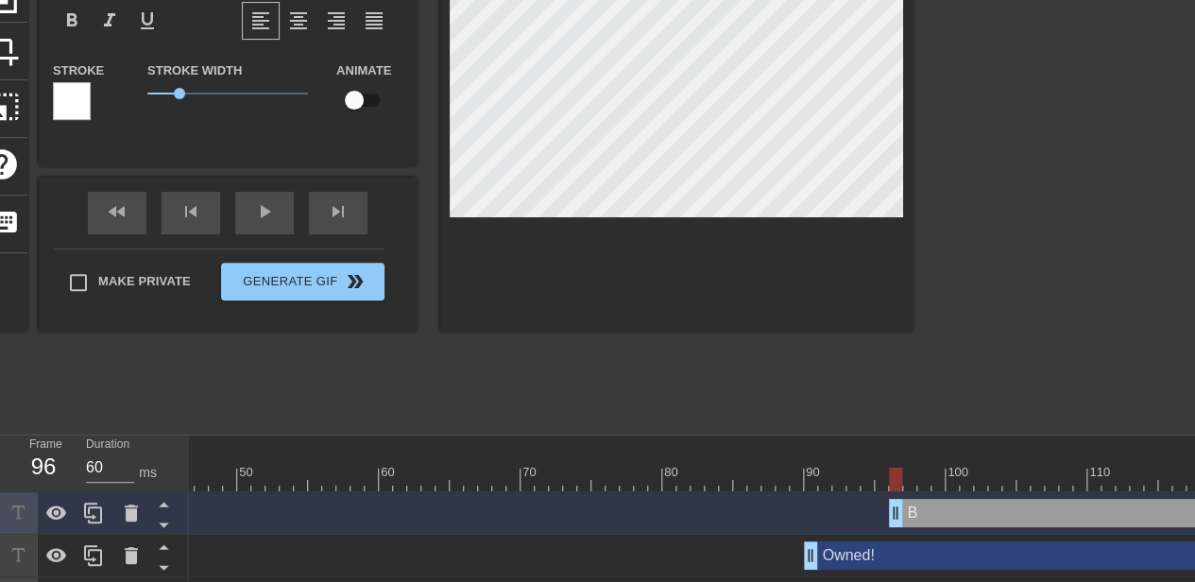
type input "Ba"
type textarea "Ba"
type input "Bar"
type textarea "Bar"
type input "Barc"
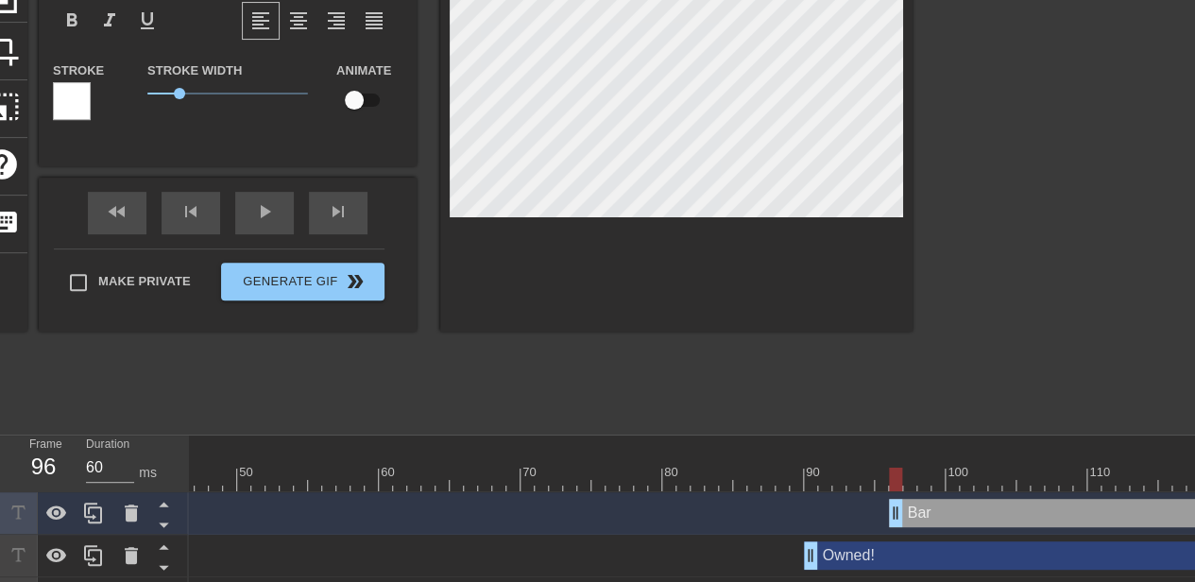
type textarea "Barc"
type input "Barcl"
type textarea "Barcl"
type input "Barcla"
type textarea "Barcla"
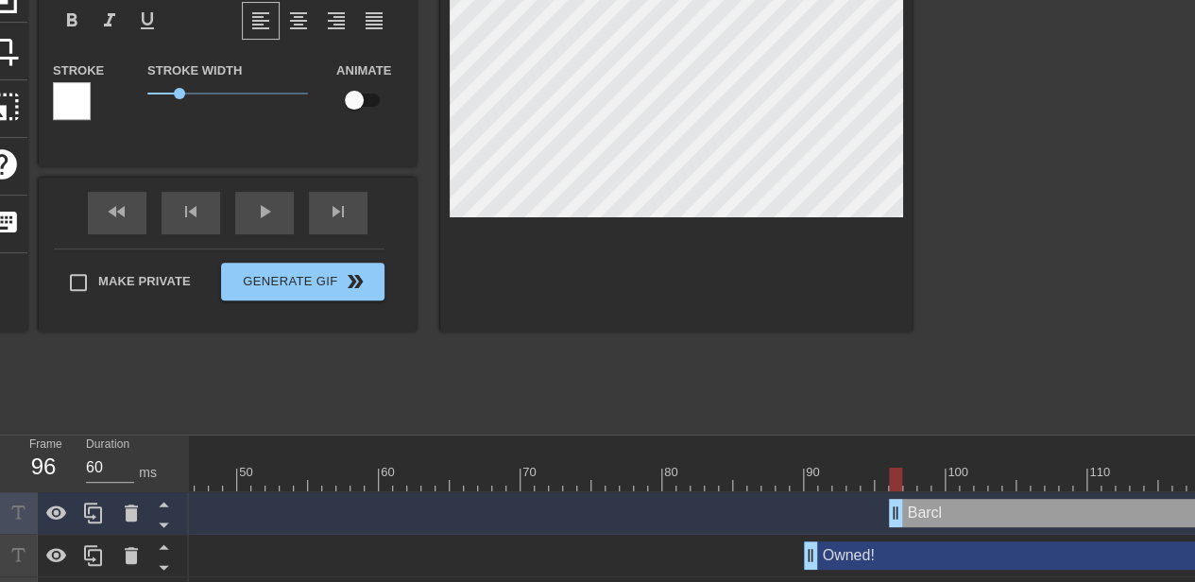
scroll to position [3, 3]
type input "[PERSON_NAME]"
type textarea "[PERSON_NAME]"
type input "[PERSON_NAME]-"
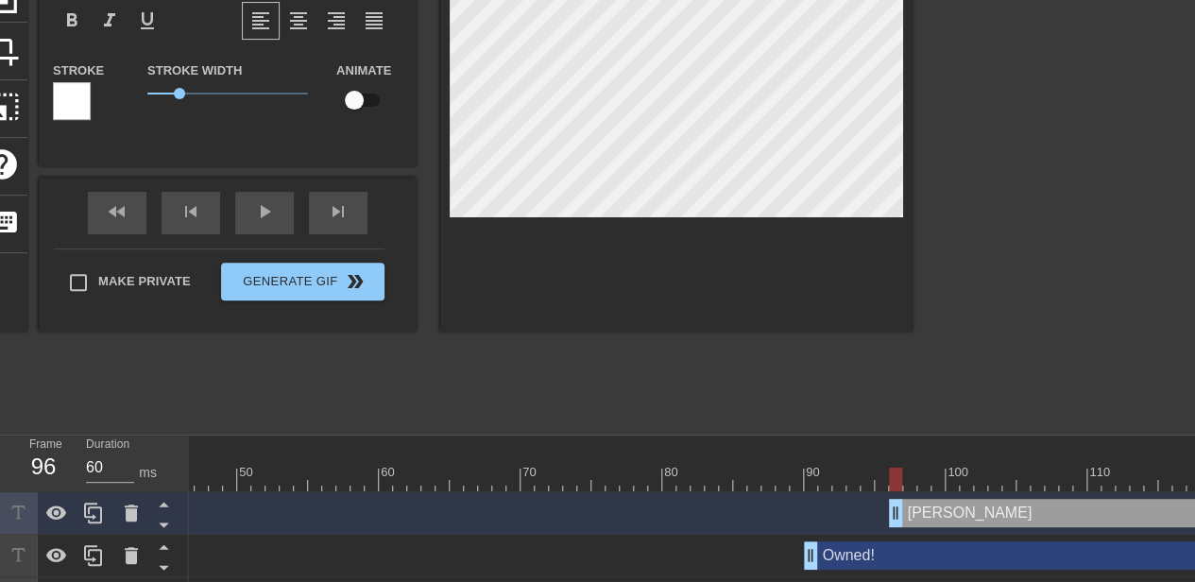
type textarea "[PERSON_NAME]-"
type input "[PERSON_NAME]->"
type textarea "[PERSON_NAME]->"
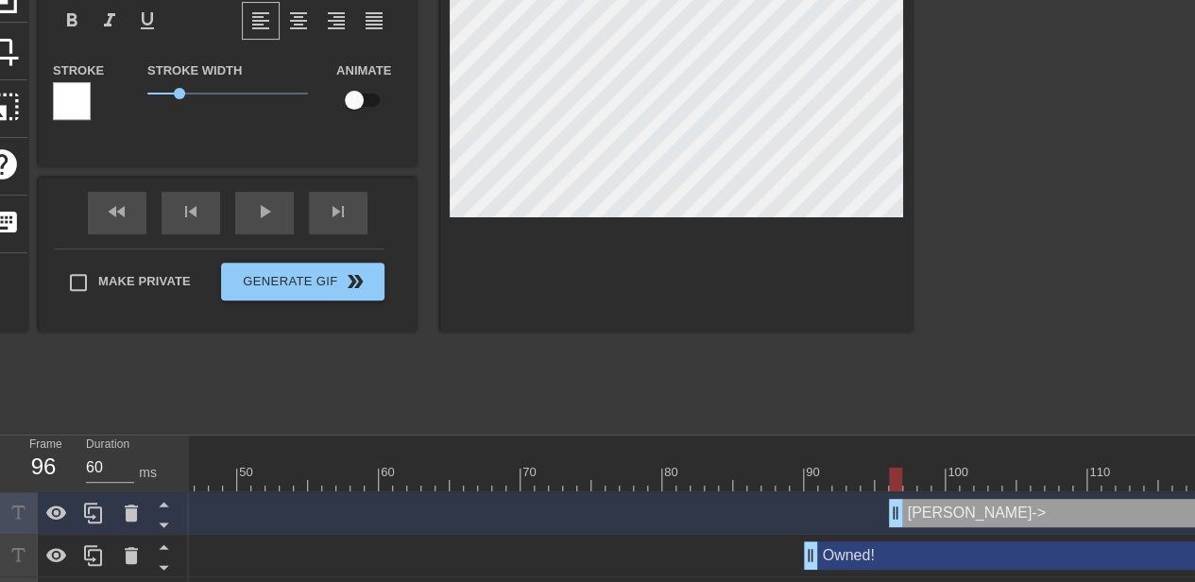
type input "Owned!"
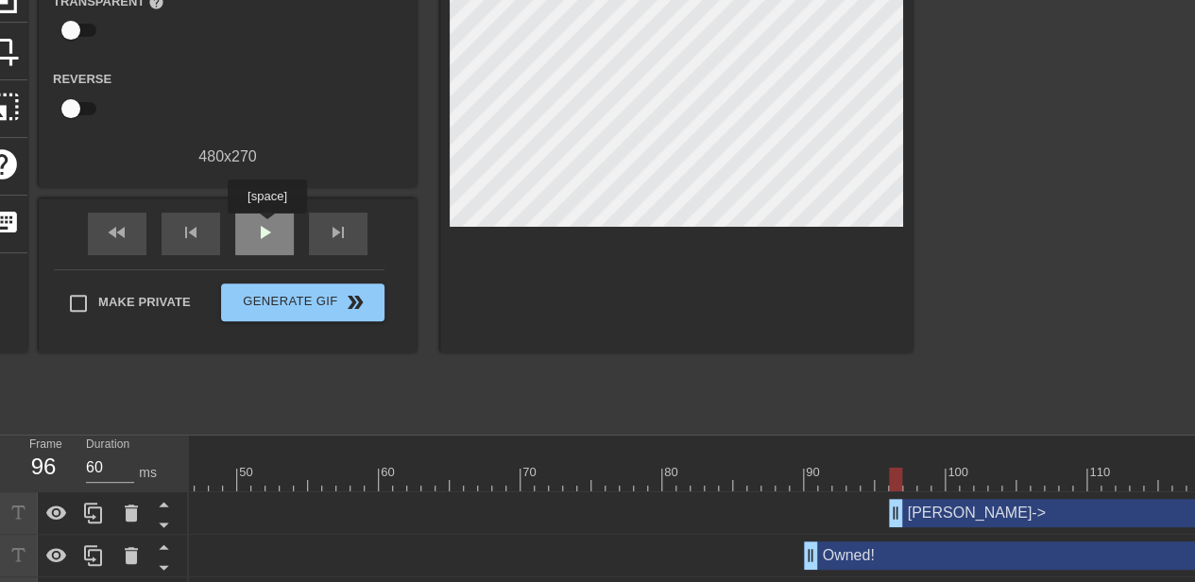
click at [266, 227] on span "play_arrow" at bounding box center [264, 232] width 23 height 23
click at [266, 227] on span "pause" at bounding box center [264, 232] width 23 height 23
click at [266, 227] on span "play_arrow" at bounding box center [264, 232] width 23 height 23
click at [266, 227] on span "pause" at bounding box center [264, 232] width 23 height 23
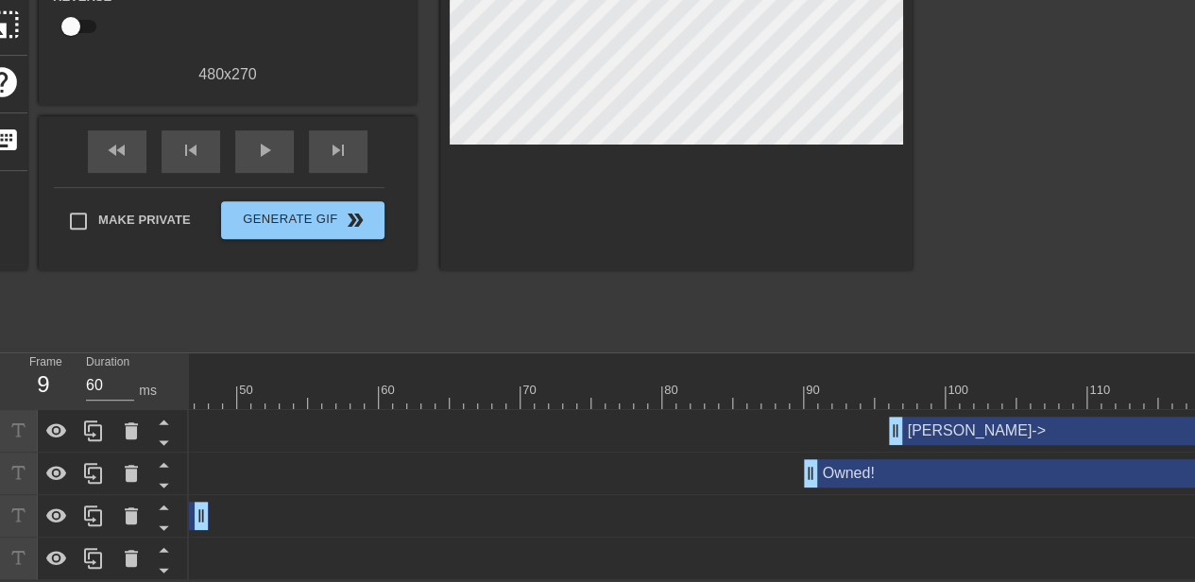
scroll to position [0, 727]
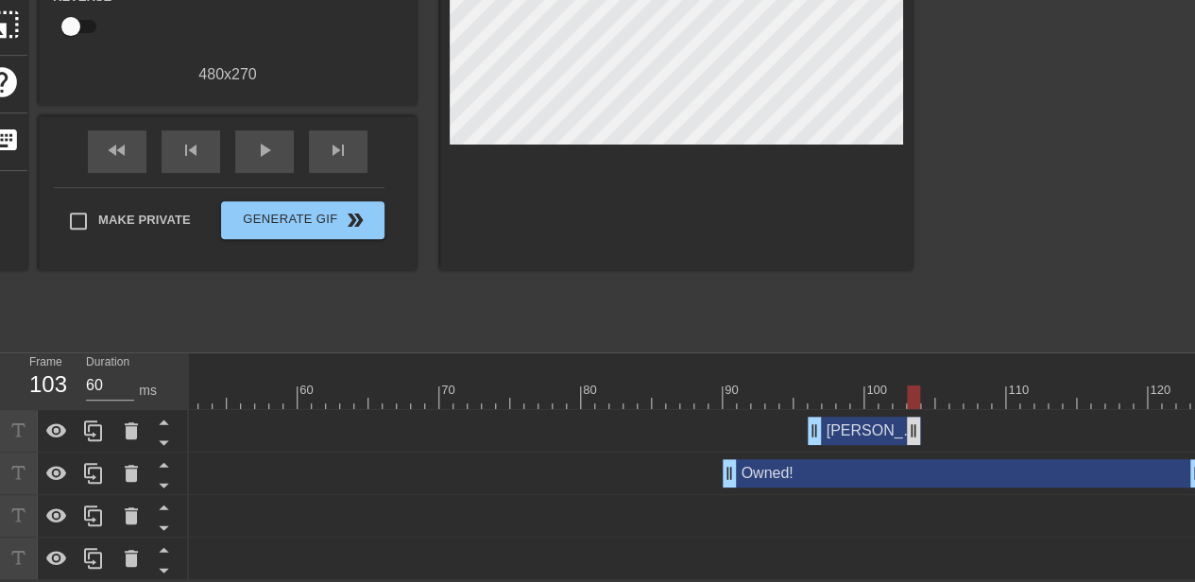
drag, startPoint x: 1192, startPoint y: 413, endPoint x: 909, endPoint y: 415, distance: 283.4
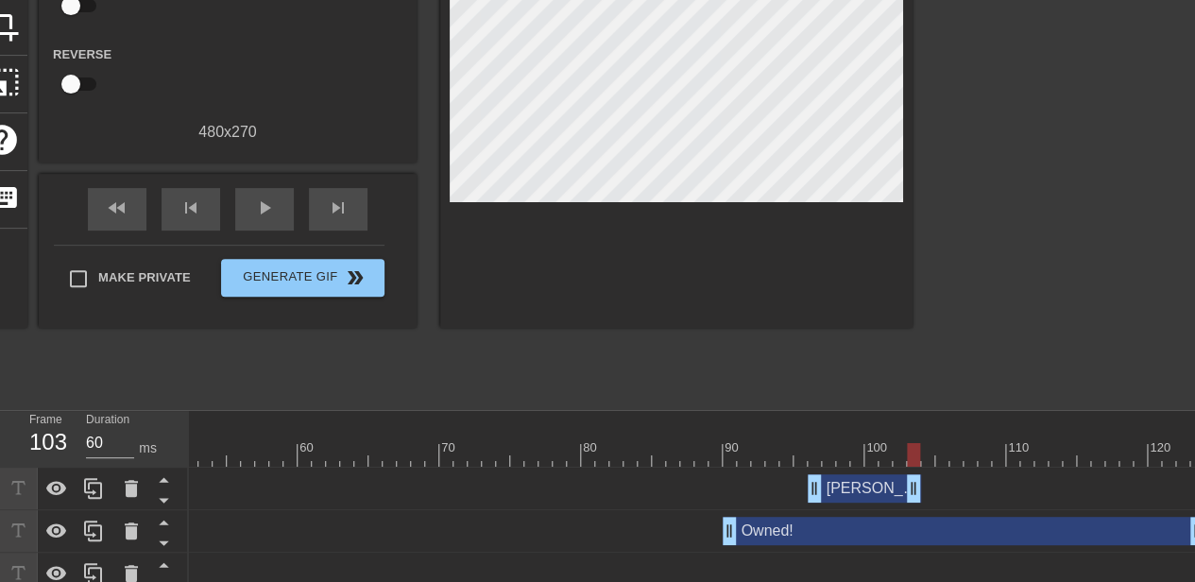
scroll to position [218, 0]
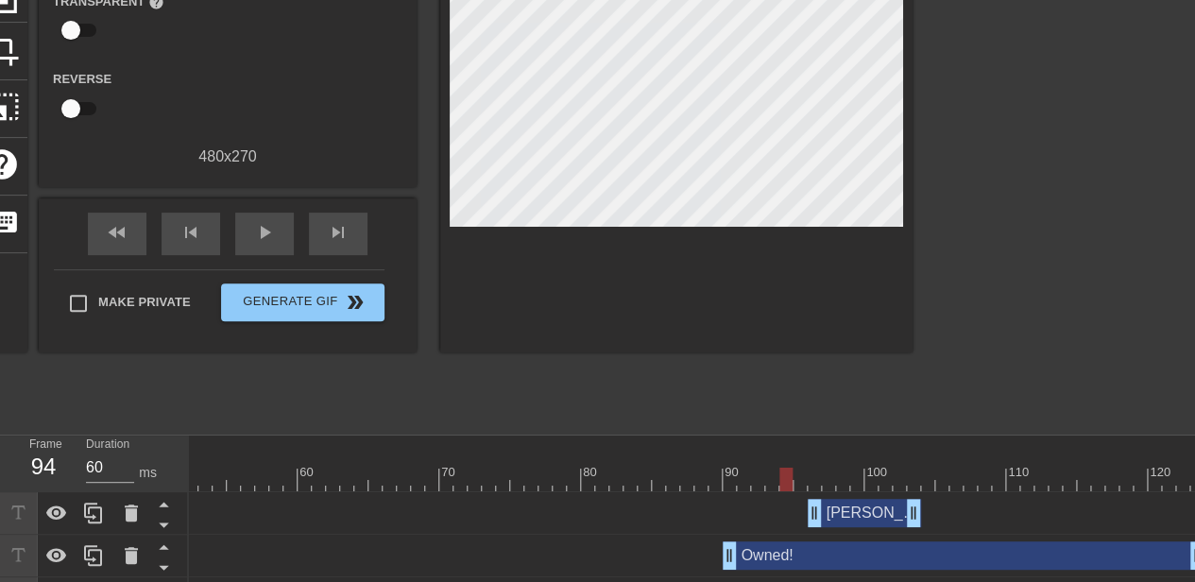
click at [787, 486] on div at bounding box center [333, 480] width 1743 height 24
click at [839, 514] on div "[PERSON_NAME]-> drag_handle drag_handle" at bounding box center [864, 513] width 113 height 28
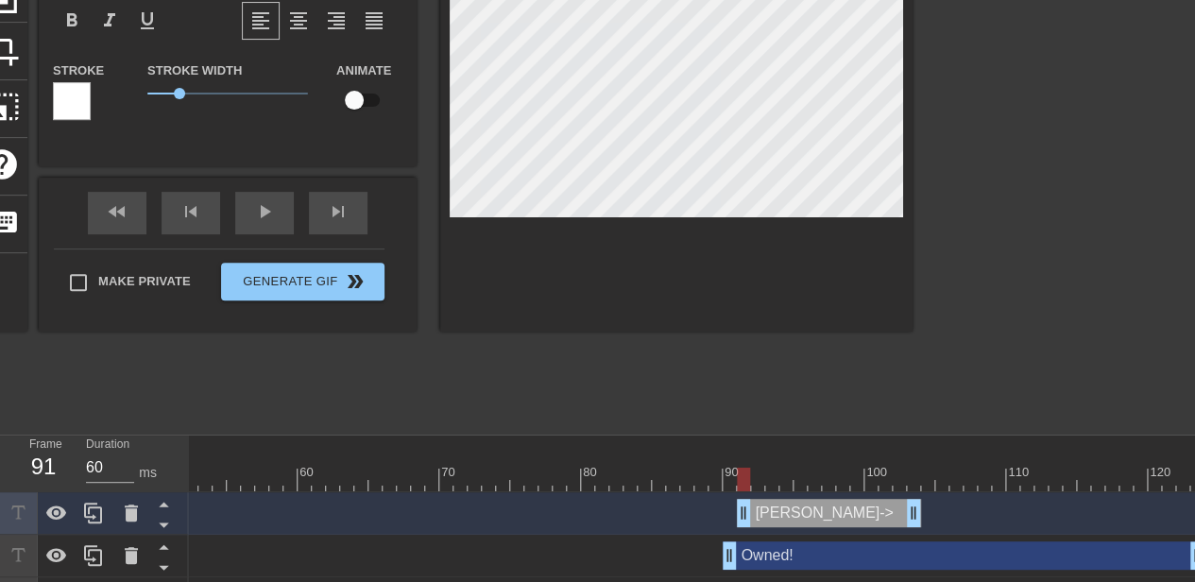
drag, startPoint x: 809, startPoint y: 513, endPoint x: 743, endPoint y: 504, distance: 65.7
type input "[PERSON_NAME]- >"
type textarea "[PERSON_NAME]- >"
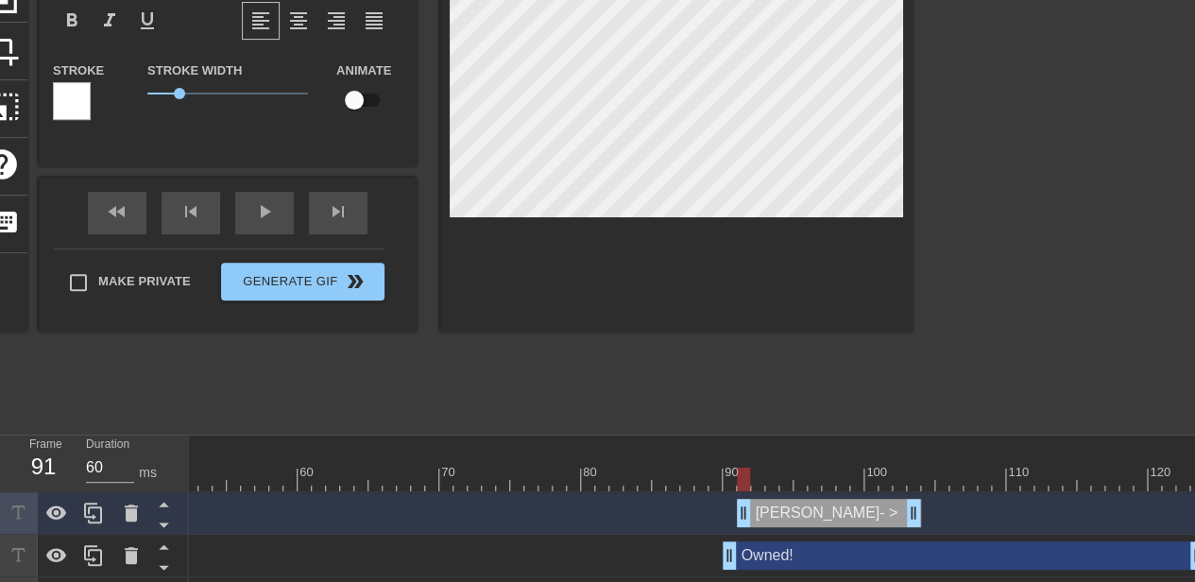
type input "[PERSON_NAME] - >"
type textarea "[PERSON_NAME] - >"
drag, startPoint x: 732, startPoint y: 551, endPoint x: 778, endPoint y: 549, distance: 46.3
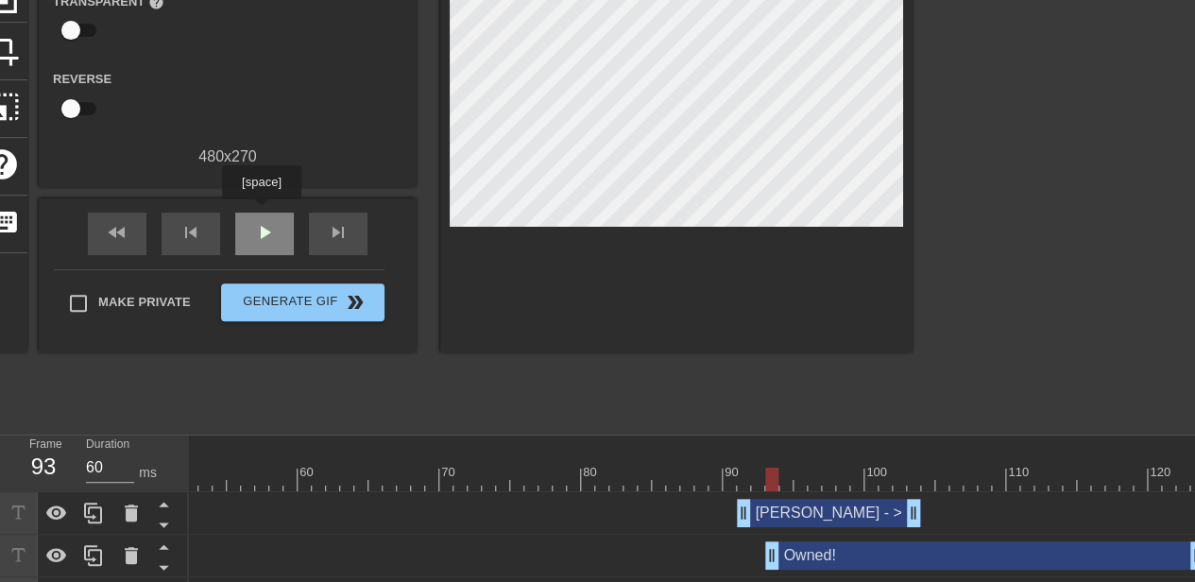
click at [261, 213] on div "play_arrow" at bounding box center [264, 234] width 59 height 43
click at [198, 487] on div at bounding box center [333, 480] width 1743 height 24
click at [247, 235] on div "play_arrow" at bounding box center [264, 234] width 59 height 43
click at [245, 235] on div "pause" at bounding box center [264, 234] width 59 height 43
drag, startPoint x: 919, startPoint y: 513, endPoint x: 905, endPoint y: 503, distance: 17.6
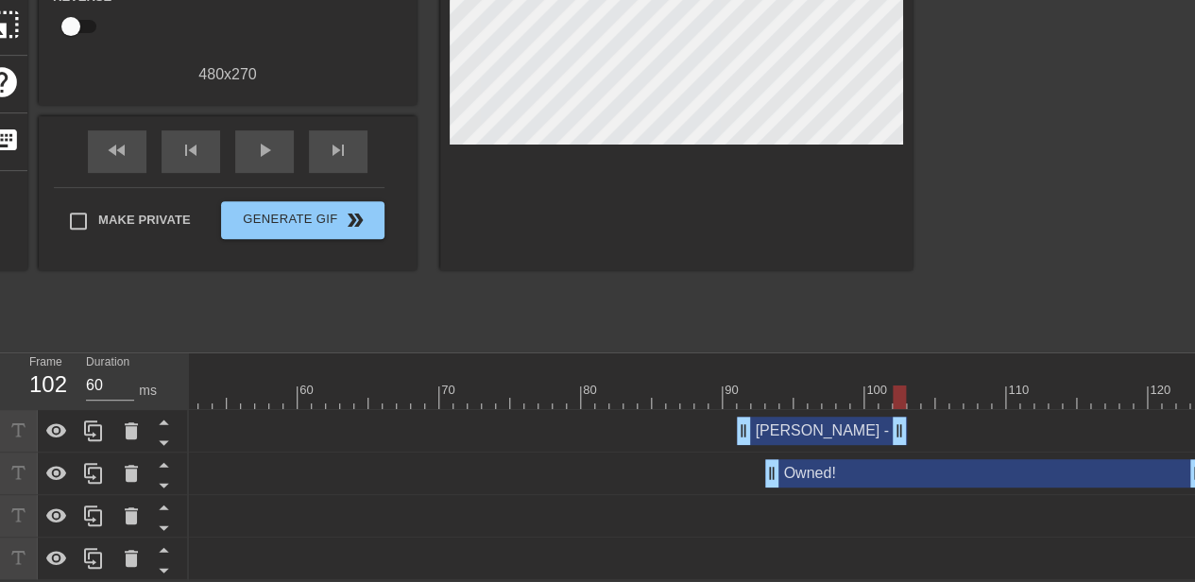
scroll to position [0, 0]
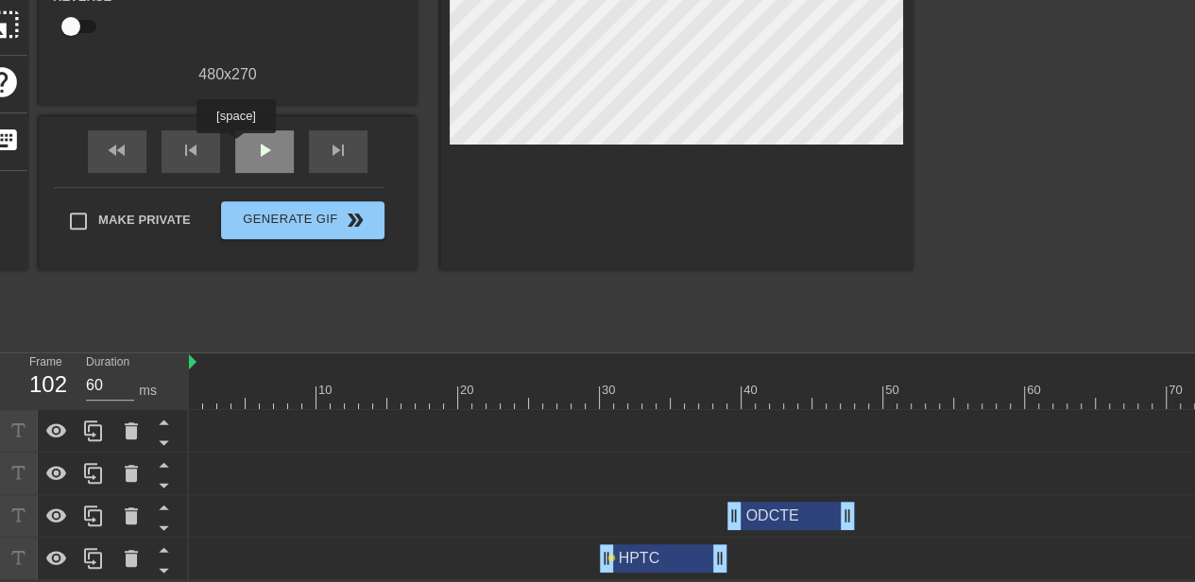
click at [235, 146] on div "play_arrow" at bounding box center [264, 151] width 59 height 43
click at [287, 135] on div "pause" at bounding box center [264, 151] width 59 height 43
click at [270, 139] on span "play_arrow" at bounding box center [264, 150] width 23 height 23
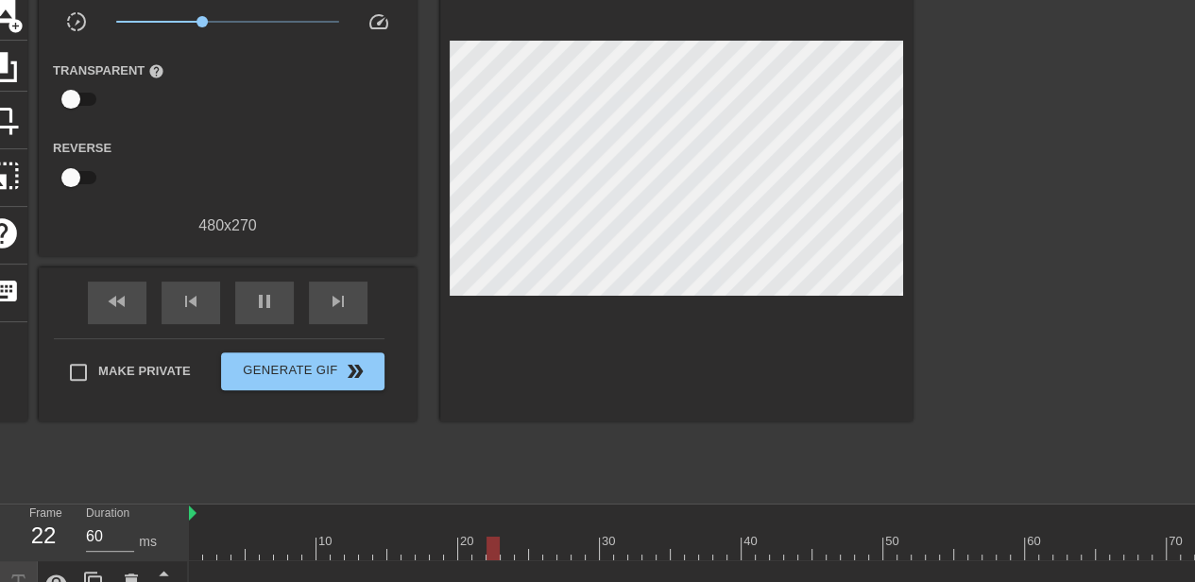
scroll to position [0, 0]
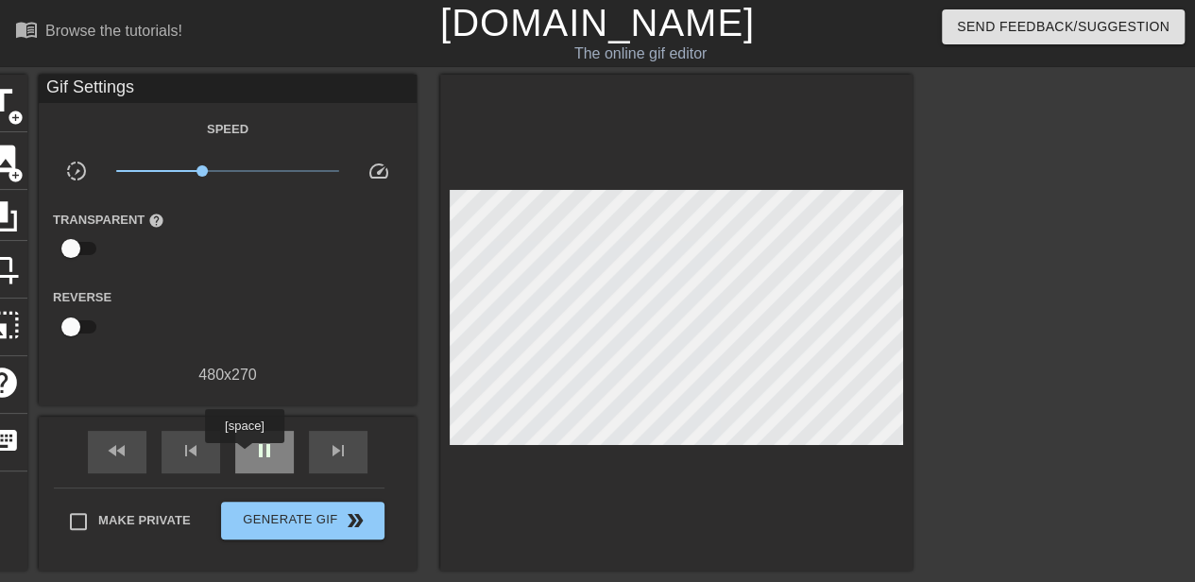
click at [246, 458] on div "pause" at bounding box center [264, 452] width 59 height 43
click at [1, 99] on span "title" at bounding box center [2, 101] width 36 height 36
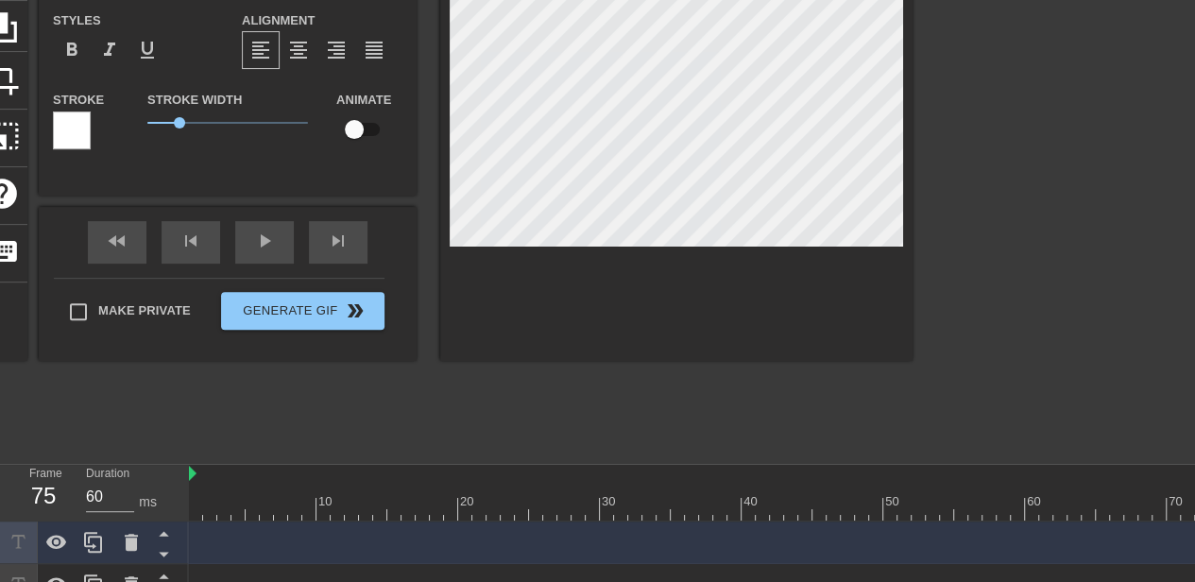
scroll to position [3, 2]
type input "S"
type textarea "S"
type input "St"
type textarea "St"
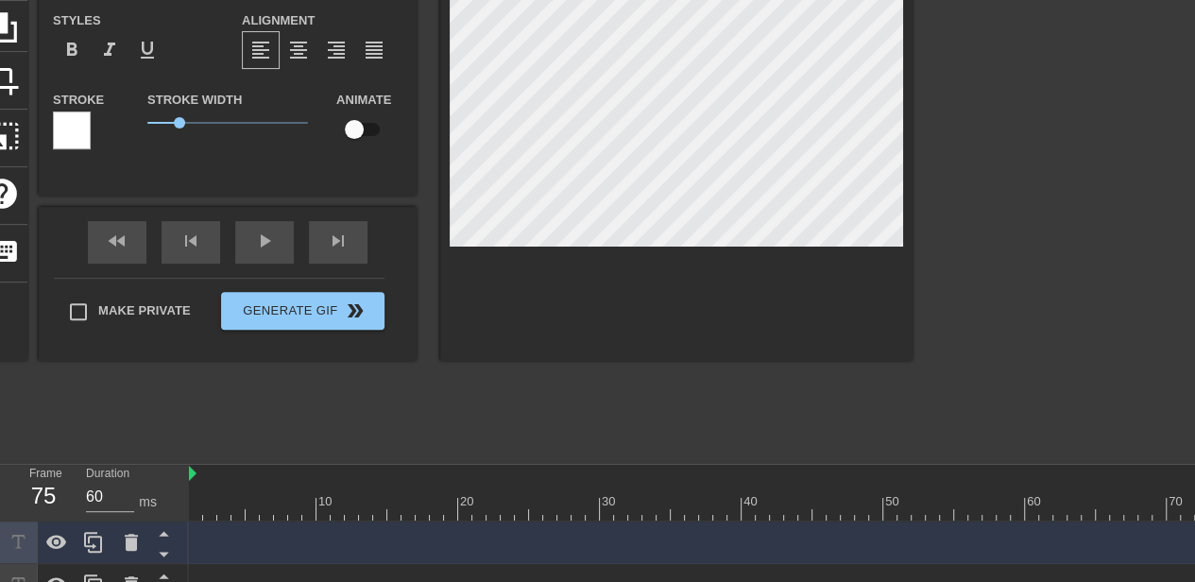
type input "Sta"
type textarea "Sta"
type input "Staf"
type textarea "Staf"
type input "Staff"
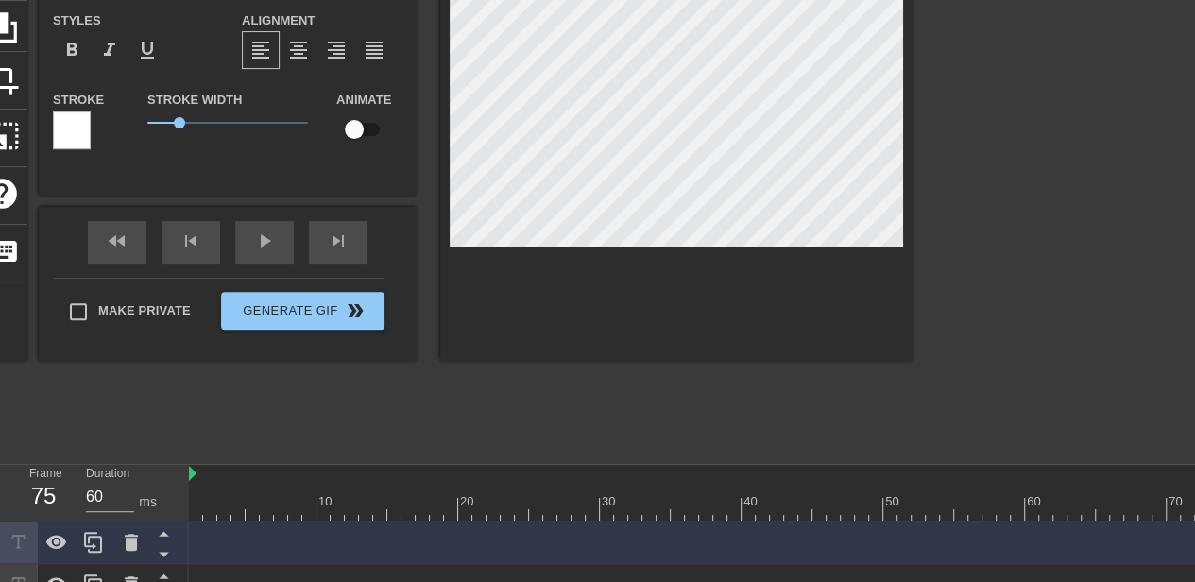
type textarea "Staff"
type input "Staff"
type textarea "Staff"
type input "Staff"
type textarea "Staff"
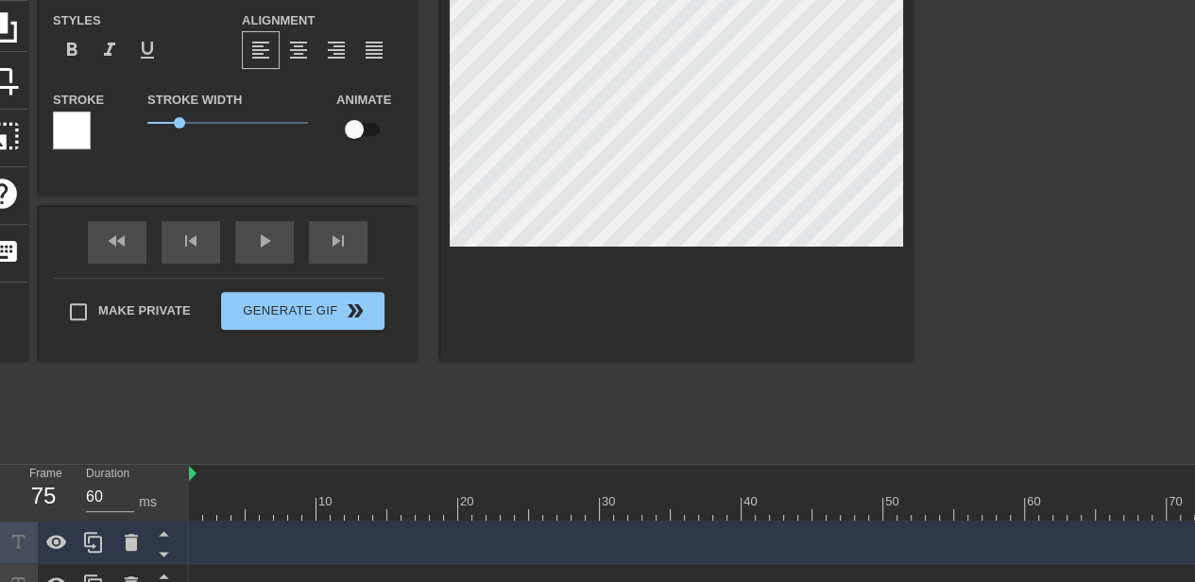
type input "Staf"
type textarea "Staf"
type input "Sta"
type textarea "Sta"
type input "St"
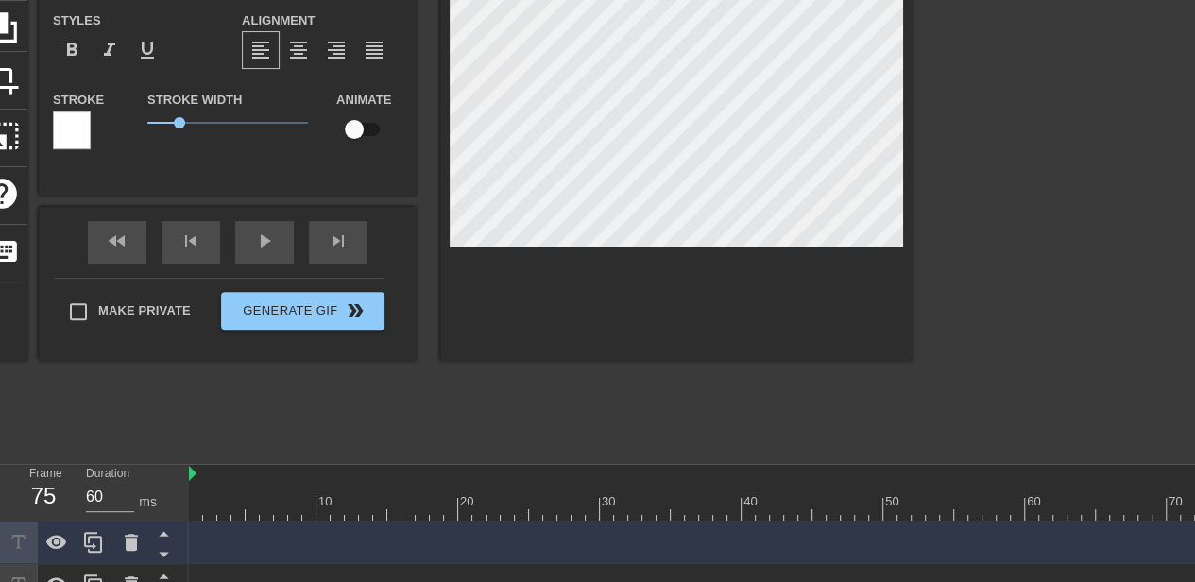
type textarea "St"
type input "S"
type textarea "S"
type input "S"
type textarea "S"
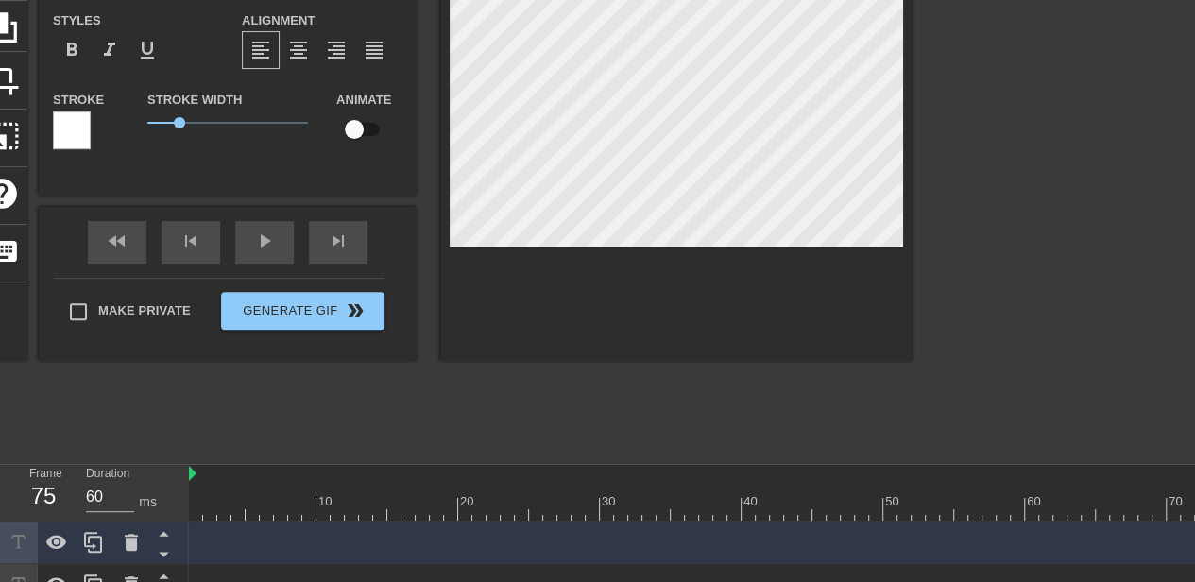
type input "St"
type textarea "St"
type input "Sta"
type textarea "Sta"
type input "St"
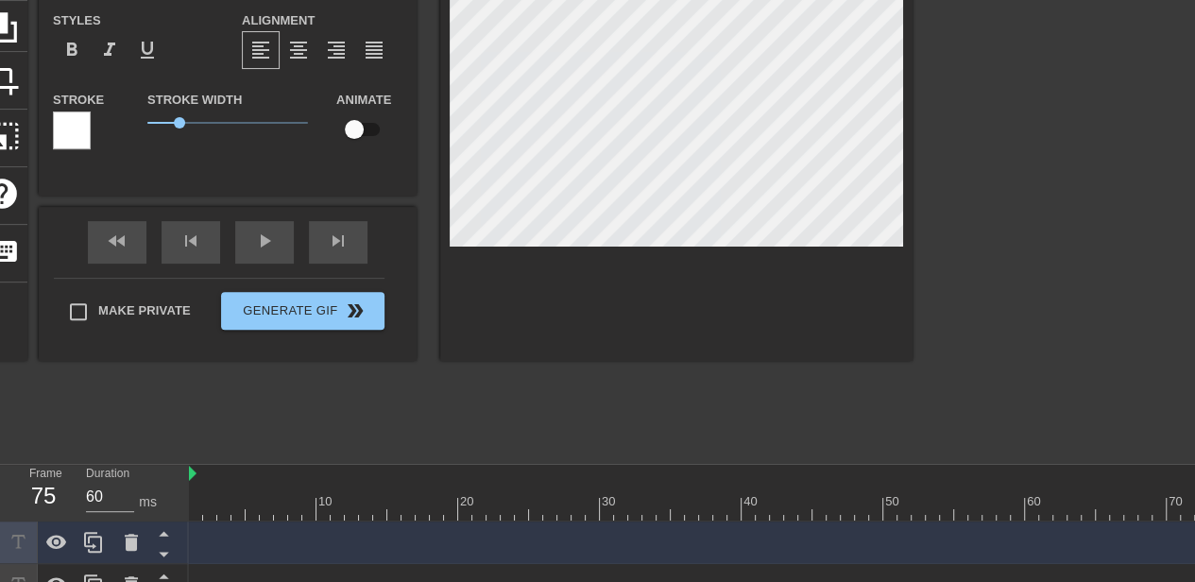
type textarea "St"
type input "S"
type textarea "S"
type input "H"
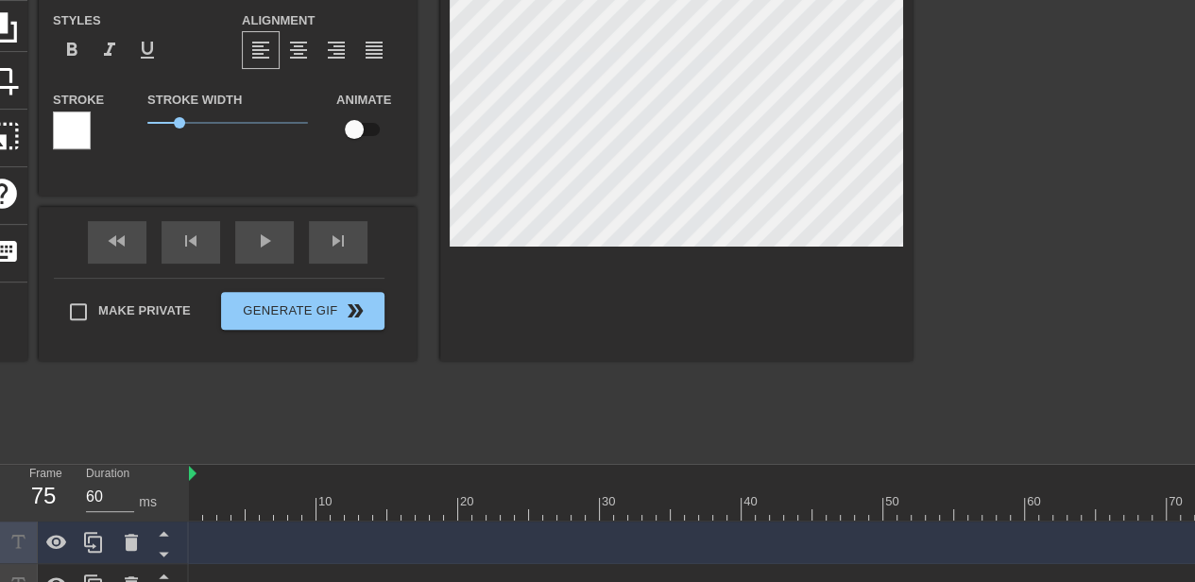
type textarea "H"
type input "HP"
type textarea "HP"
type input "HPT"
type textarea "HPT"
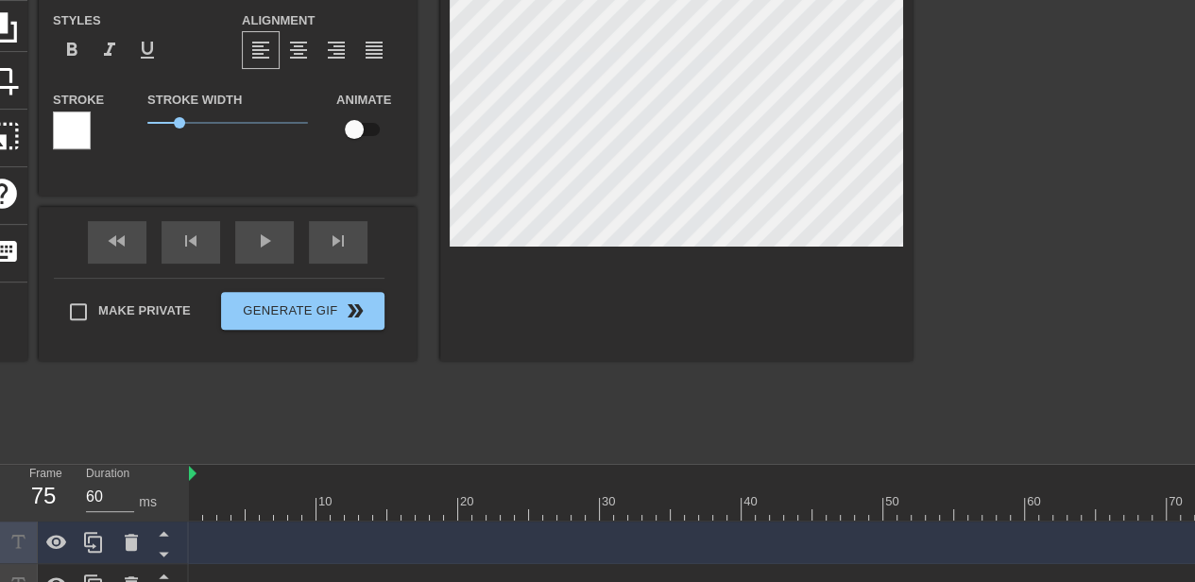
type input "HPTC"
type textarea "HPTC"
type input "HPTC"
type textarea "HPTC"
type input "HPTC s"
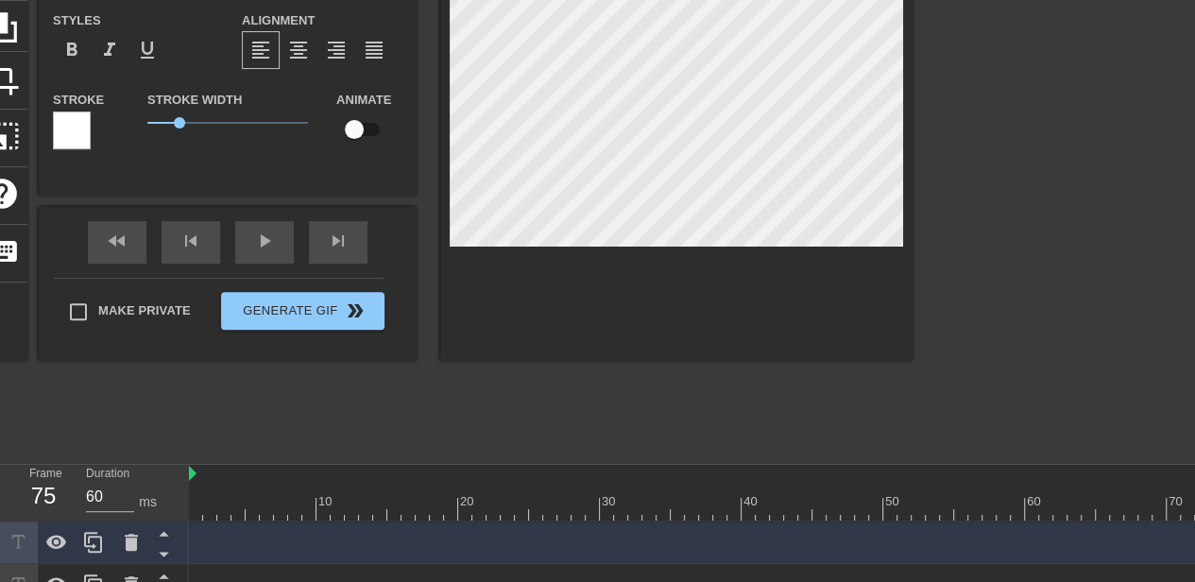
type textarea "HPTC s"
type input "HPTC st"
type textarea "HPTC st"
type input "HPTC sta"
type textarea "HPTC sta"
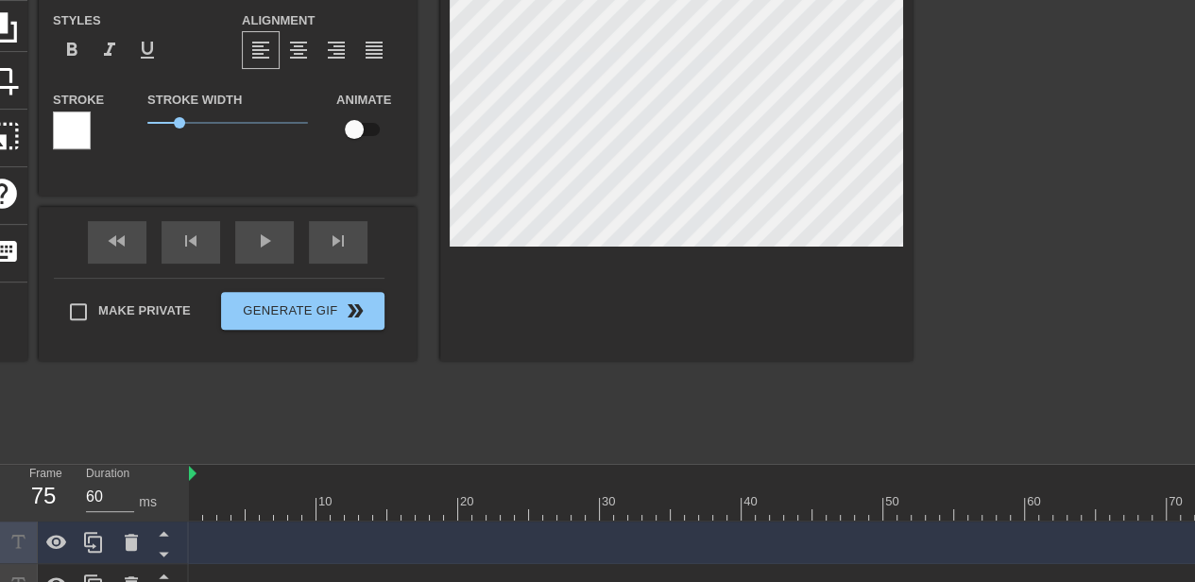
type input "HPTC staf"
type textarea "HPTC staf"
type input "HPTC staff"
type textarea "HPTC staff"
type input "HPTC staff"
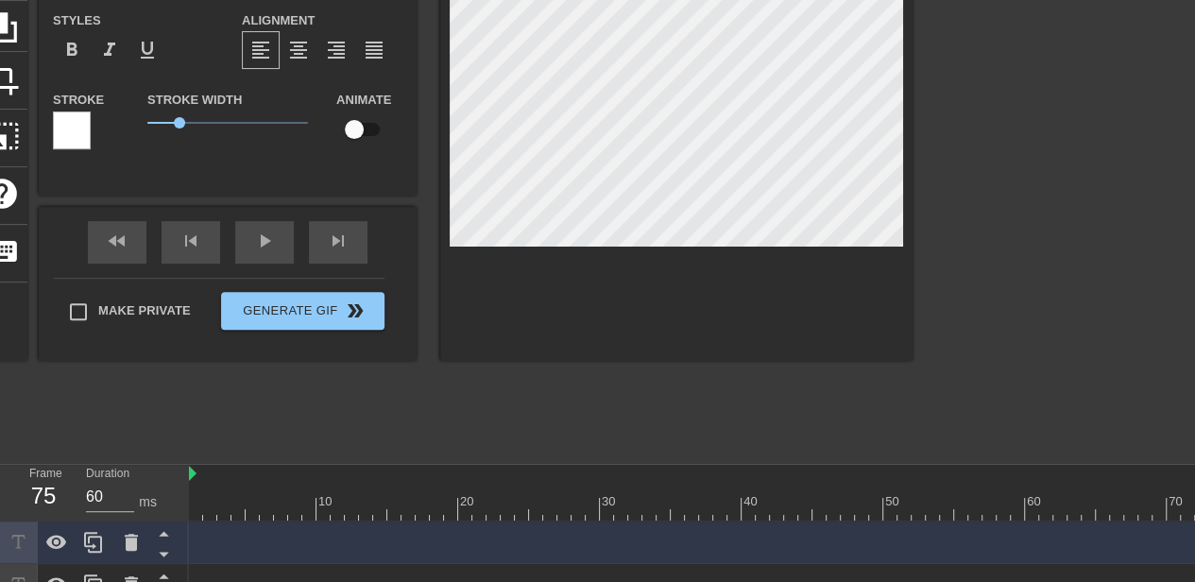
type textarea "HPTC staff"
type input "HPTC staff &"
type textarea "HPTC staff &"
type input "HPTC staff &"
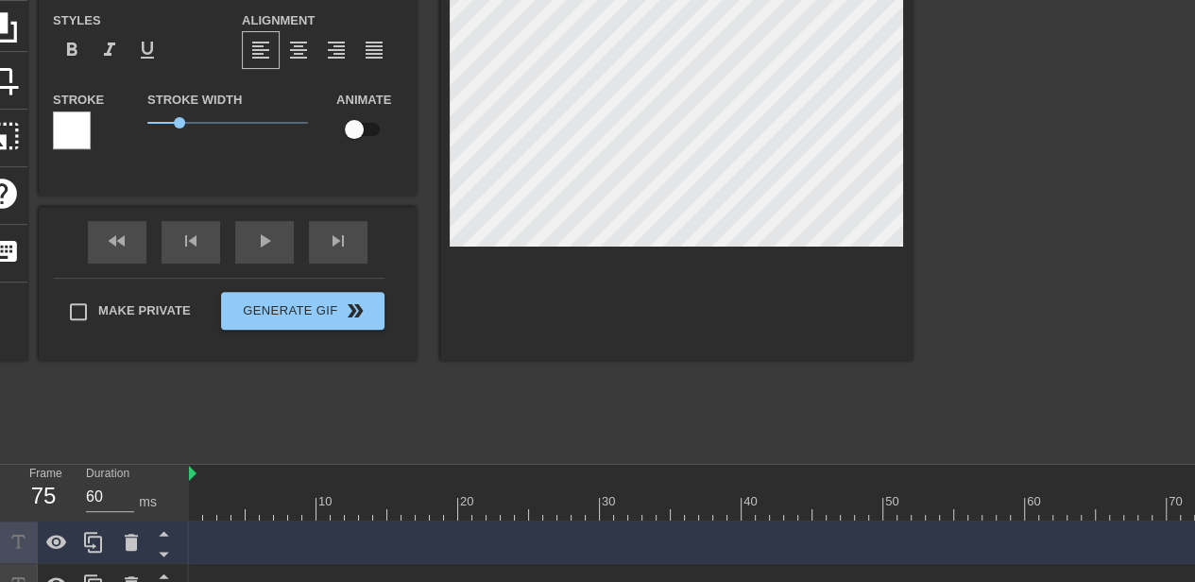
type textarea "HPTC staff &"
type input "HPTC staff & O"
type textarea "HPTC staff & O"
type input "HPTC staff & OD"
type textarea "HPTC staff & OD"
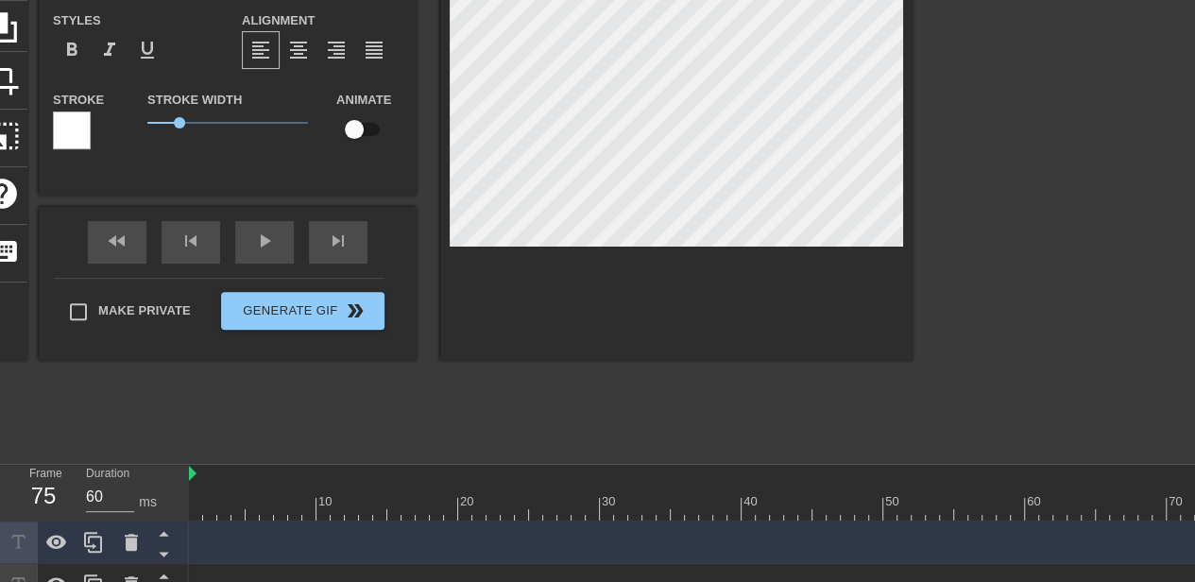
type input "HPTC staff & ODC"
type textarea "HPTC staff & ODC"
type input "HPTC staff & ODCT"
type textarea "HPTC staff & ODCT"
type input "HPTC staff & ODCTE"
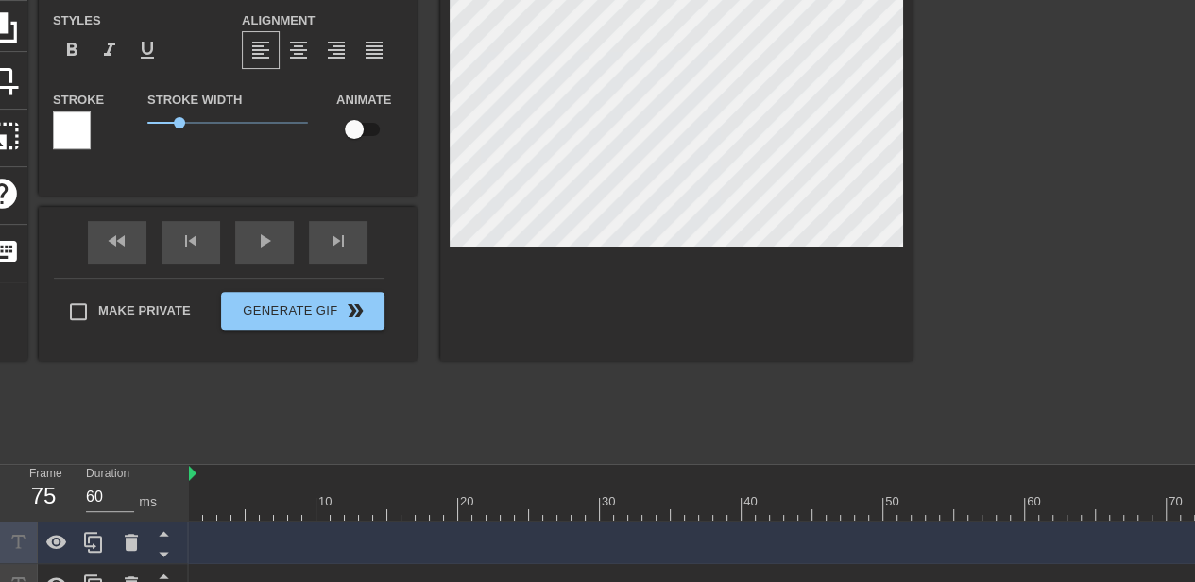
type textarea "HPTC staff & ODCTE"
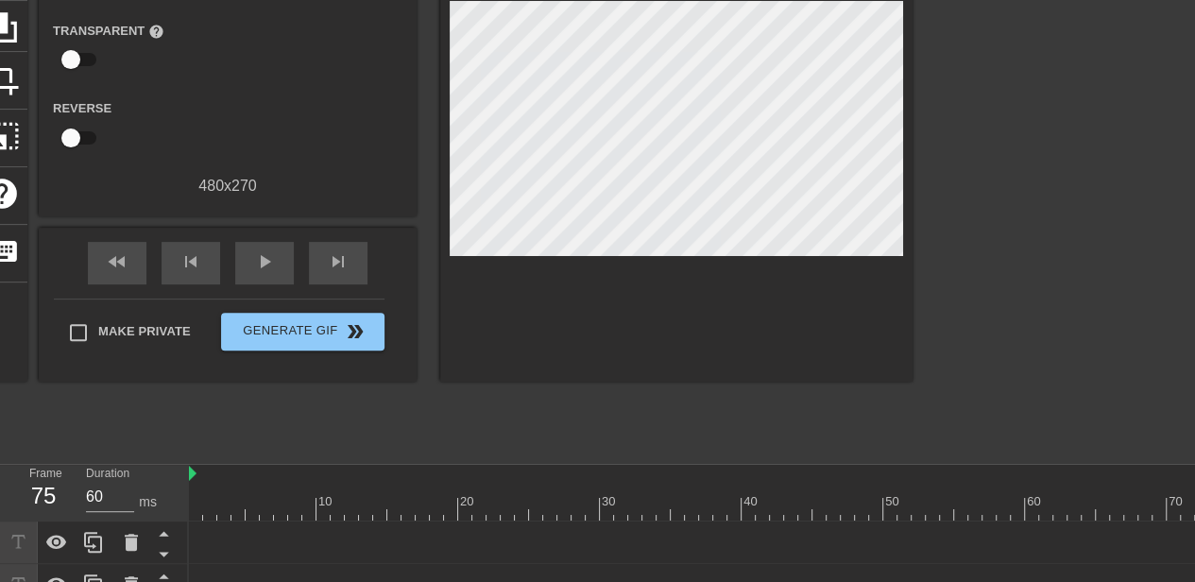
click at [977, 233] on div at bounding box center [1076, 169] width 283 height 567
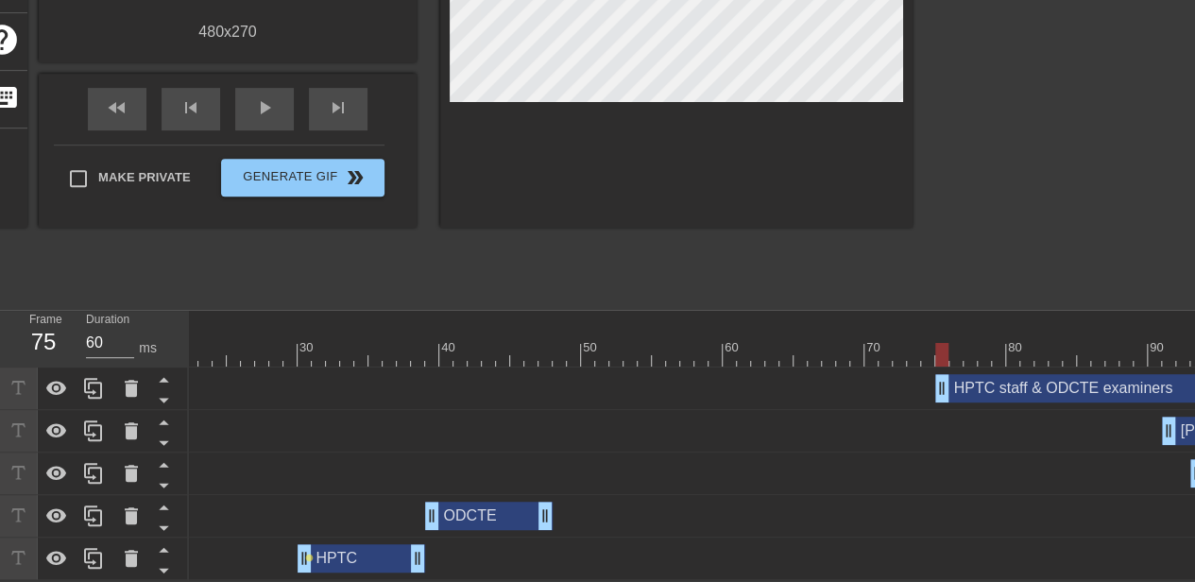
scroll to position [0, 331]
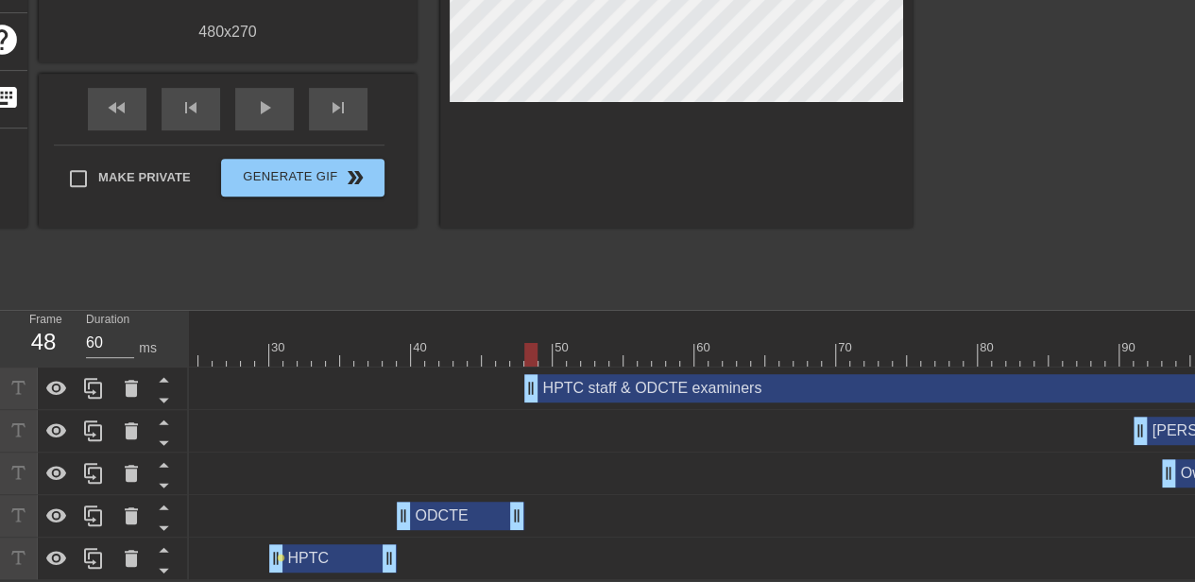
drag, startPoint x: 943, startPoint y: 379, endPoint x: 555, endPoint y: 377, distance: 387.3
click at [555, 377] on div "HPTC staff & ODCTE examiners drag_handle drag_handle" at bounding box center [871, 388] width 694 height 28
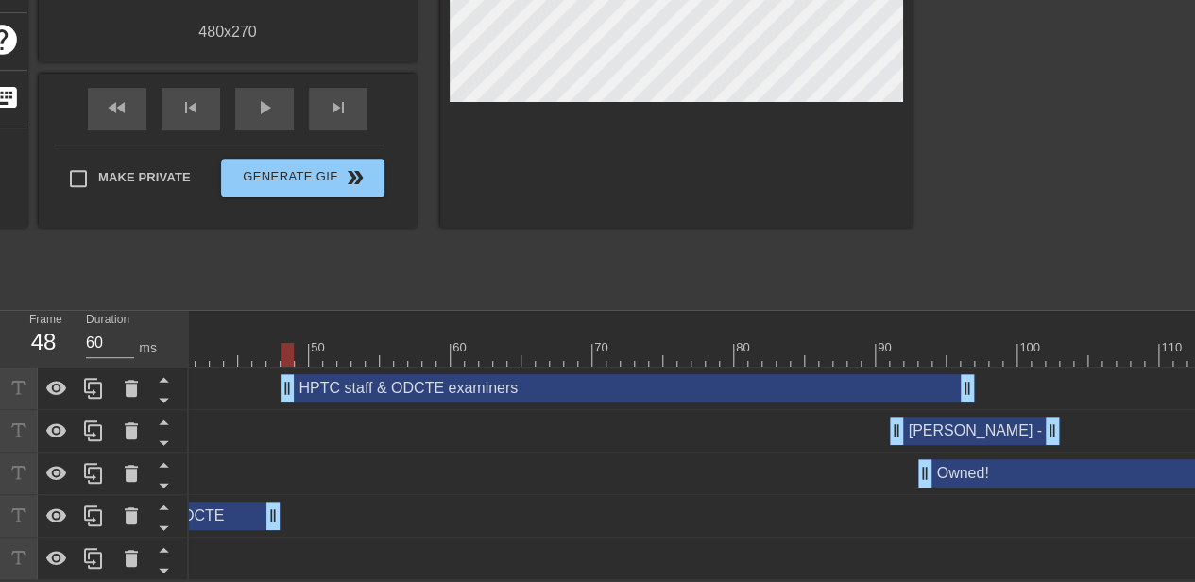
scroll to position [0, 727]
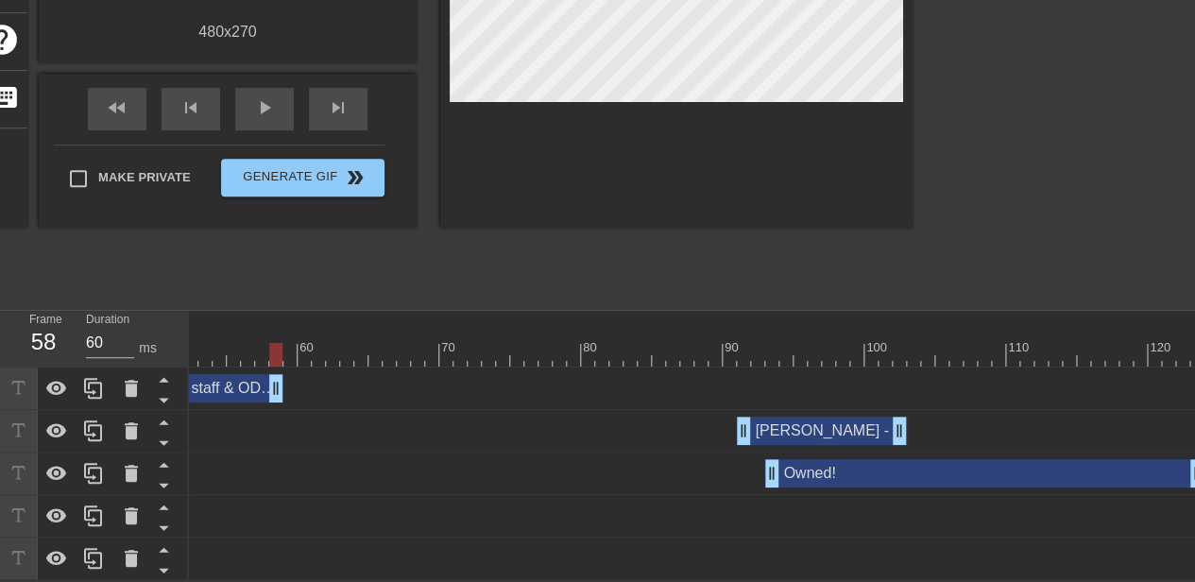
drag, startPoint x: 808, startPoint y: 373, endPoint x: 276, endPoint y: 384, distance: 532.0
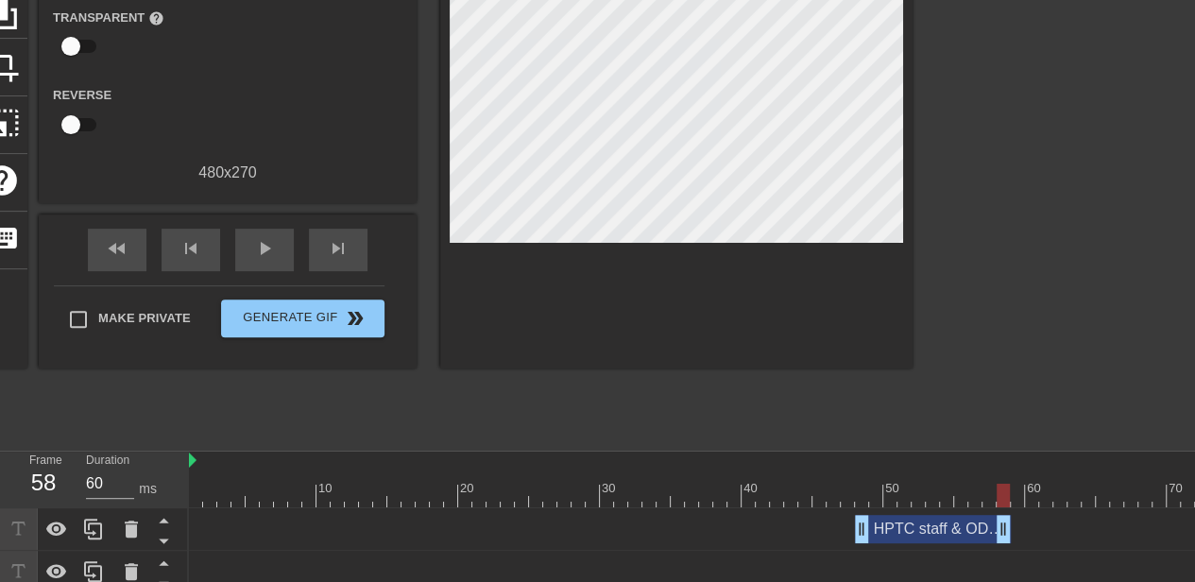
scroll to position [72, 0]
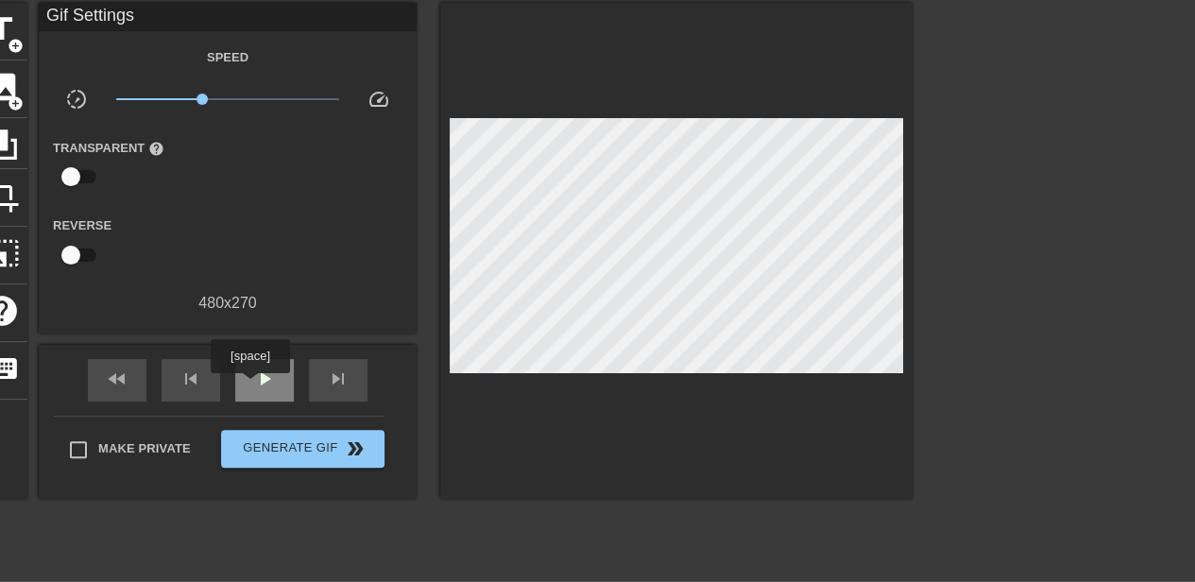
click at [249, 386] on div "play_arrow" at bounding box center [264, 380] width 59 height 43
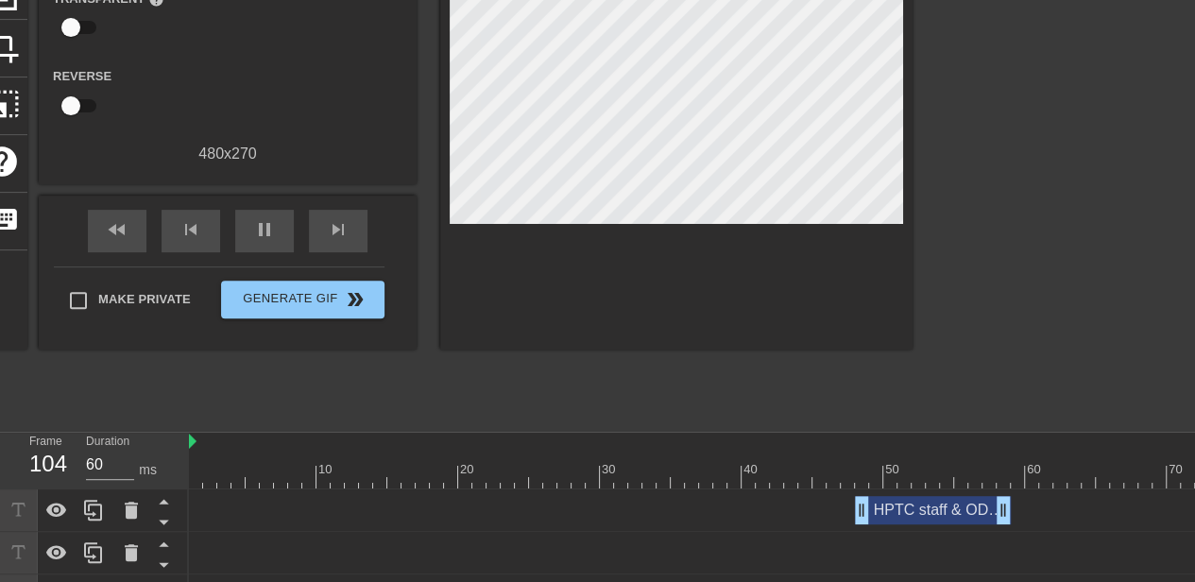
scroll to position [355, 0]
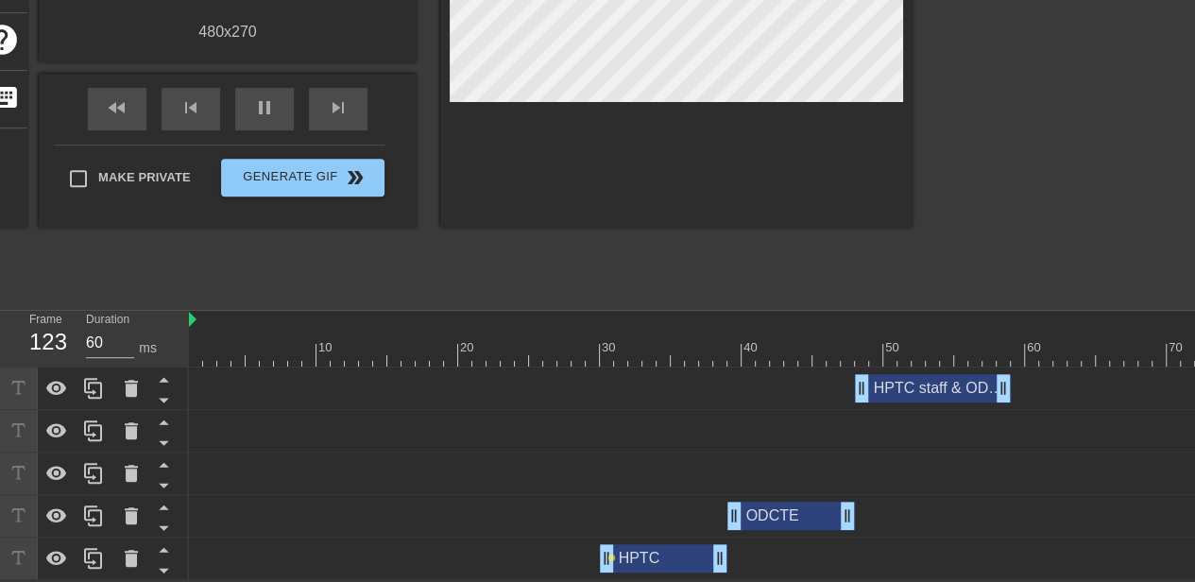
click at [198, 316] on div at bounding box center [1060, 320] width 1743 height 19
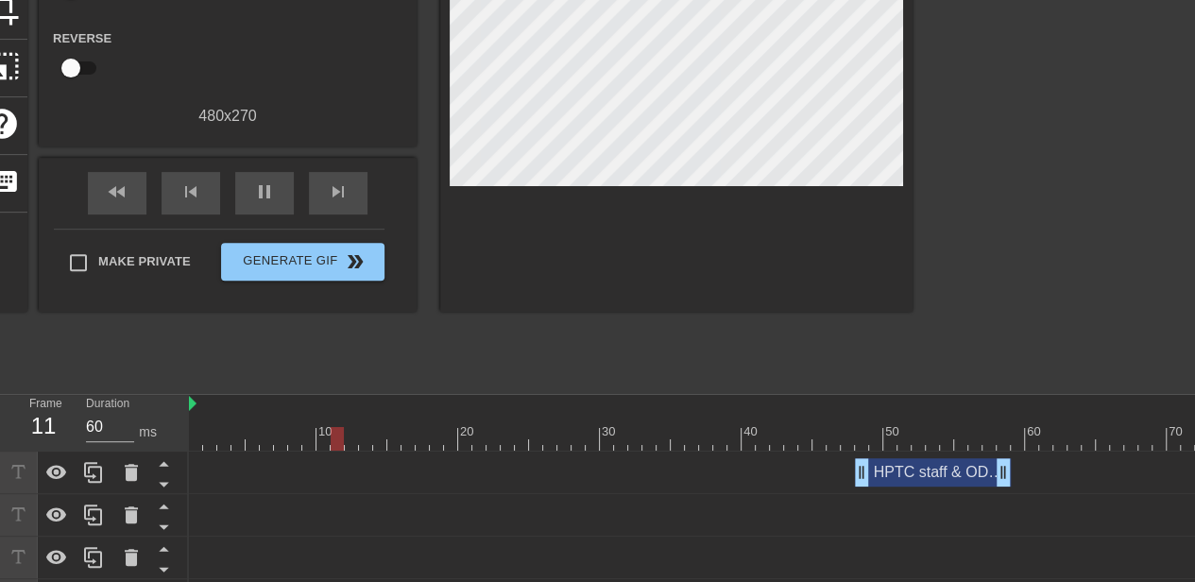
scroll to position [166, 0]
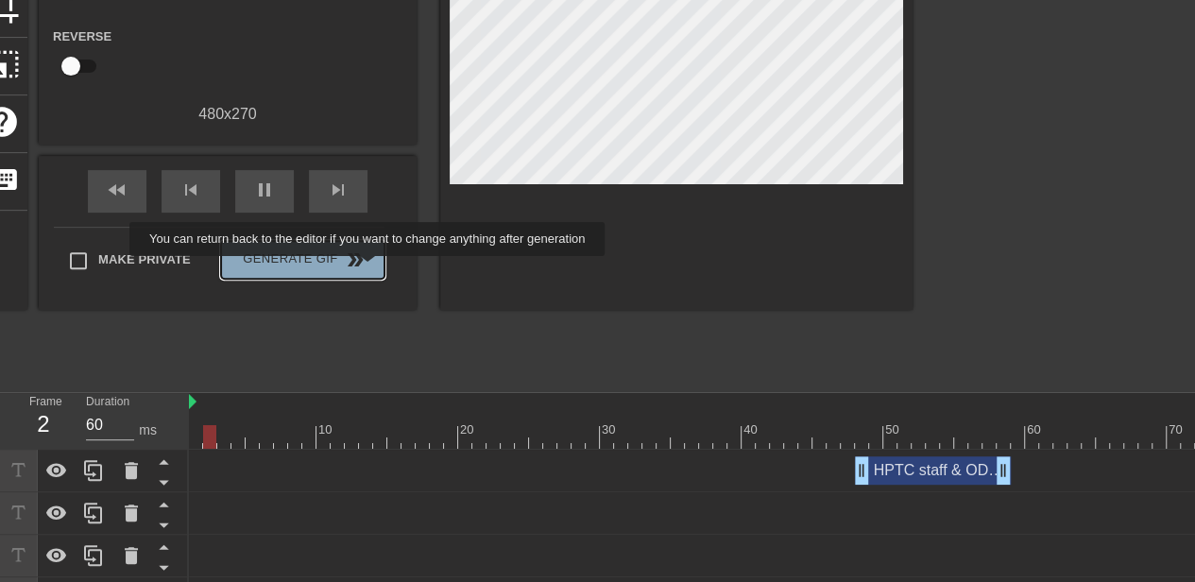
click at [369, 269] on span "Generate Gif double_arrow" at bounding box center [303, 259] width 148 height 23
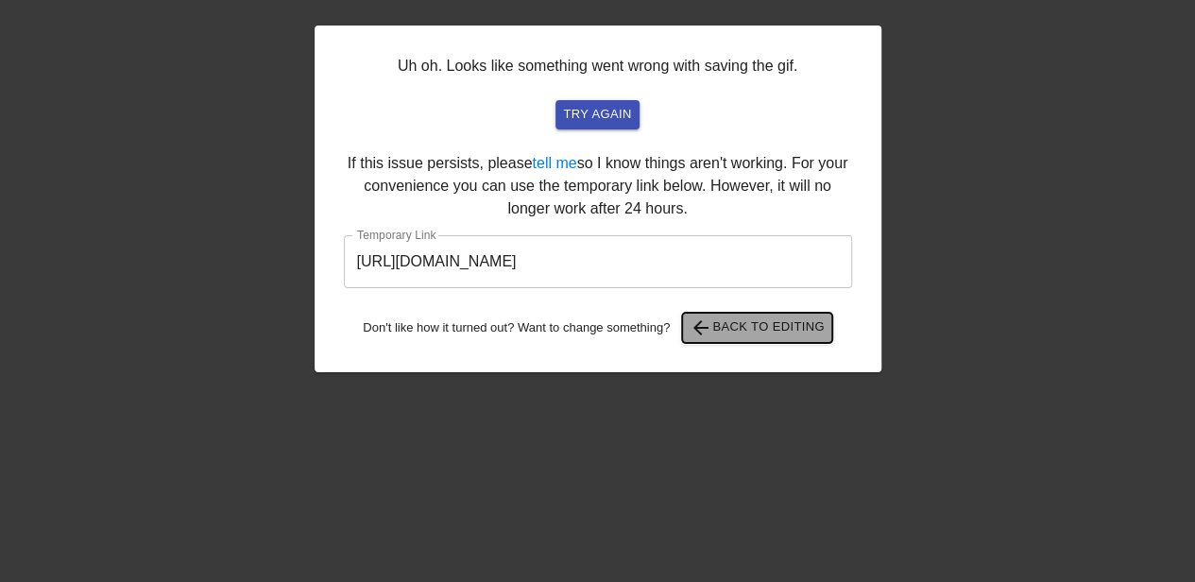
click at [770, 333] on span "arrow_back Back to Editing" at bounding box center [757, 327] width 135 height 23
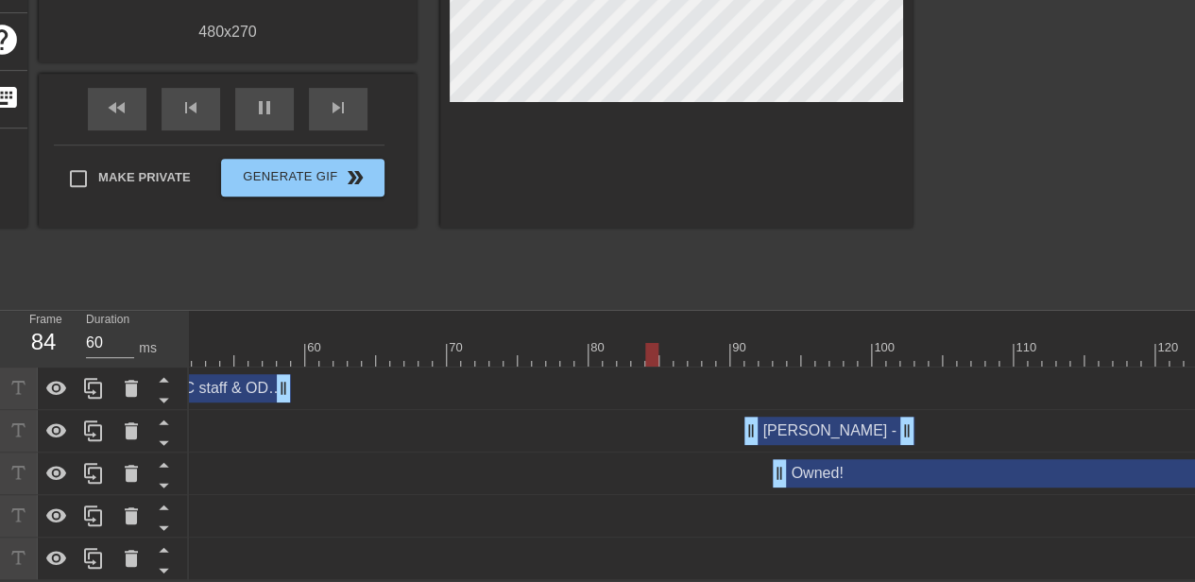
scroll to position [0, 727]
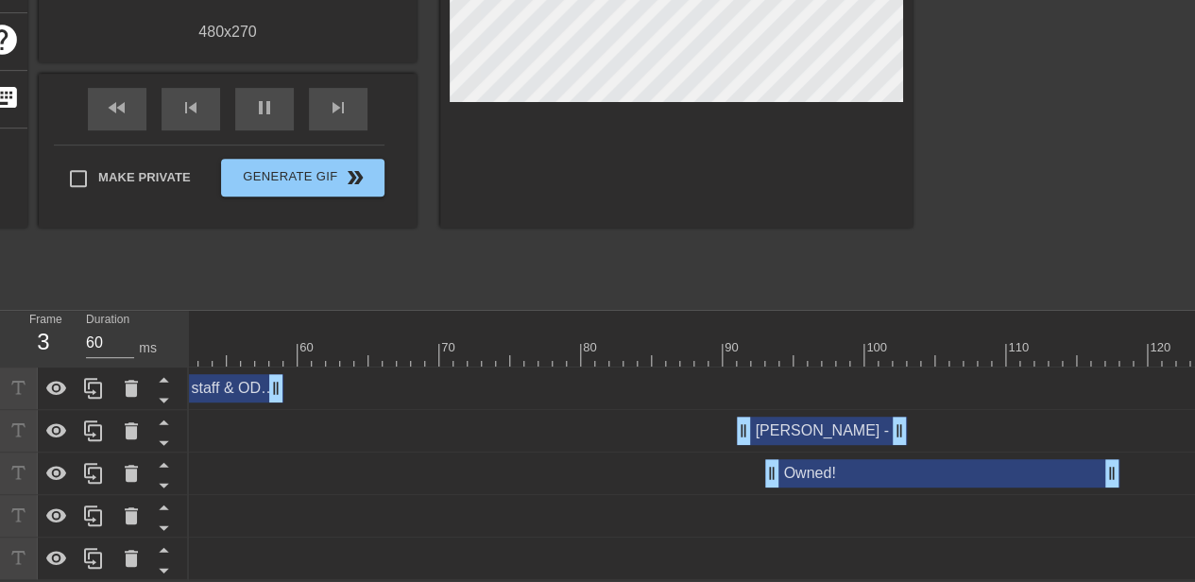
drag, startPoint x: 1190, startPoint y: 453, endPoint x: 1111, endPoint y: 449, distance: 79.5
click at [258, 98] on span "pause" at bounding box center [264, 107] width 23 height 23
click at [1105, 462] on div "Owned! drag_handle drag_handle" at bounding box center [333, 473] width 1743 height 28
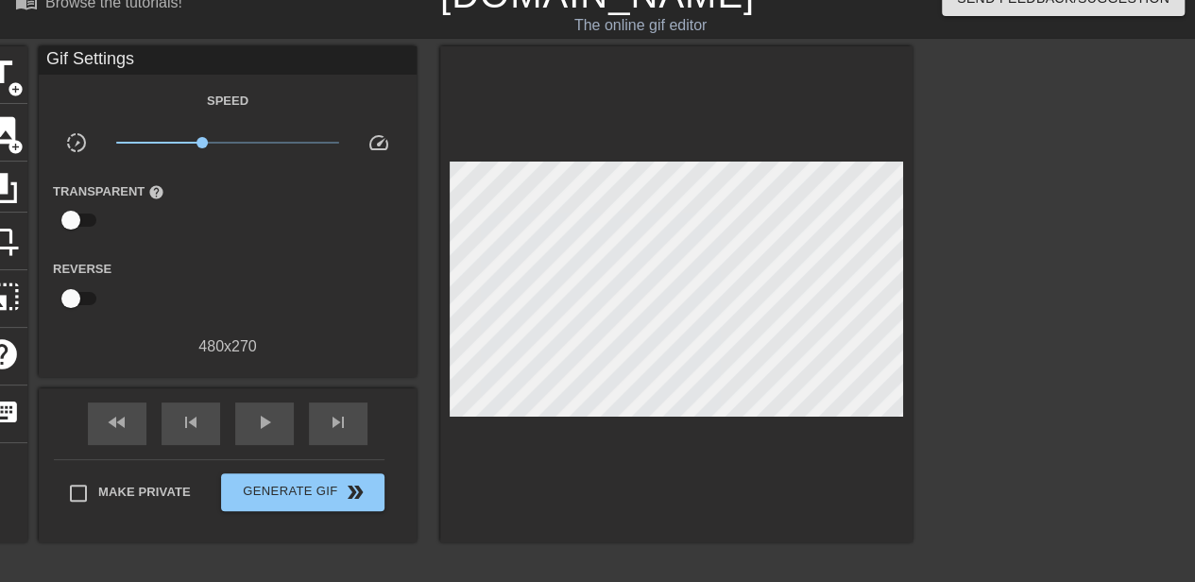
scroll to position [0, 0]
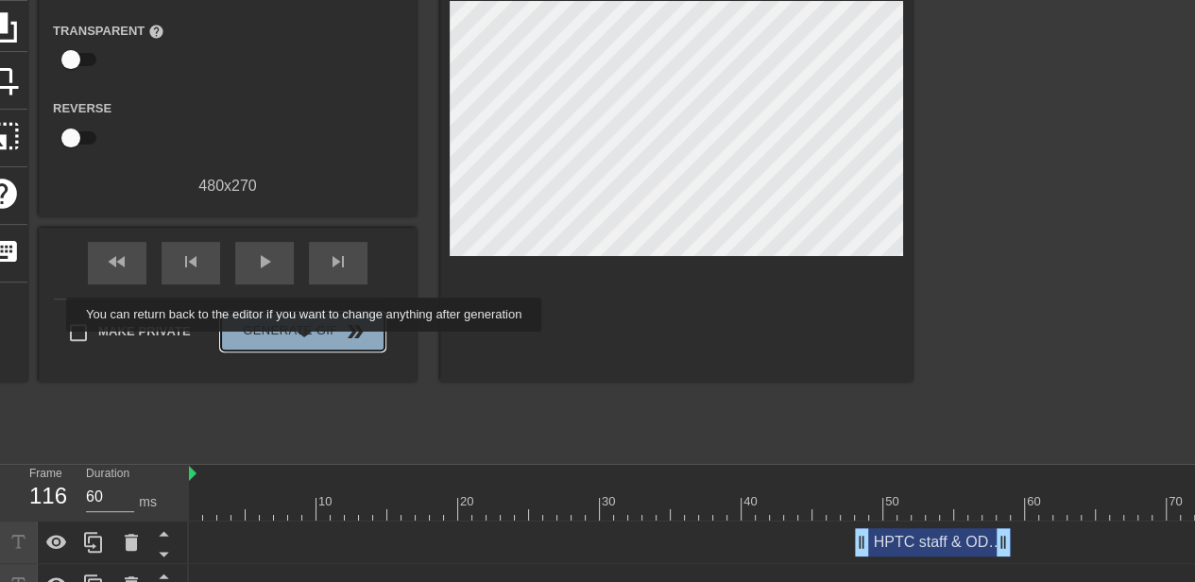
click at [306, 345] on button "Generate Gif double_arrow" at bounding box center [302, 332] width 163 height 38
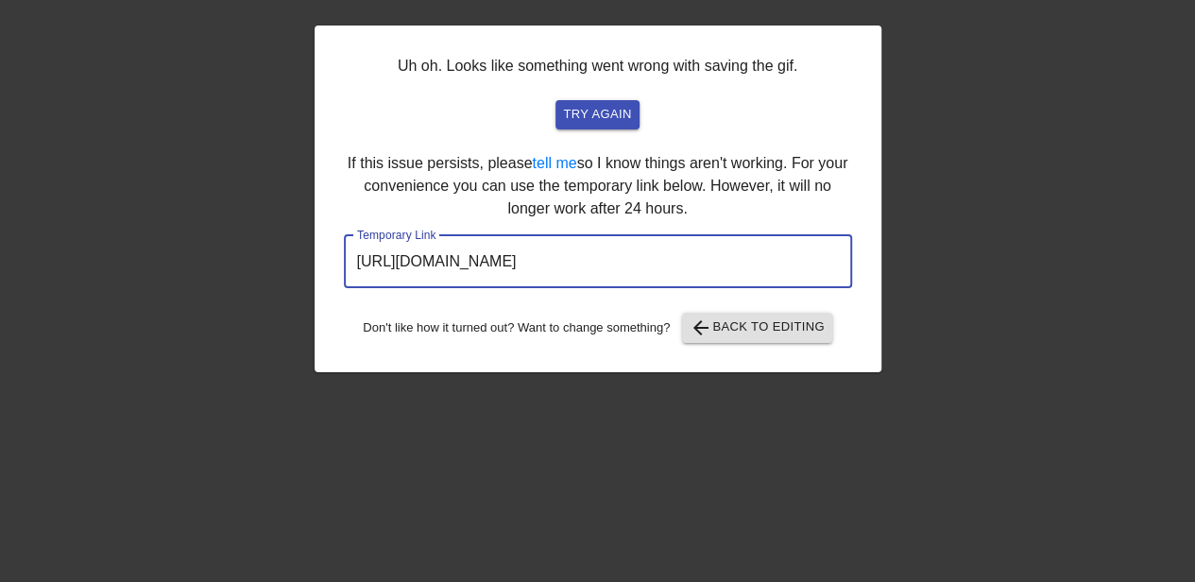
drag, startPoint x: 764, startPoint y: 272, endPoint x: 337, endPoint y: 259, distance: 427.2
click at [337, 259] on div "Uh oh. Looks like something went wrong with saving the gif. try again If this i…" at bounding box center [598, 199] width 567 height 347
